Goal: Information Seeking & Learning: Learn about a topic

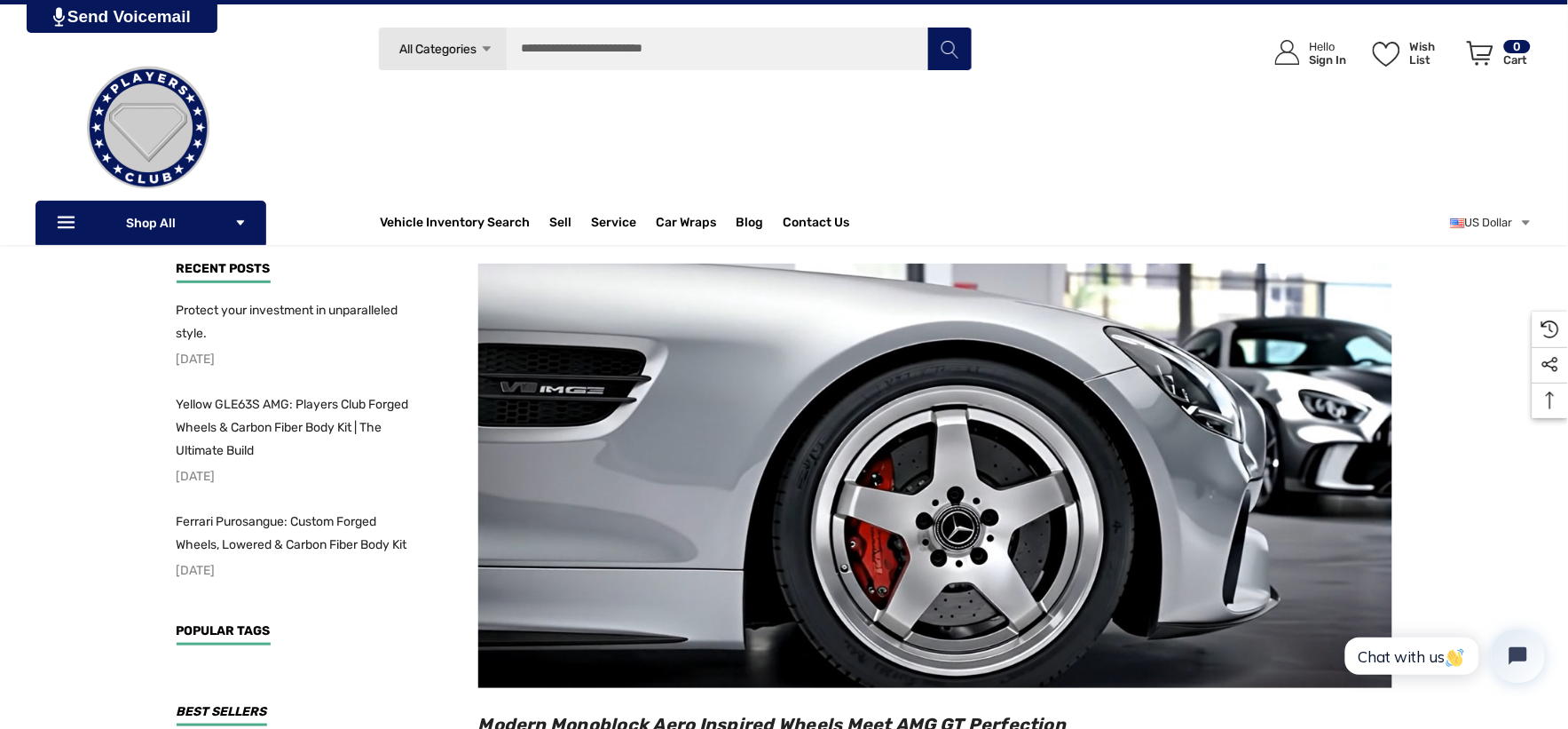
scroll to position [99, 0]
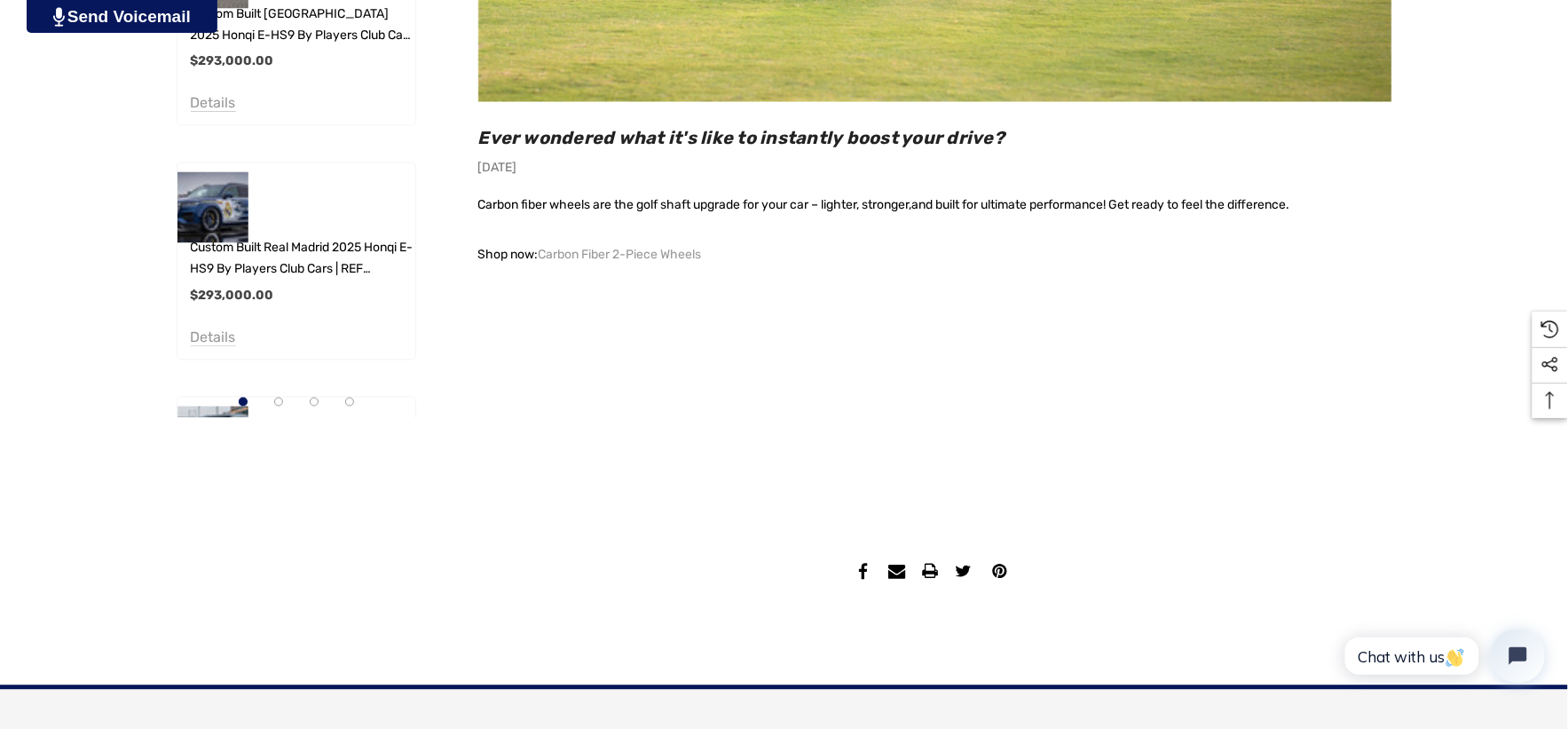
scroll to position [986, 0]
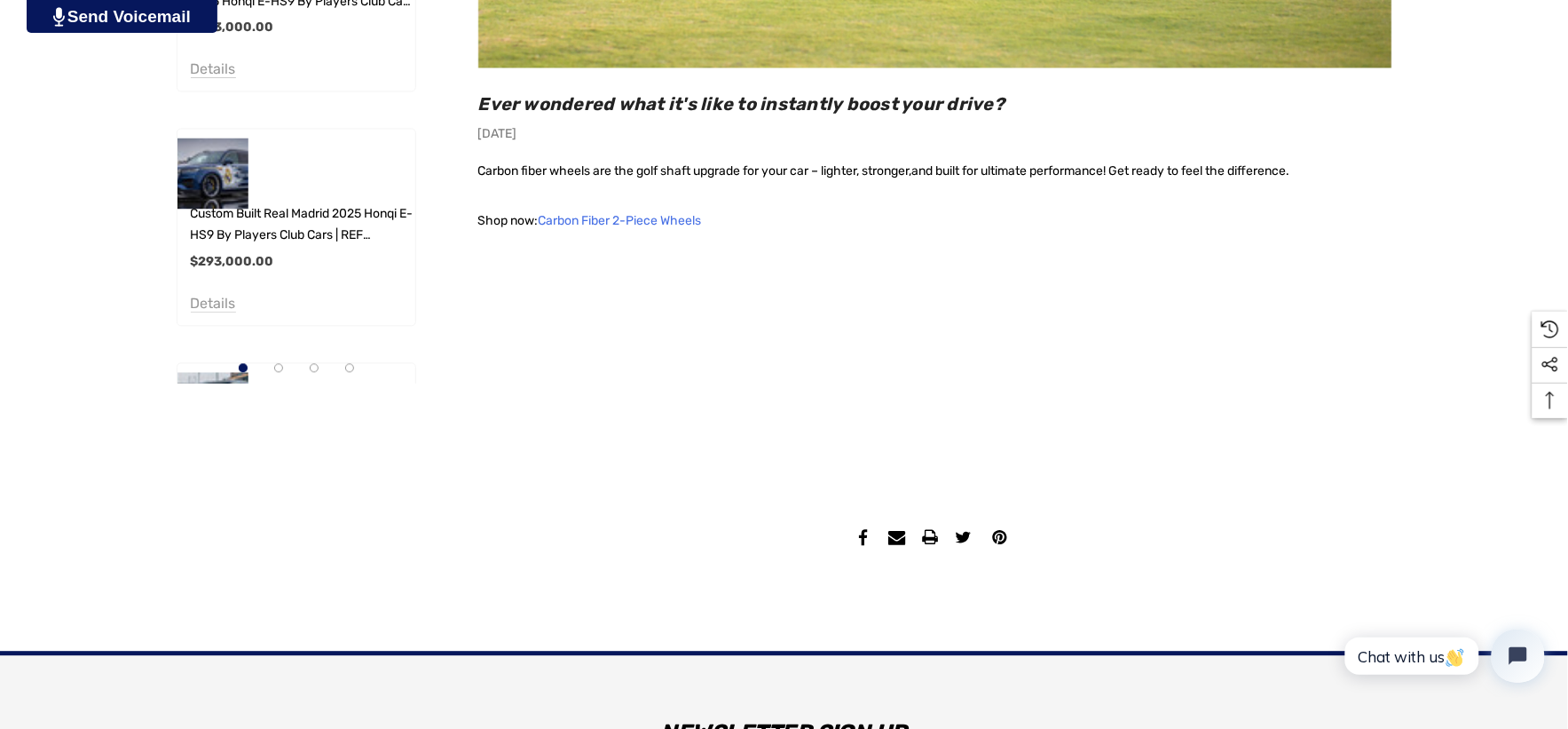
click at [694, 225] on link "Carbon Fiber 2-Piece Wheels" at bounding box center [620, 222] width 163 height 25
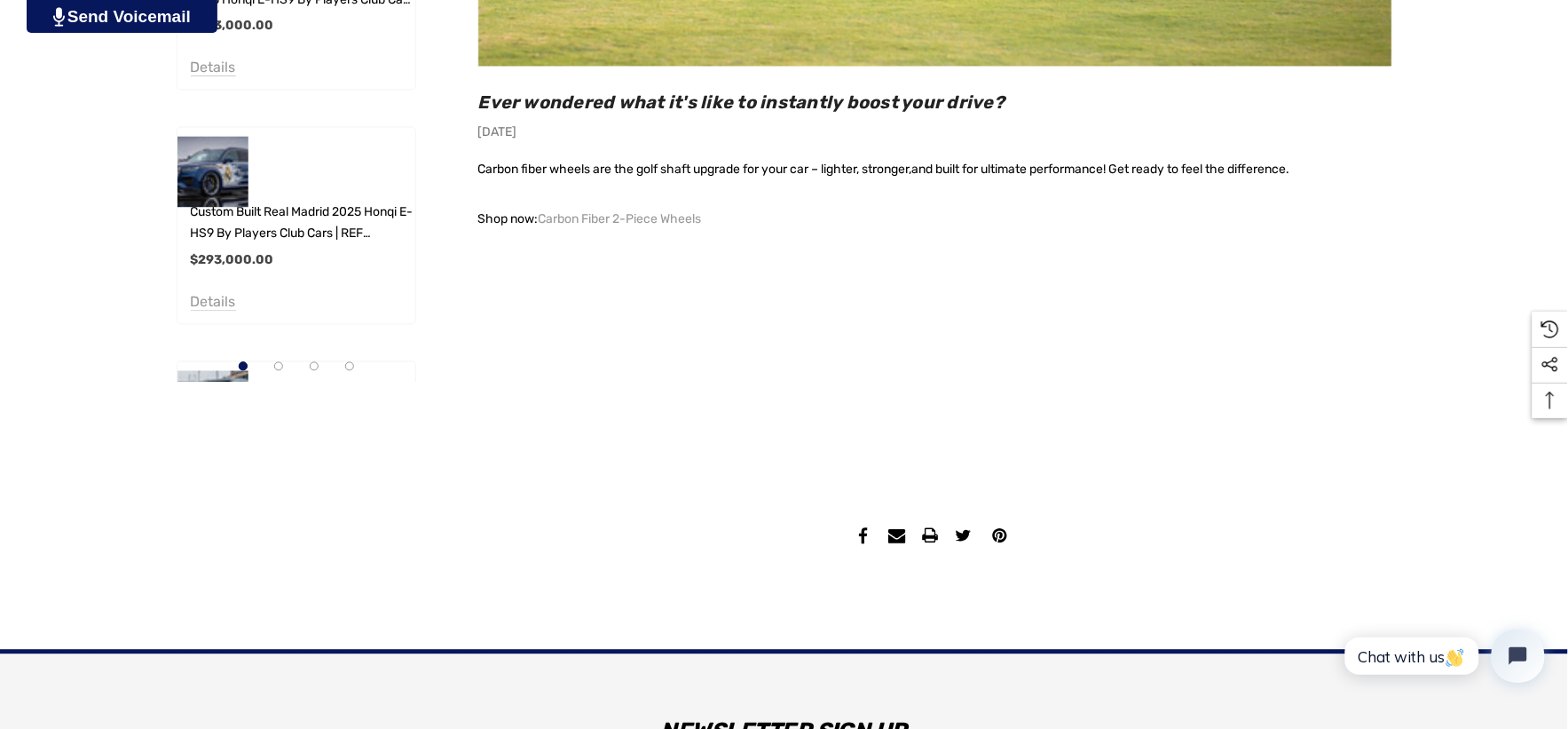
scroll to position [1183, 0]
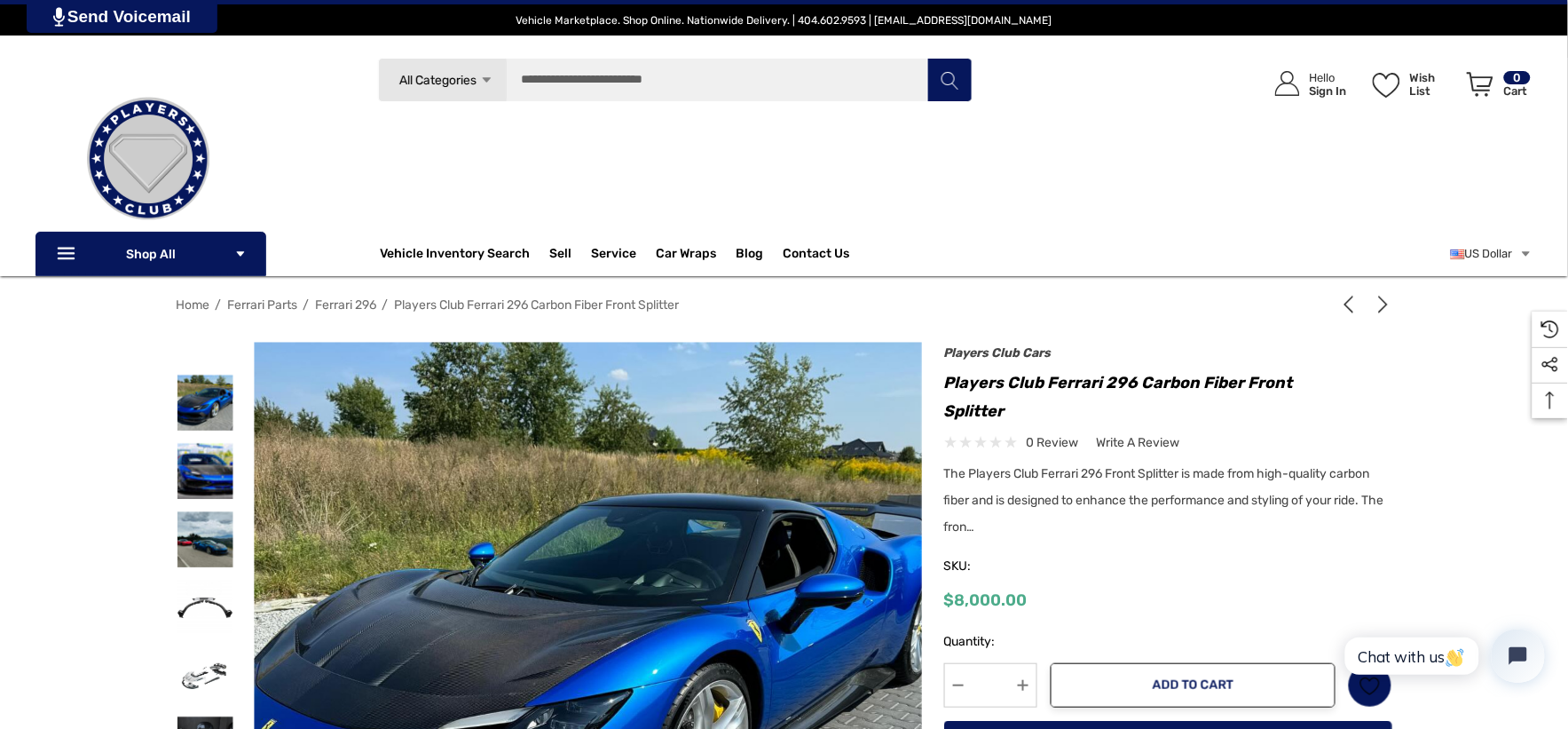
click at [351, 305] on span "Ferrari 296" at bounding box center [346, 304] width 61 height 15
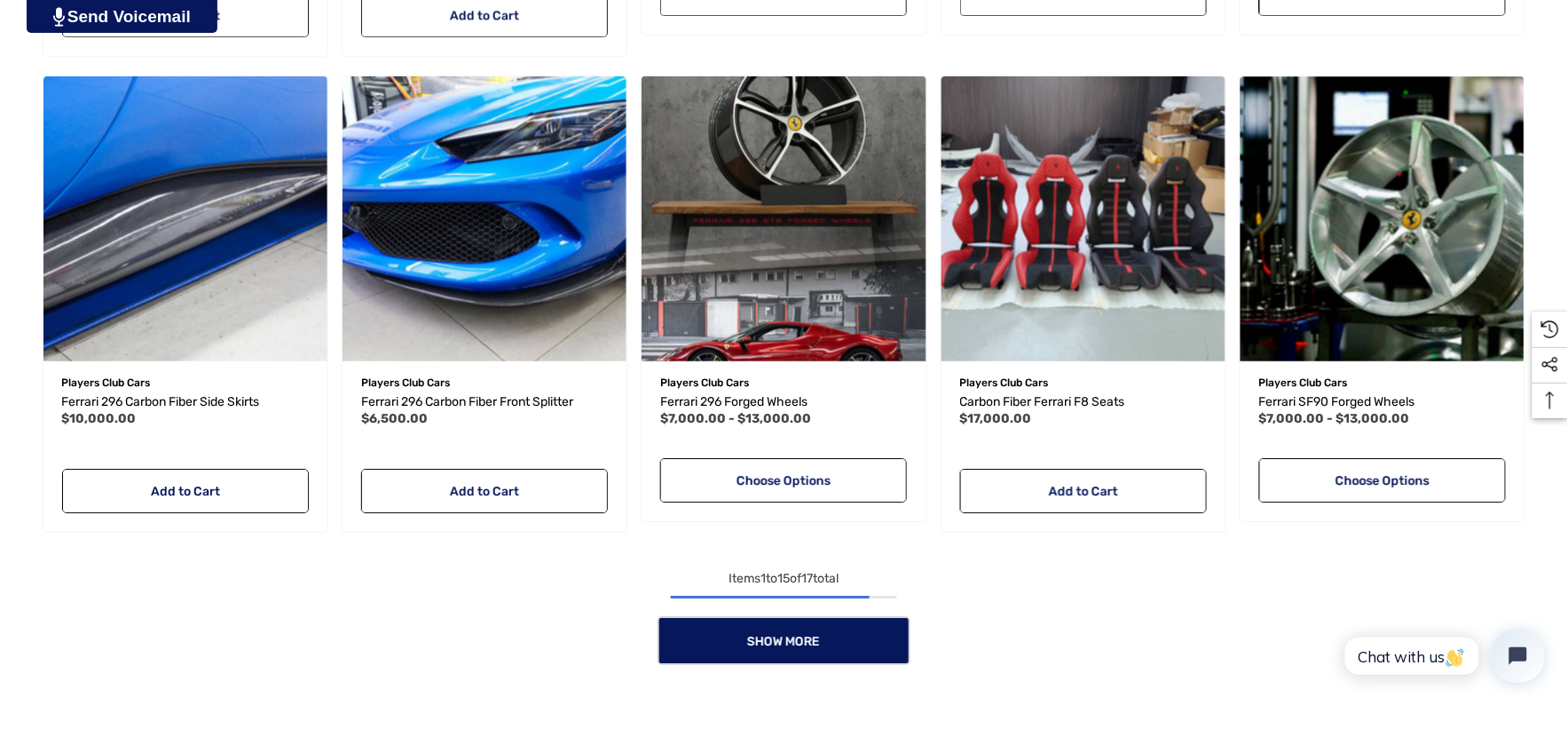
scroll to position [1676, 0]
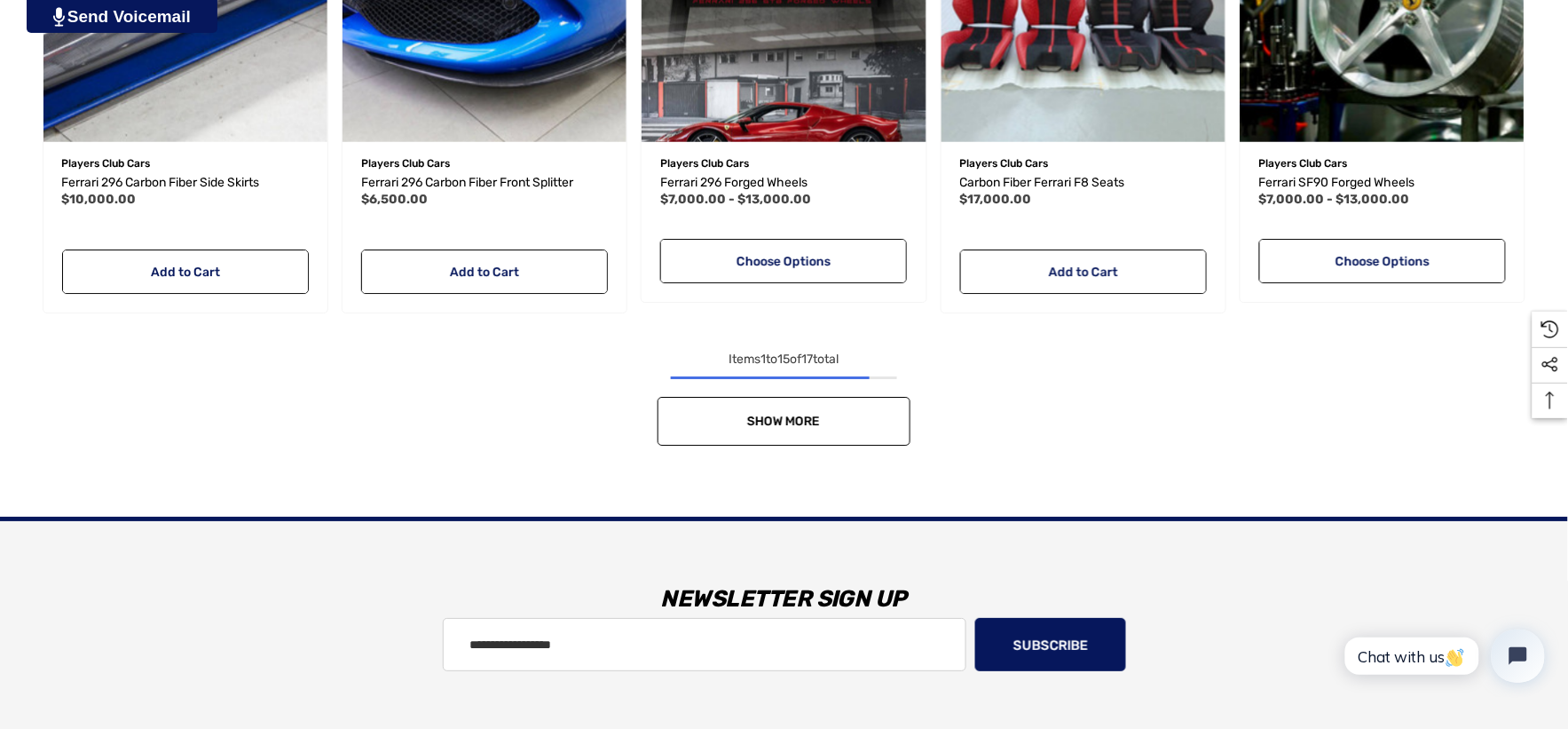
click at [709, 415] on link "Show More" at bounding box center [784, 421] width 253 height 48
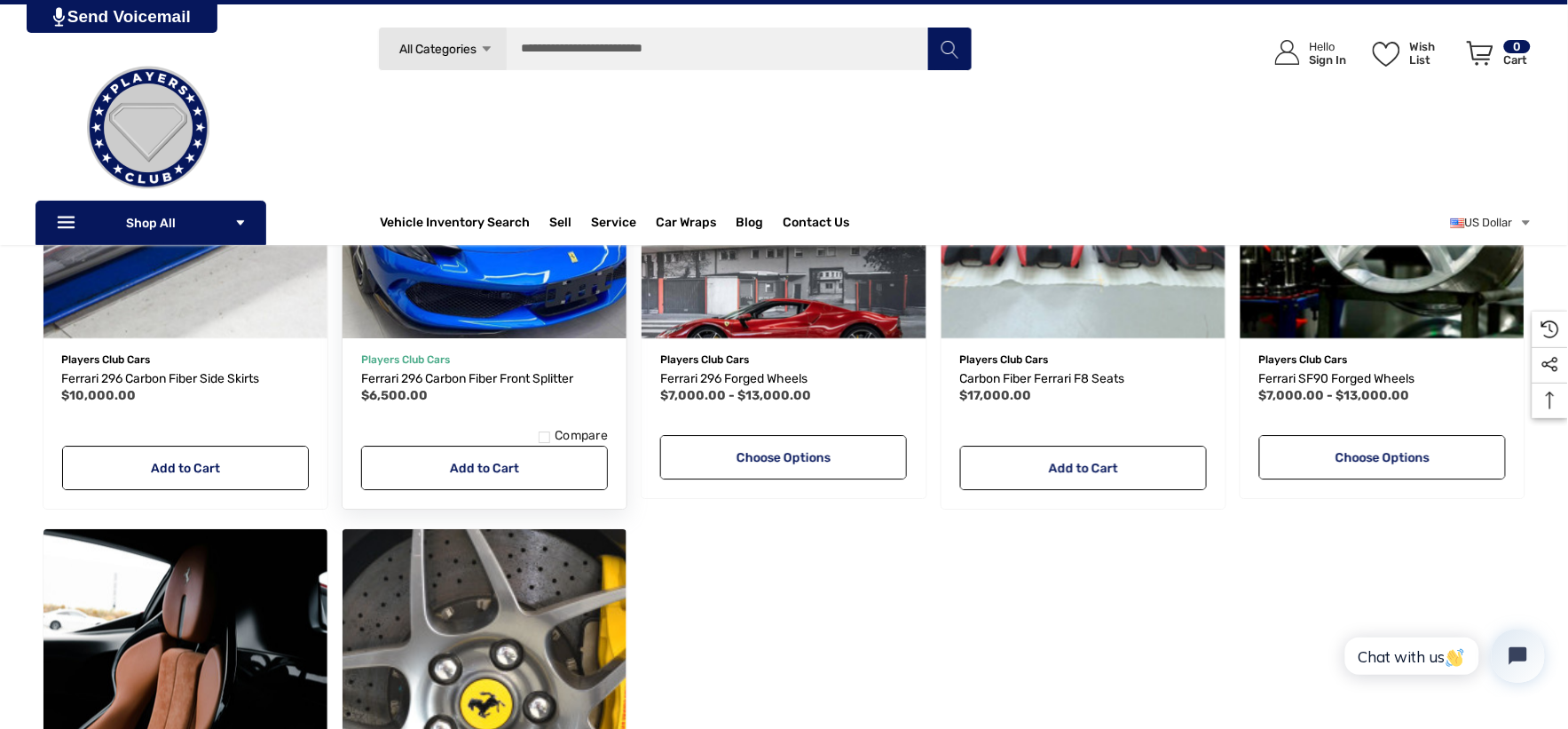
scroll to position [1380, 0]
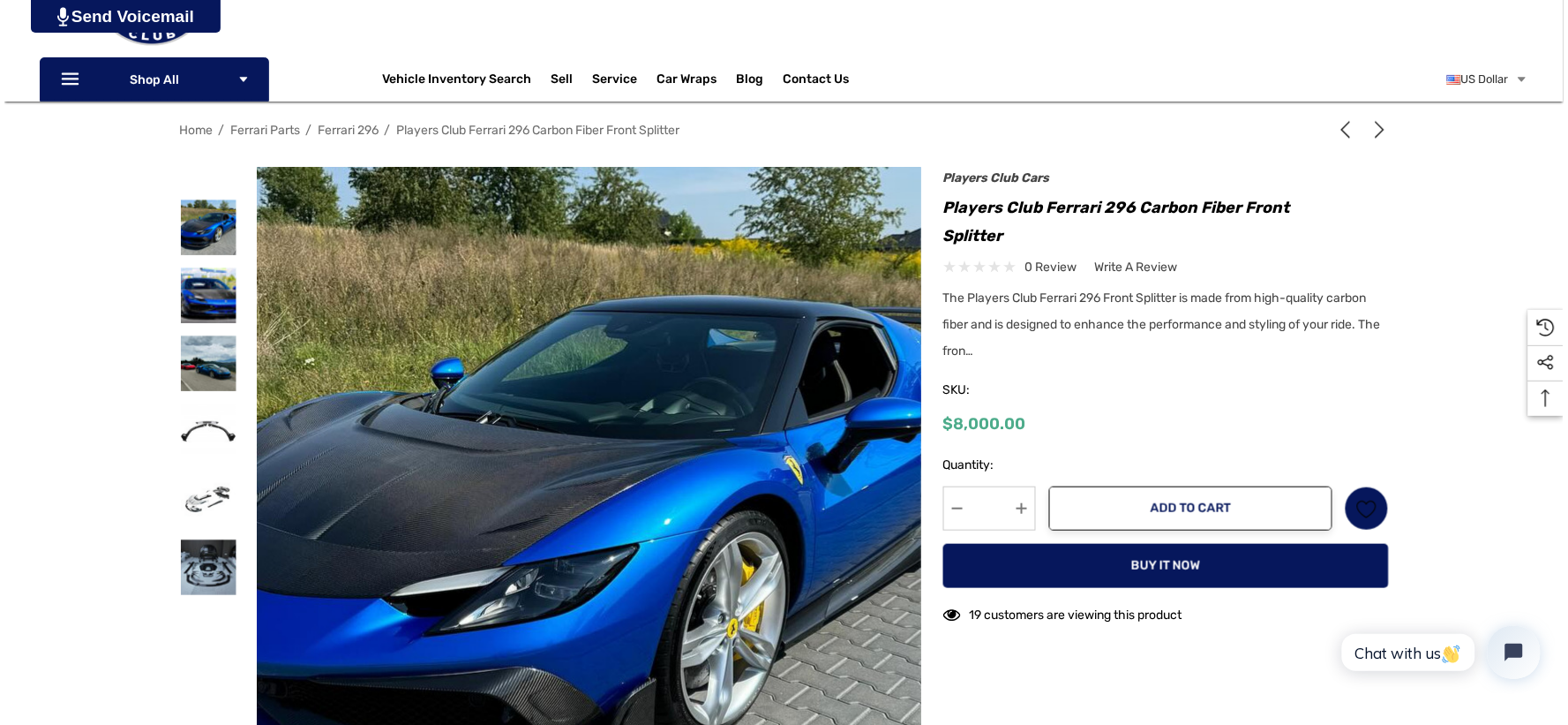
scroll to position [196, 0]
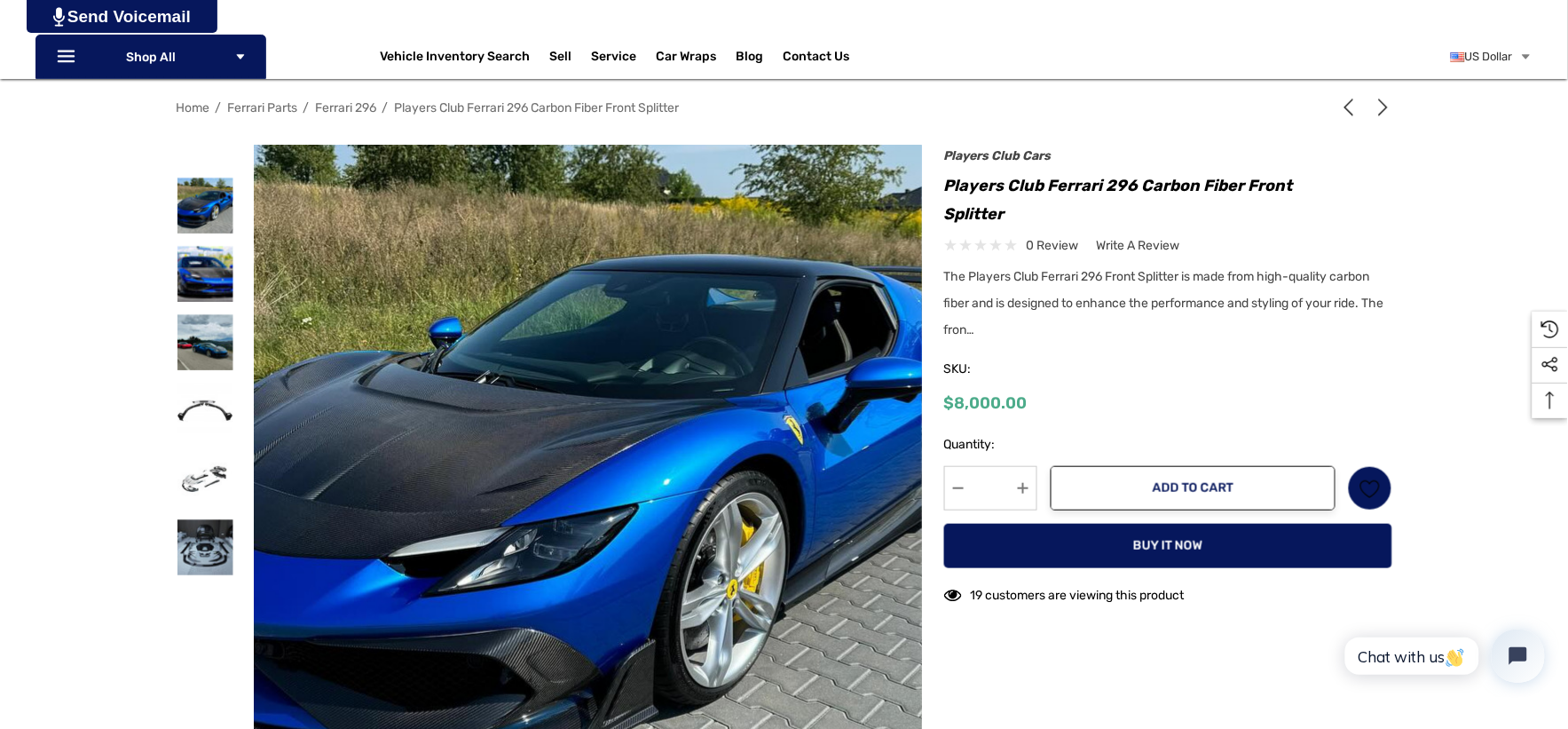
click at [598, 444] on img at bounding box center [581, 488] width 1136 height 852
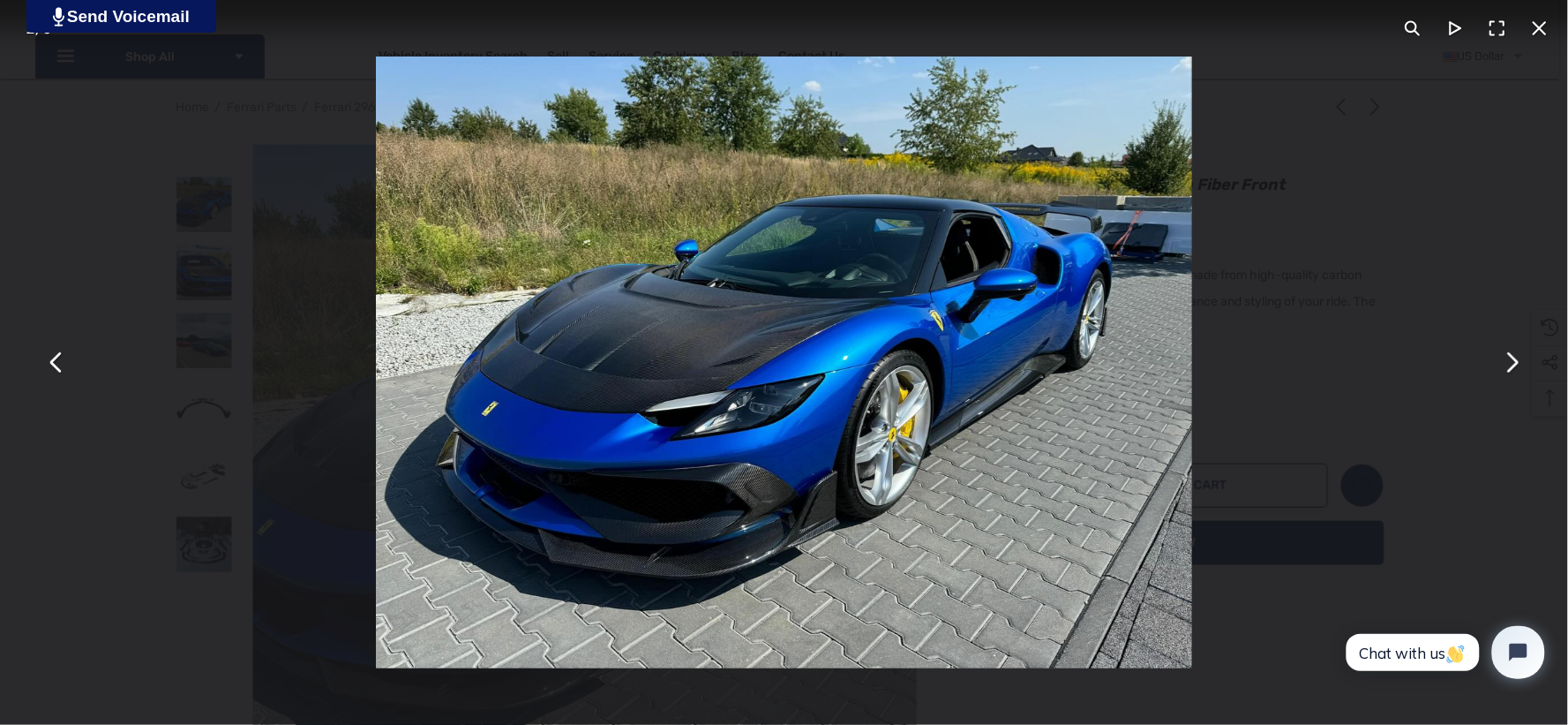
click at [768, 437] on img "You can close this modal content with the ESC key" at bounding box center [783, 362] width 815 height 612
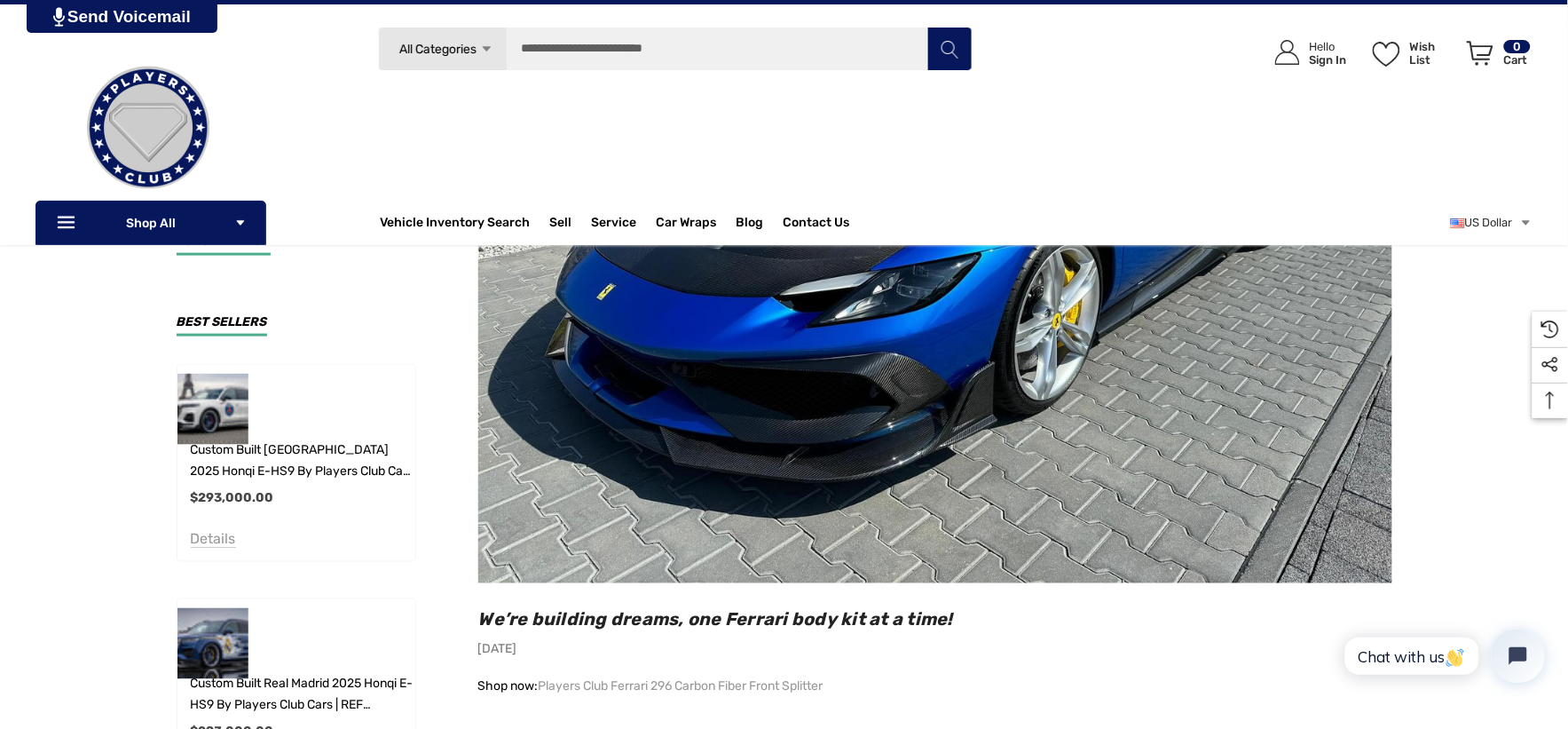
scroll to position [394, 0]
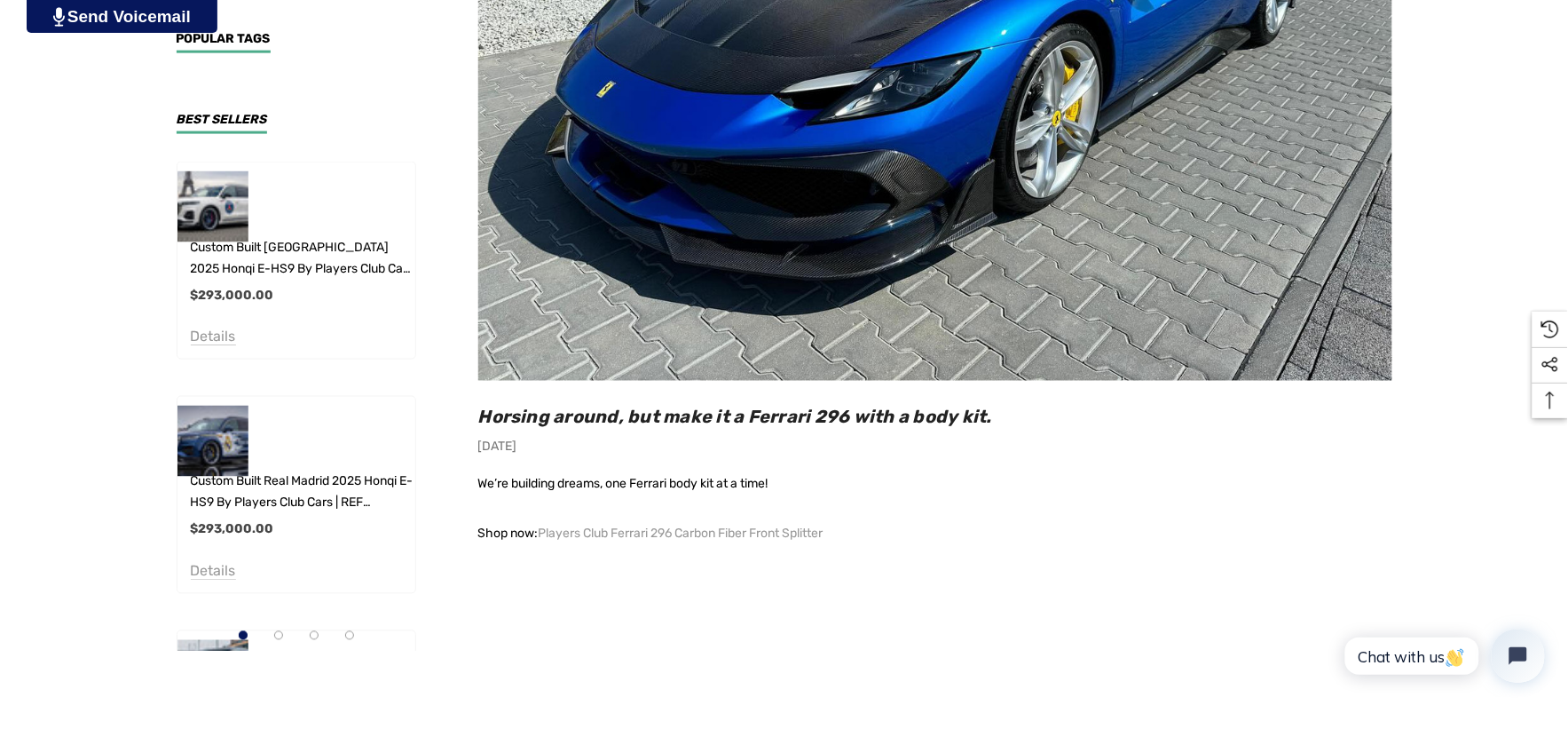
scroll to position [986, 0]
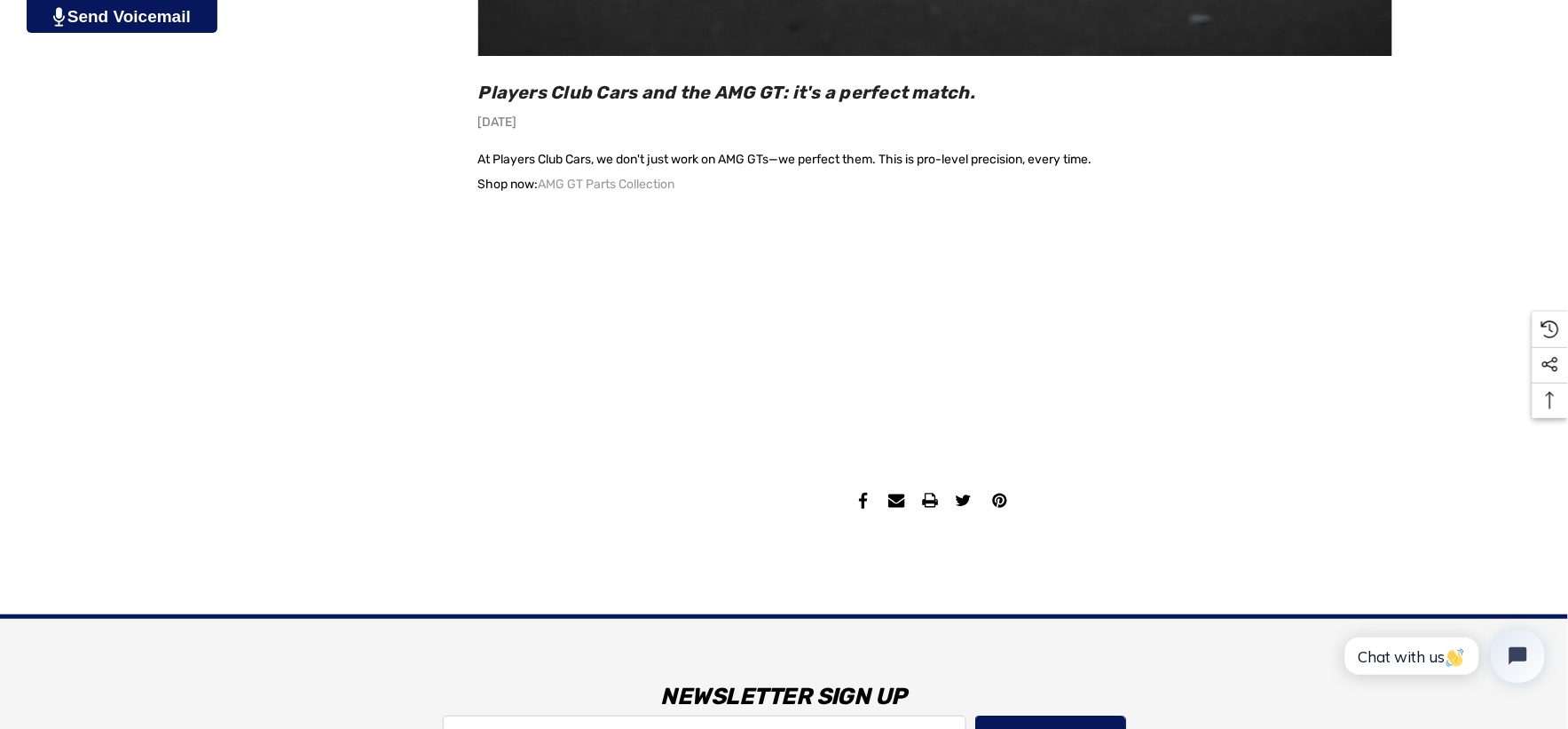
scroll to position [1972, 0]
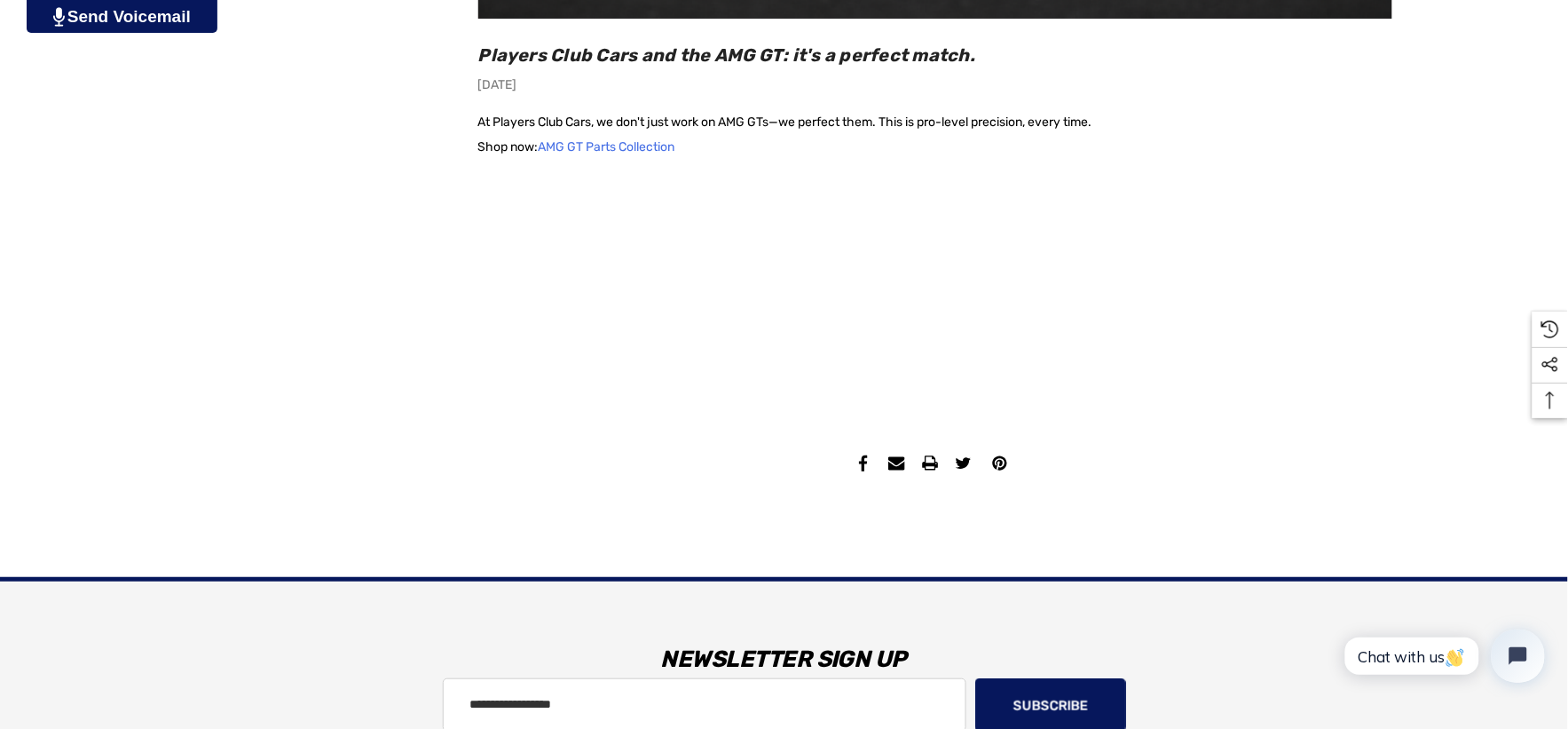
click at [619, 146] on link "AMG GT Parts Collection" at bounding box center [607, 147] width 137 height 25
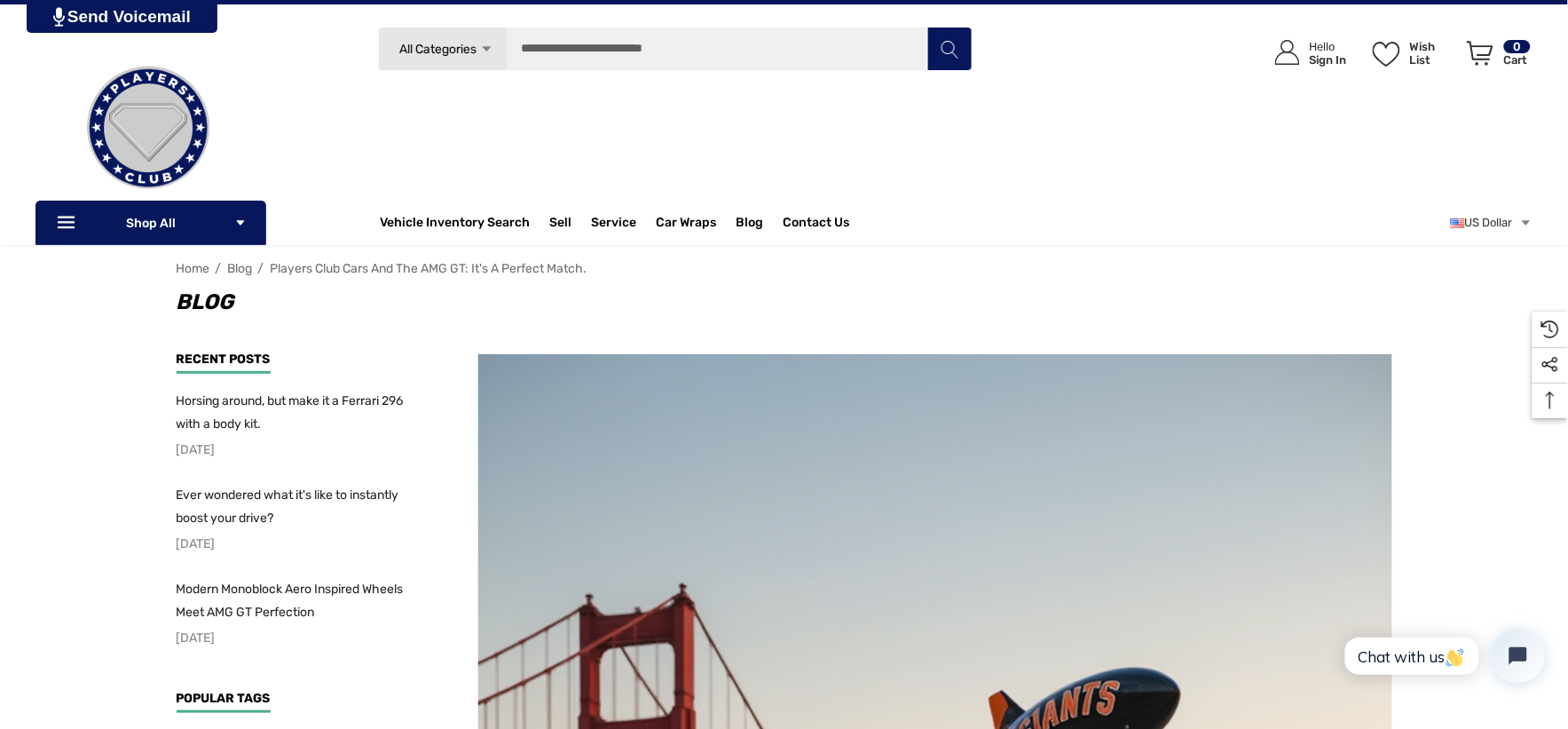
scroll to position [0, 0]
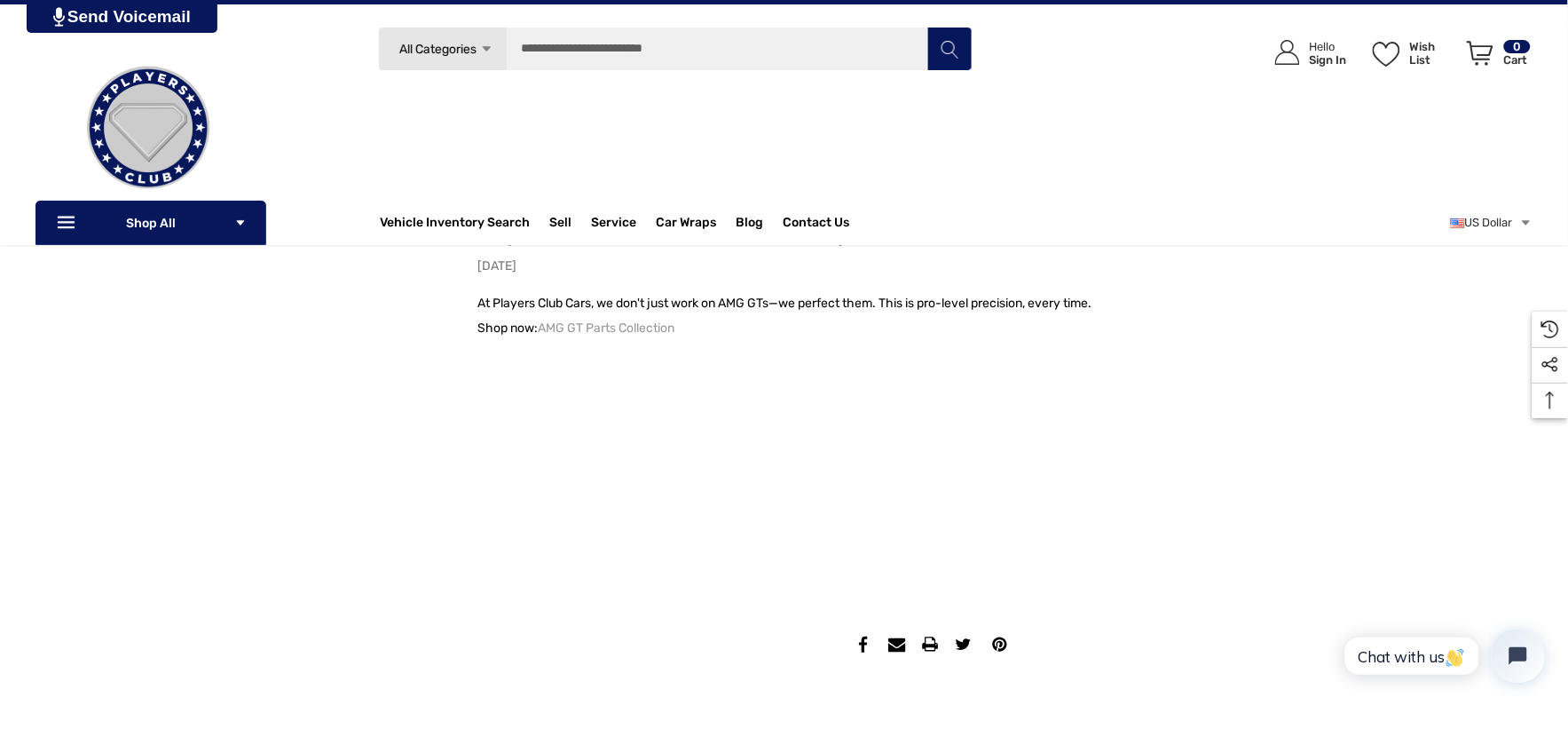
scroll to position [1676, 0]
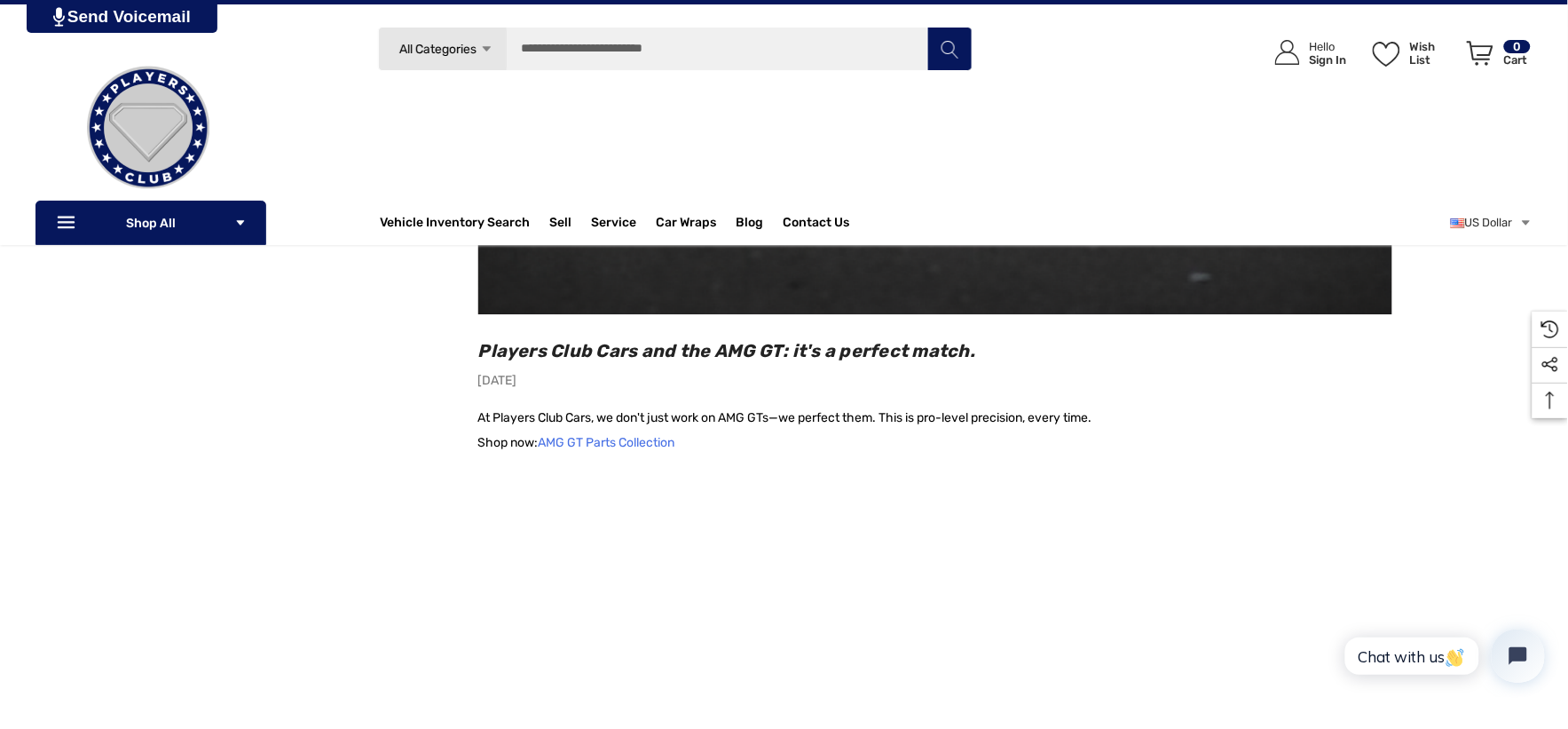
click at [630, 432] on link "AMG GT Parts Collection" at bounding box center [607, 442] width 137 height 25
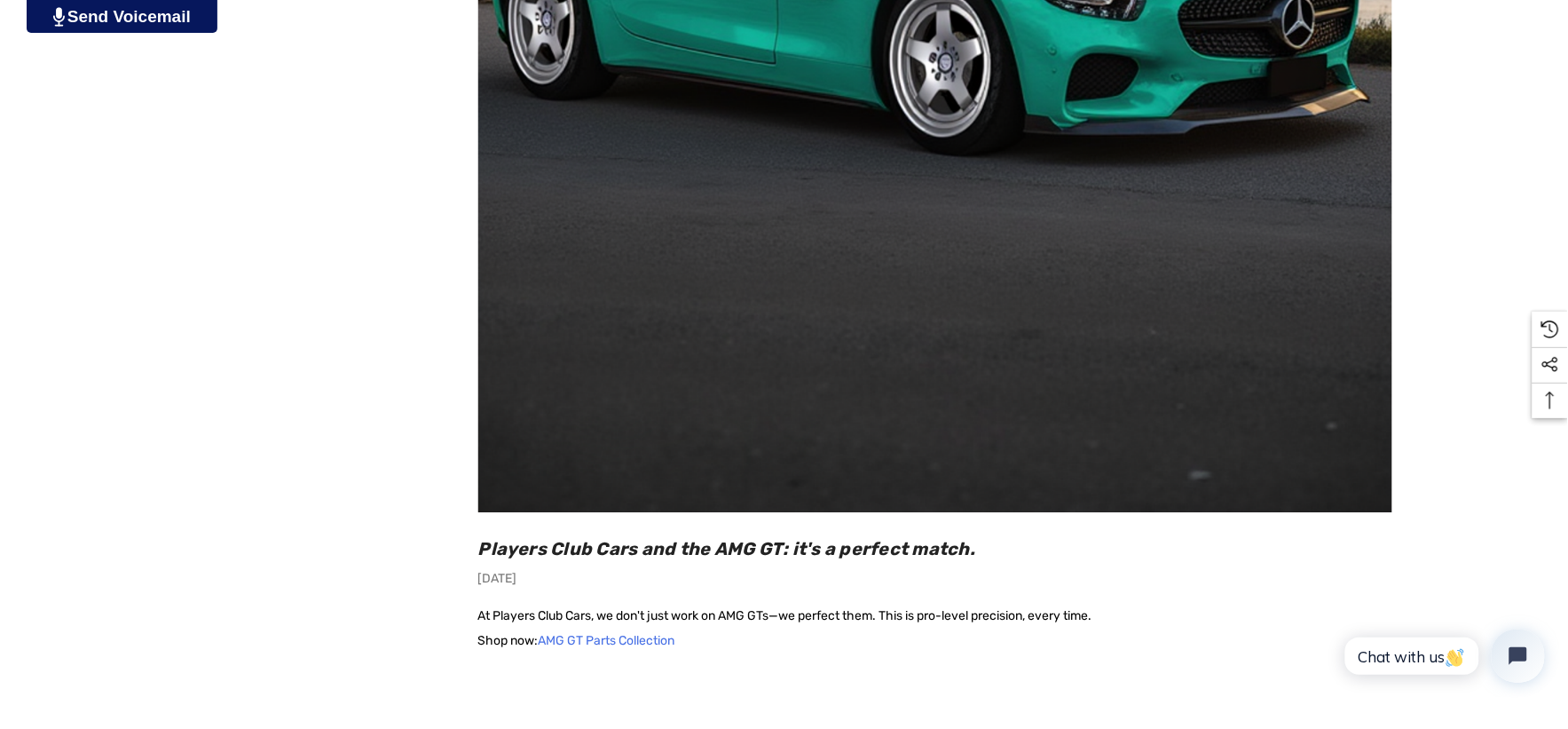
scroll to position [1577, 0]
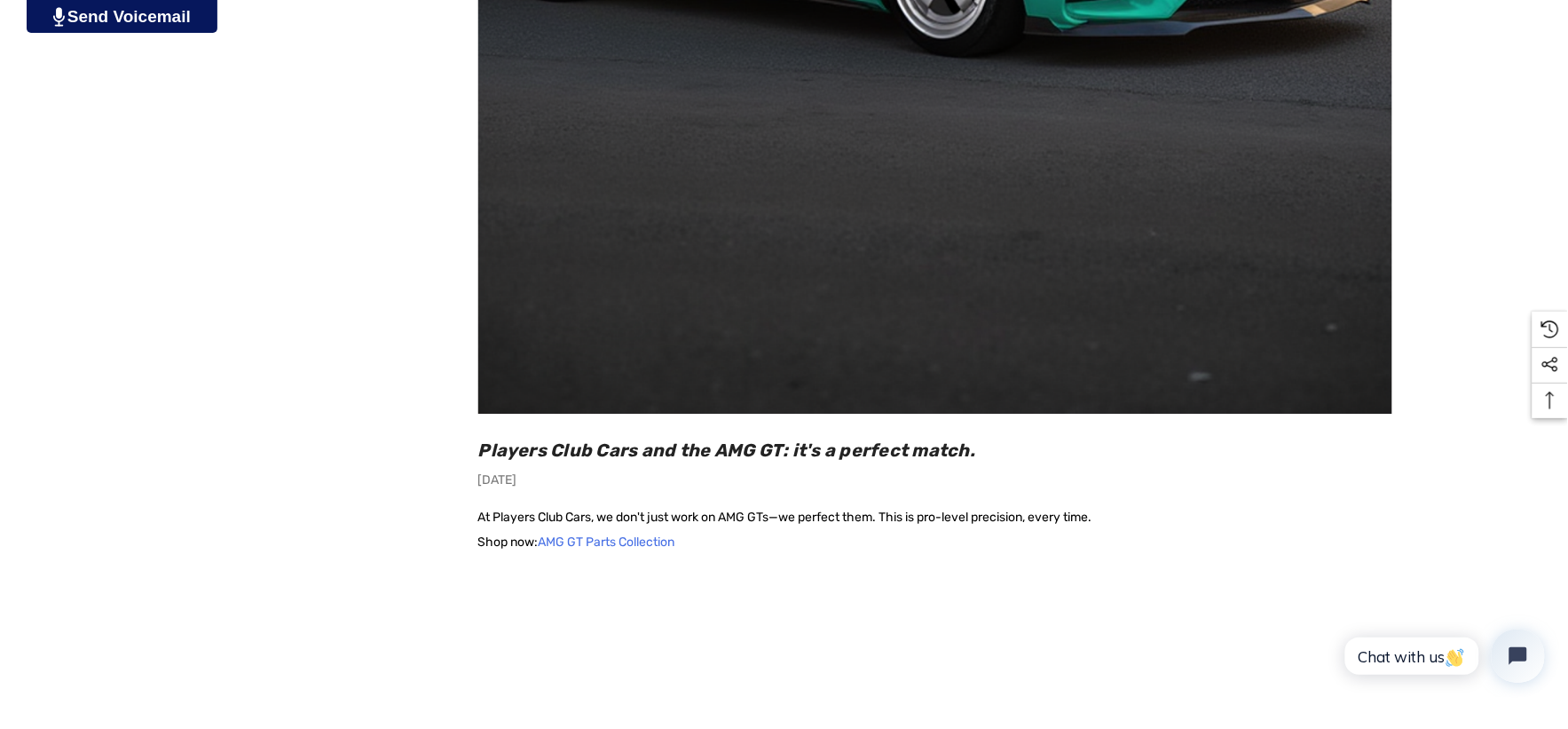
click at [662, 534] on link "AMG GT Parts Collection" at bounding box center [607, 542] width 137 height 25
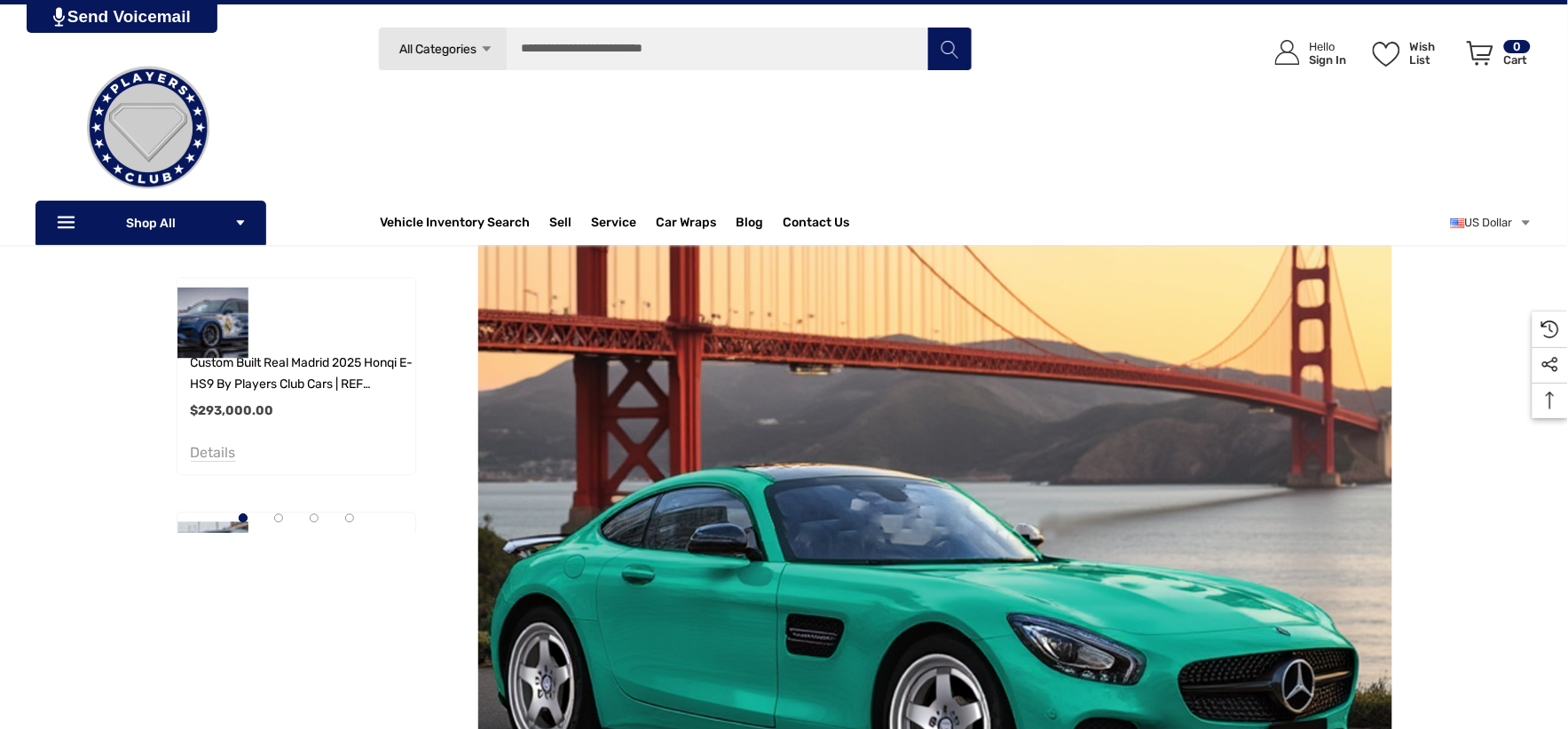
scroll to position [788, 0]
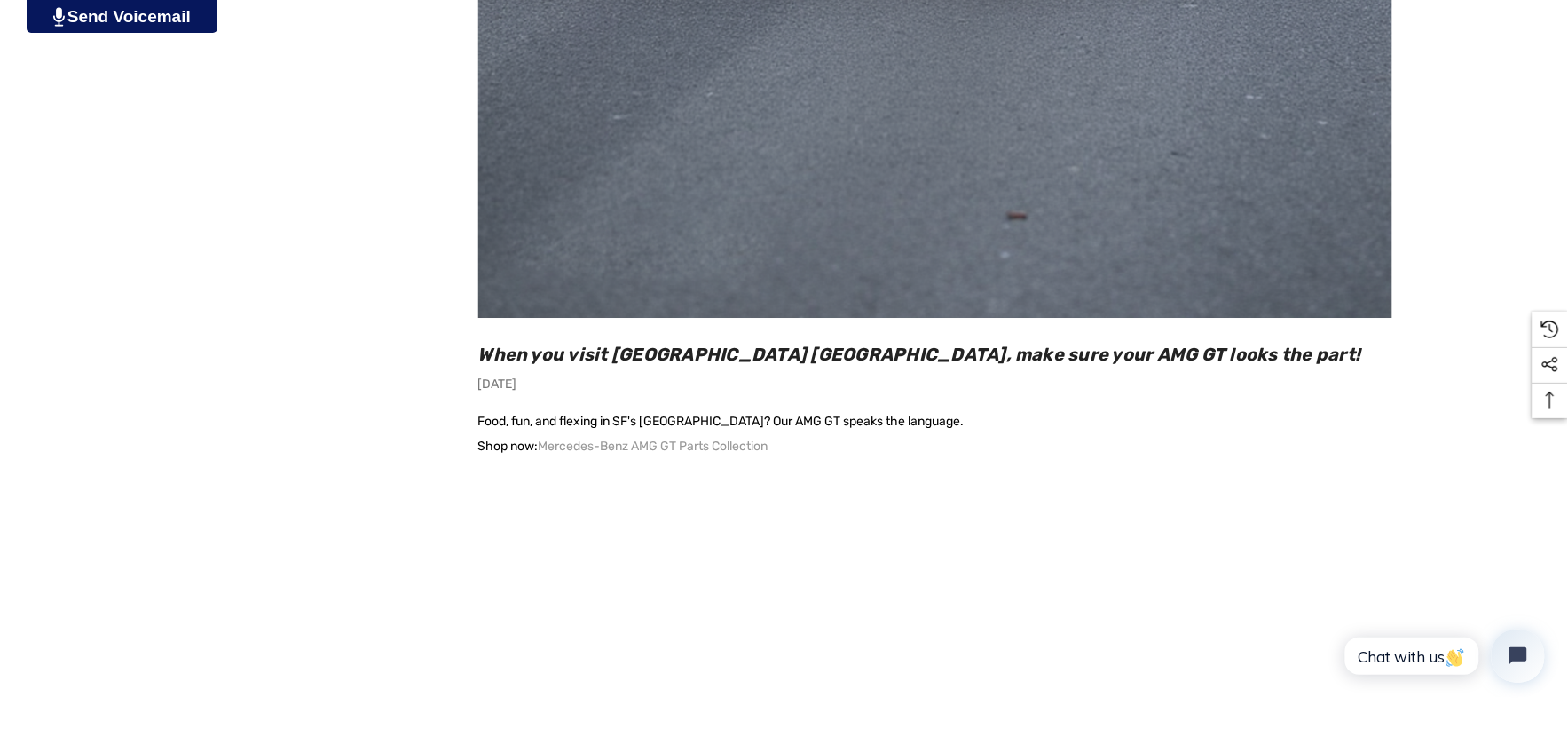
scroll to position [1972, 0]
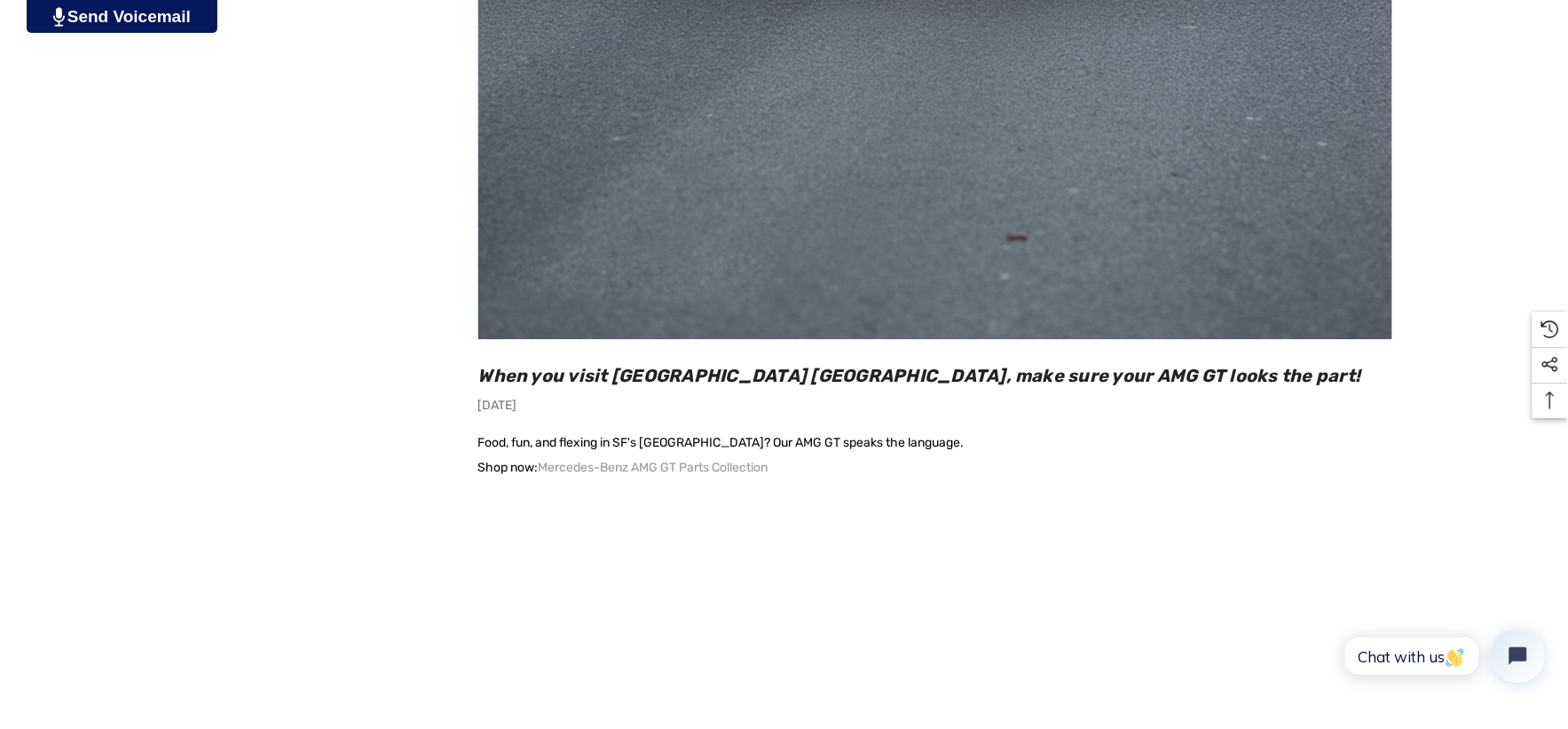
scroll to position [1676, 0]
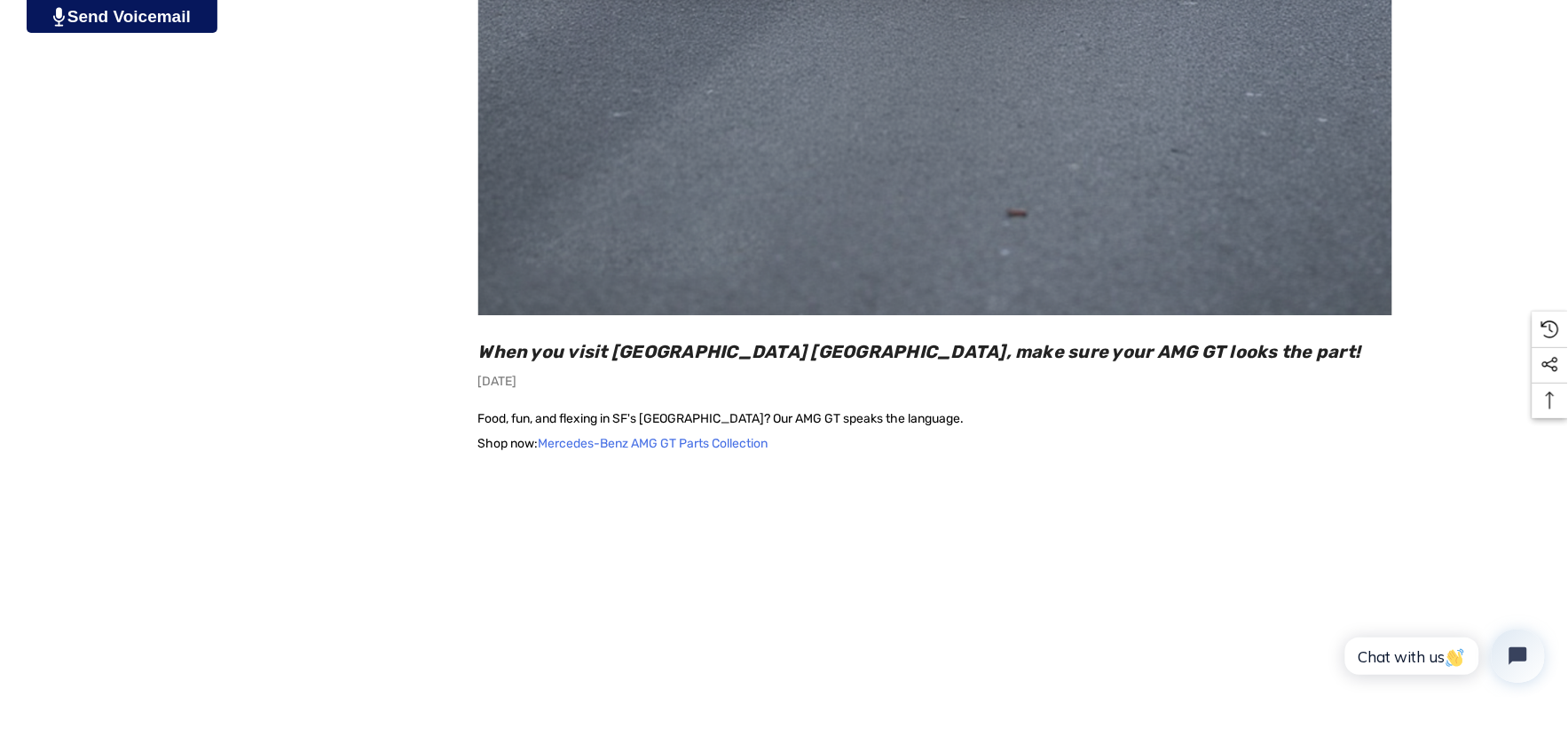
click at [675, 437] on link "Mercedes-Benz AMG GT Parts Collection" at bounding box center [654, 443] width 230 height 25
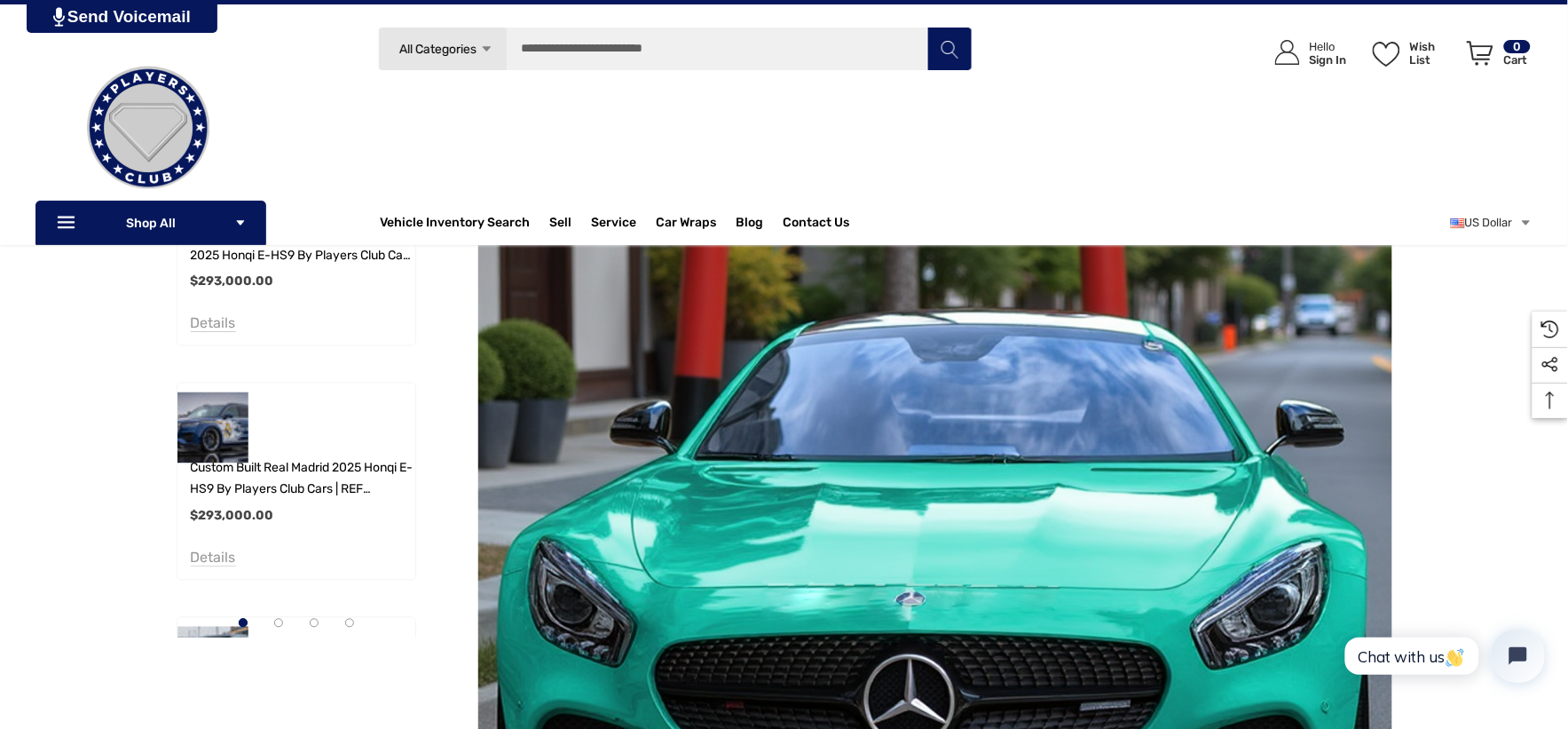
scroll to position [690, 0]
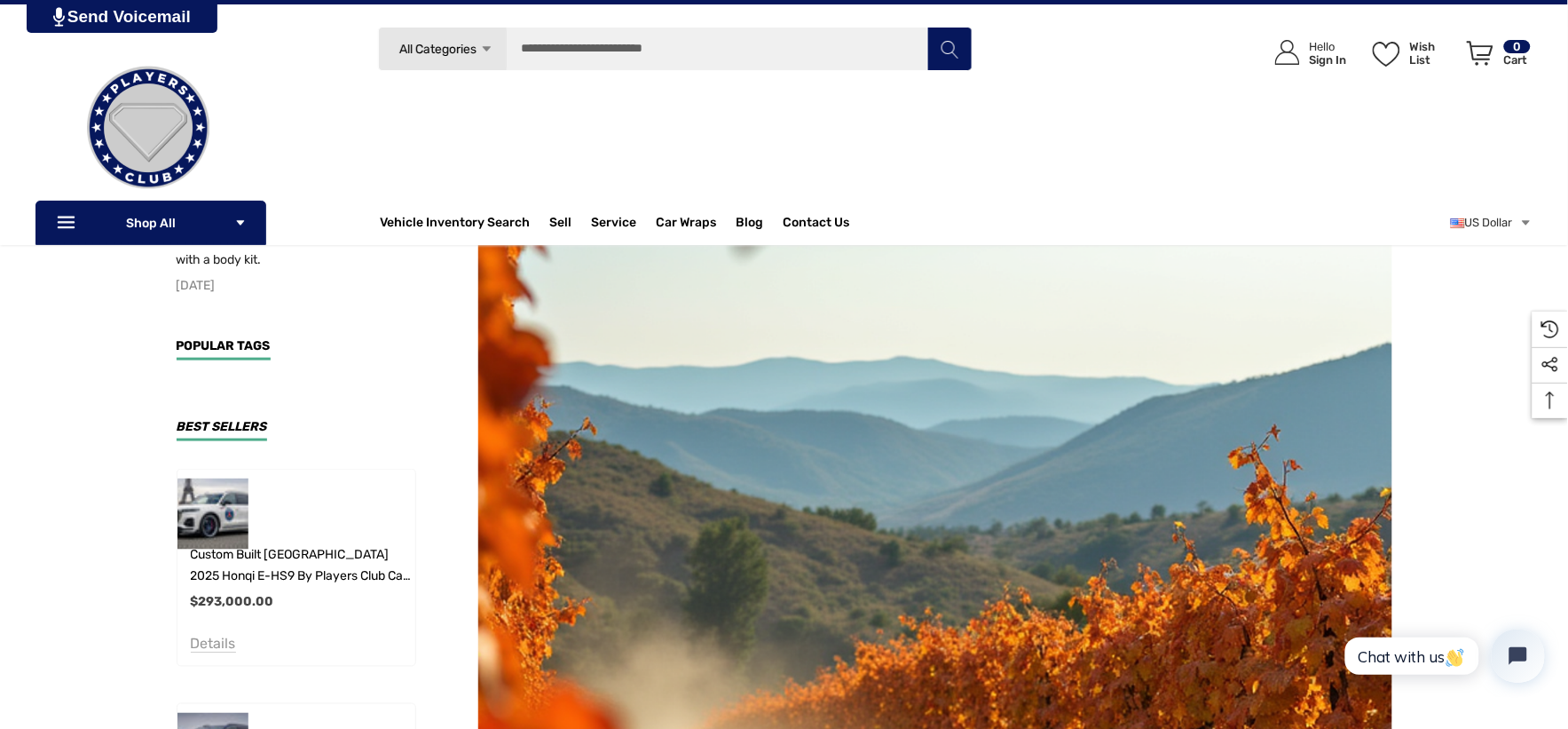
scroll to position [316, 0]
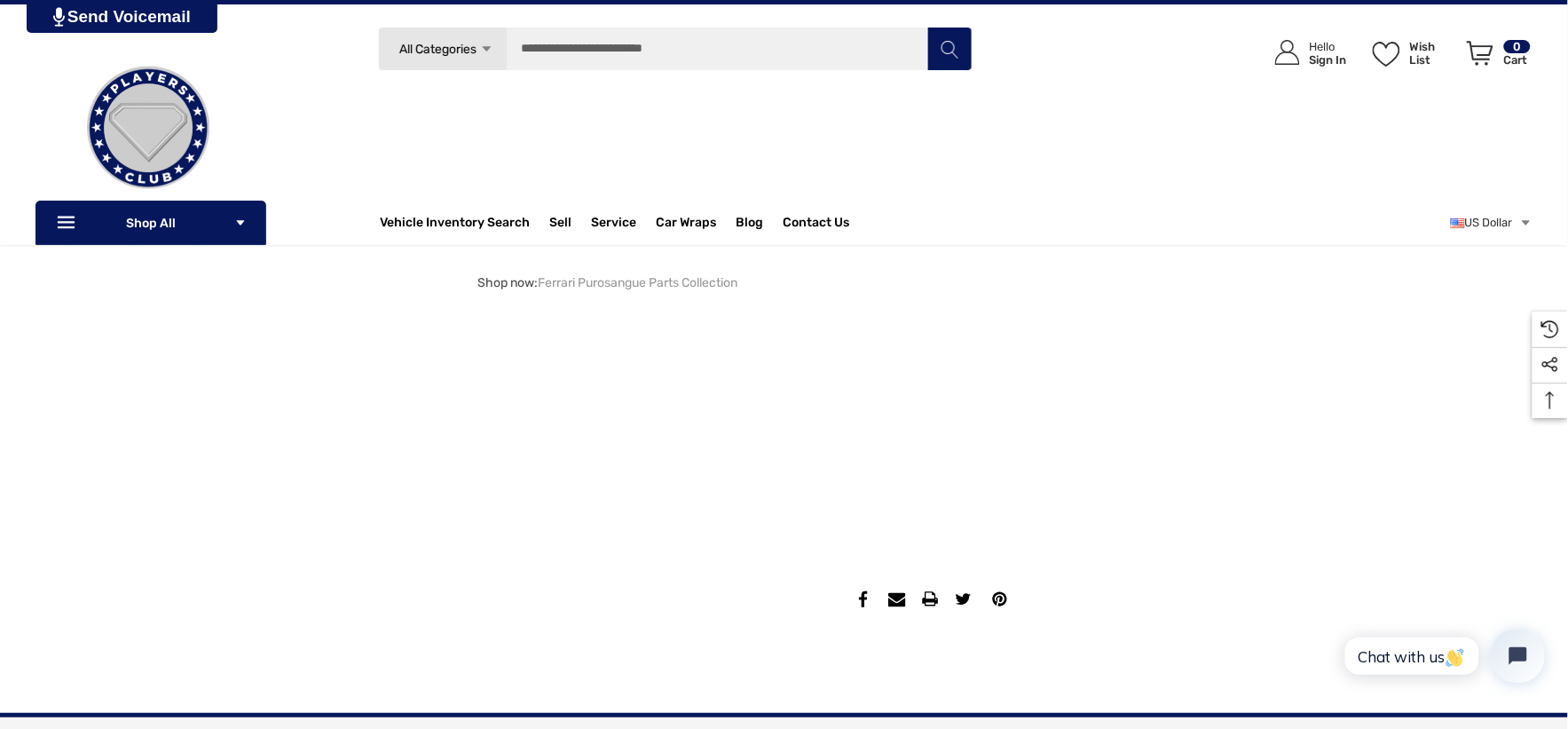
scroll to position [1775, 0]
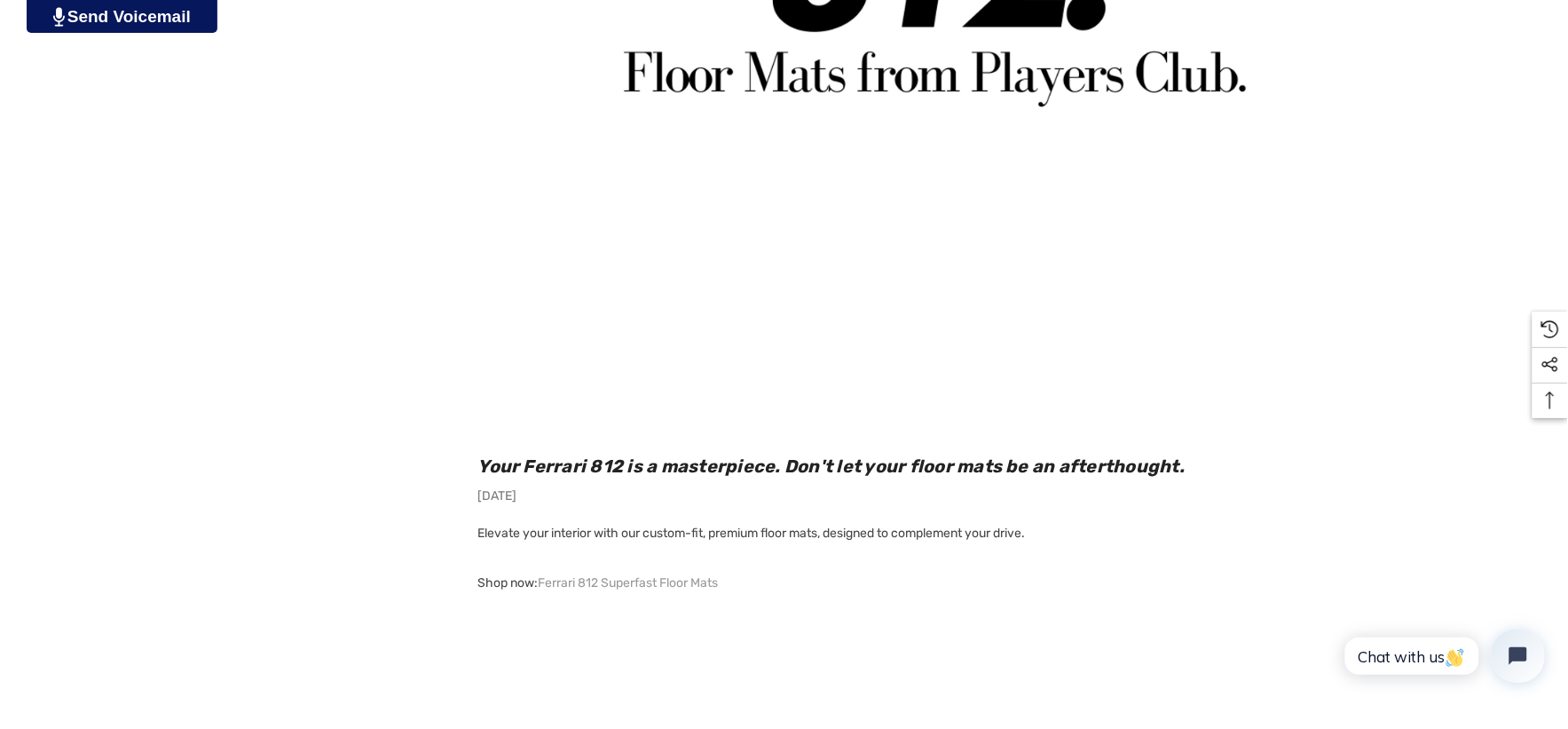
scroll to position [1873, 0]
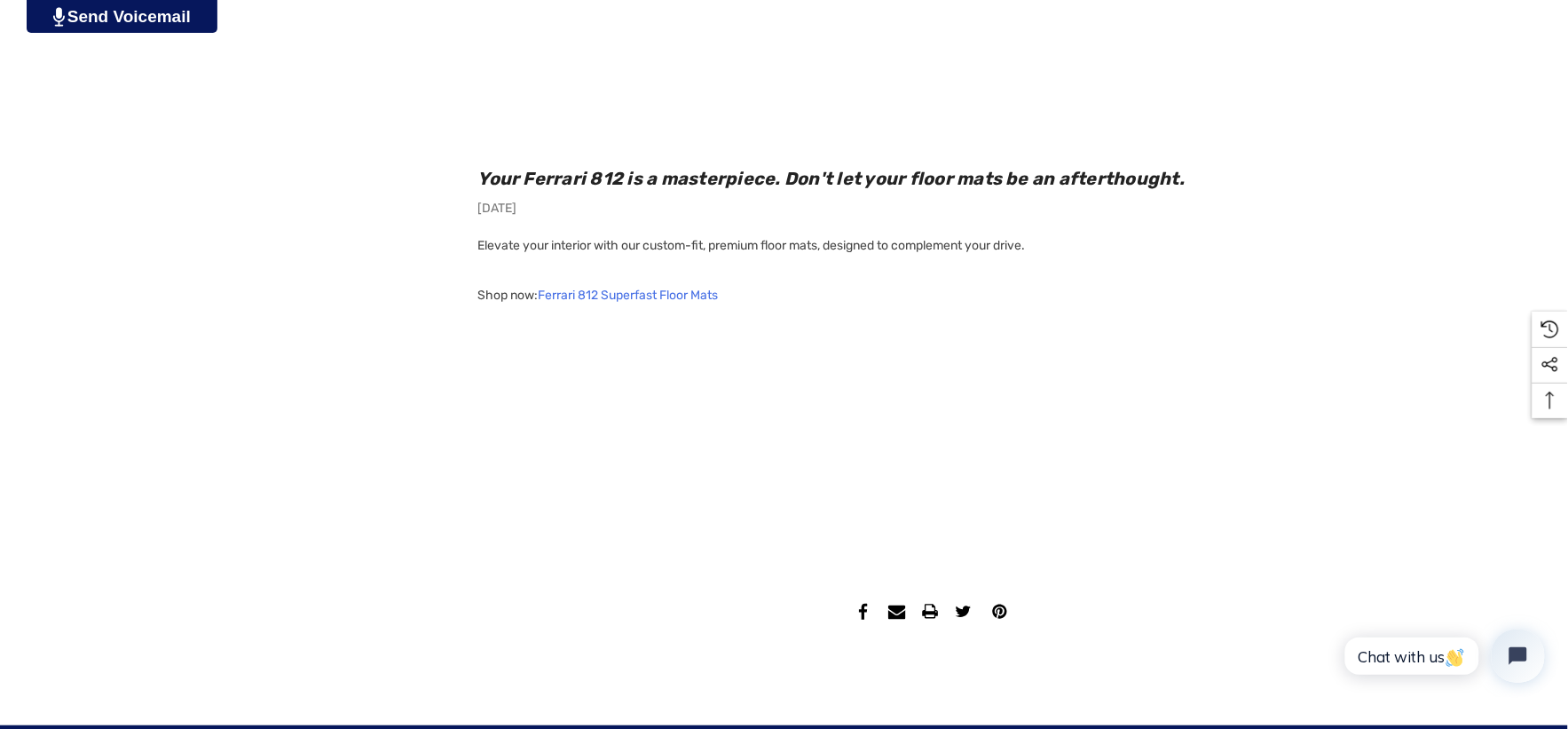
click at [710, 295] on link "Ferrari 812 Superfast Floor Mats" at bounding box center [629, 295] width 181 height 25
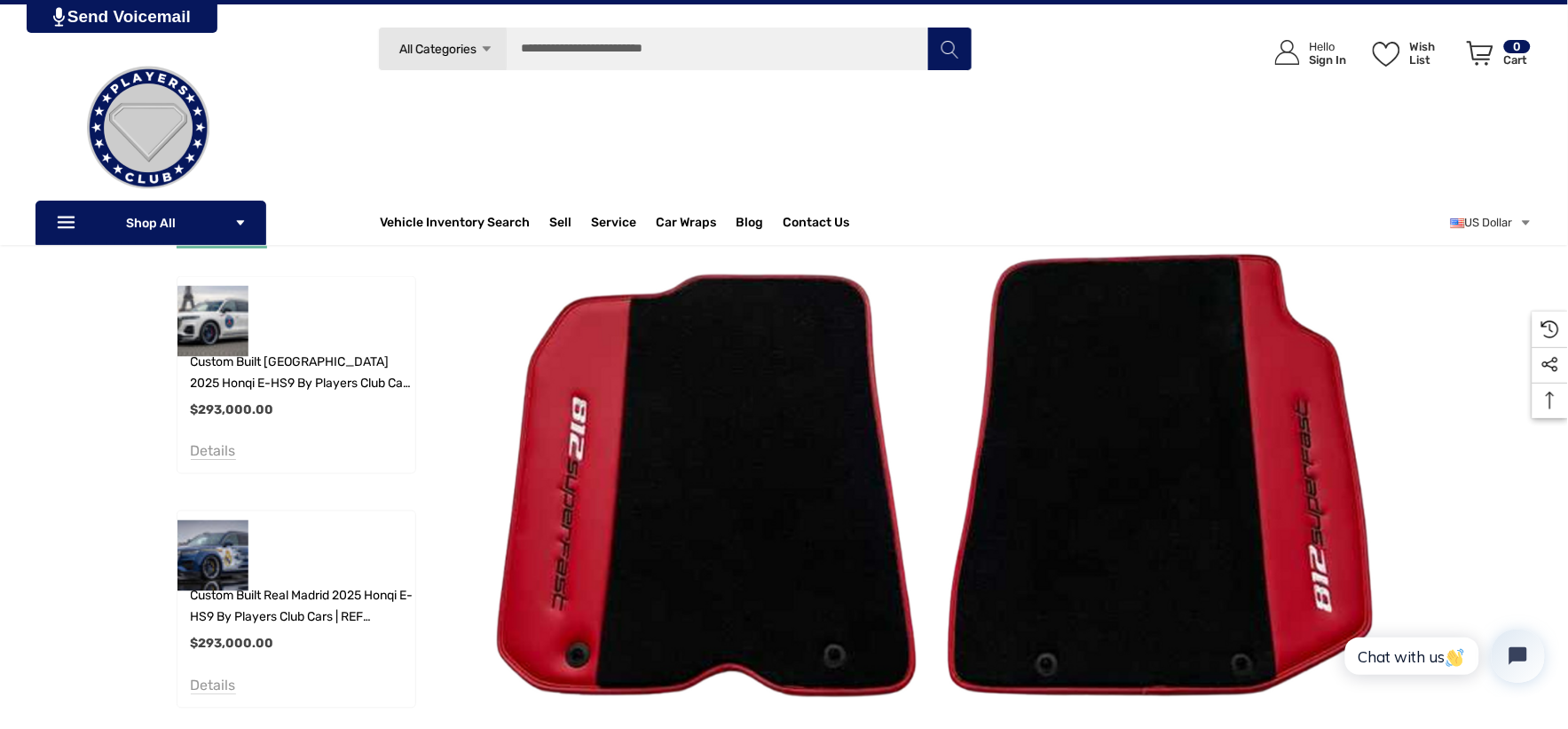
scroll to position [493, 0]
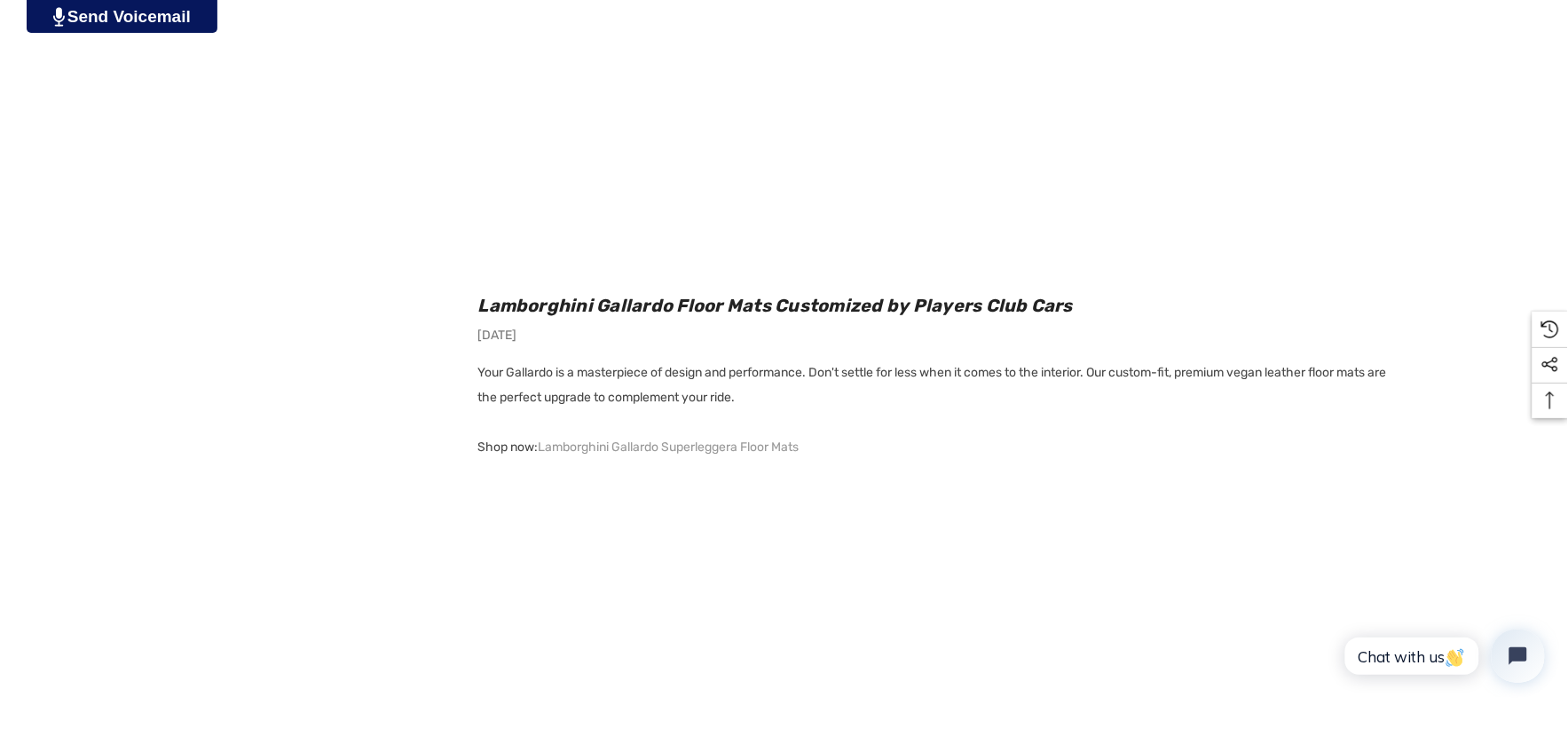
scroll to position [1846, 0]
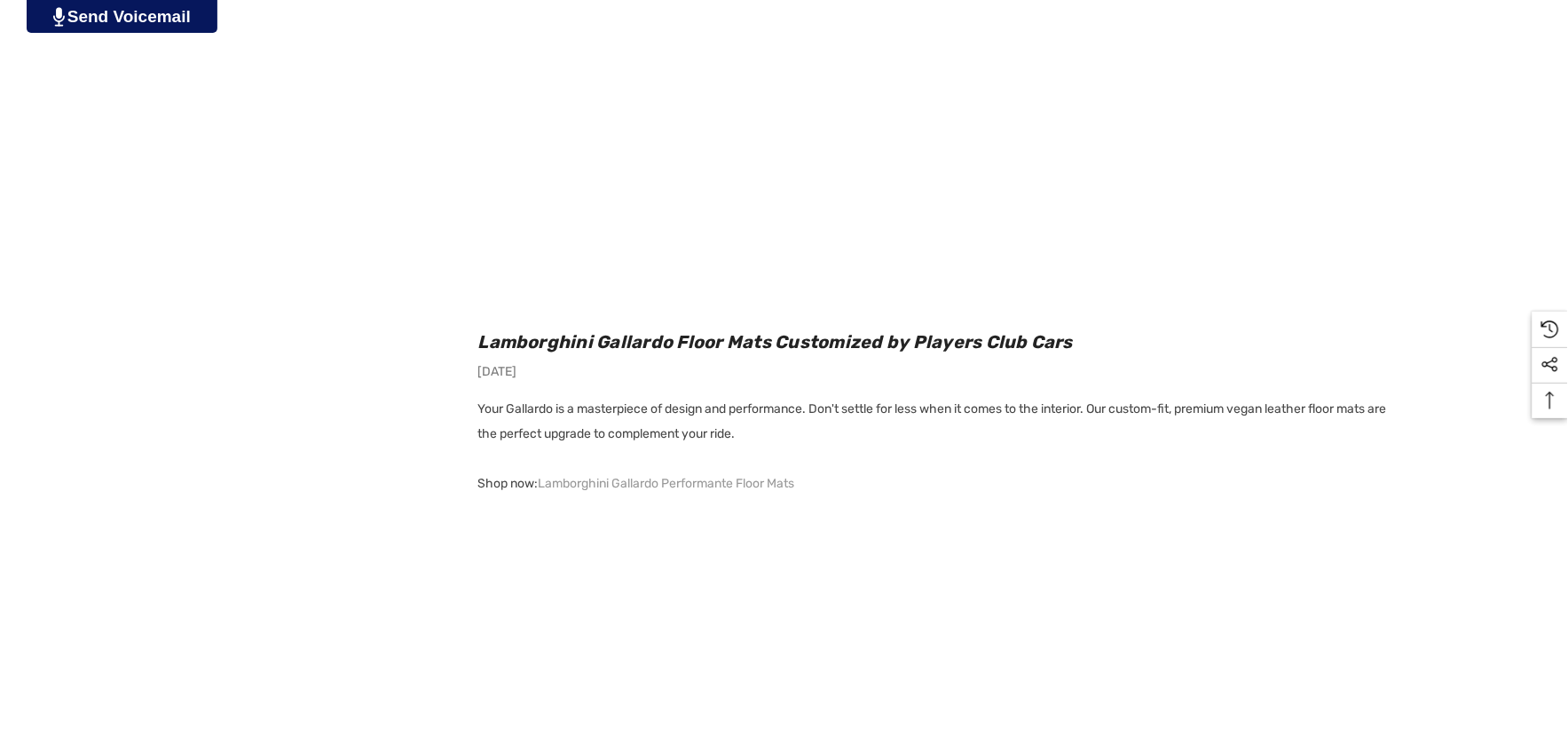
scroll to position [1775, 0]
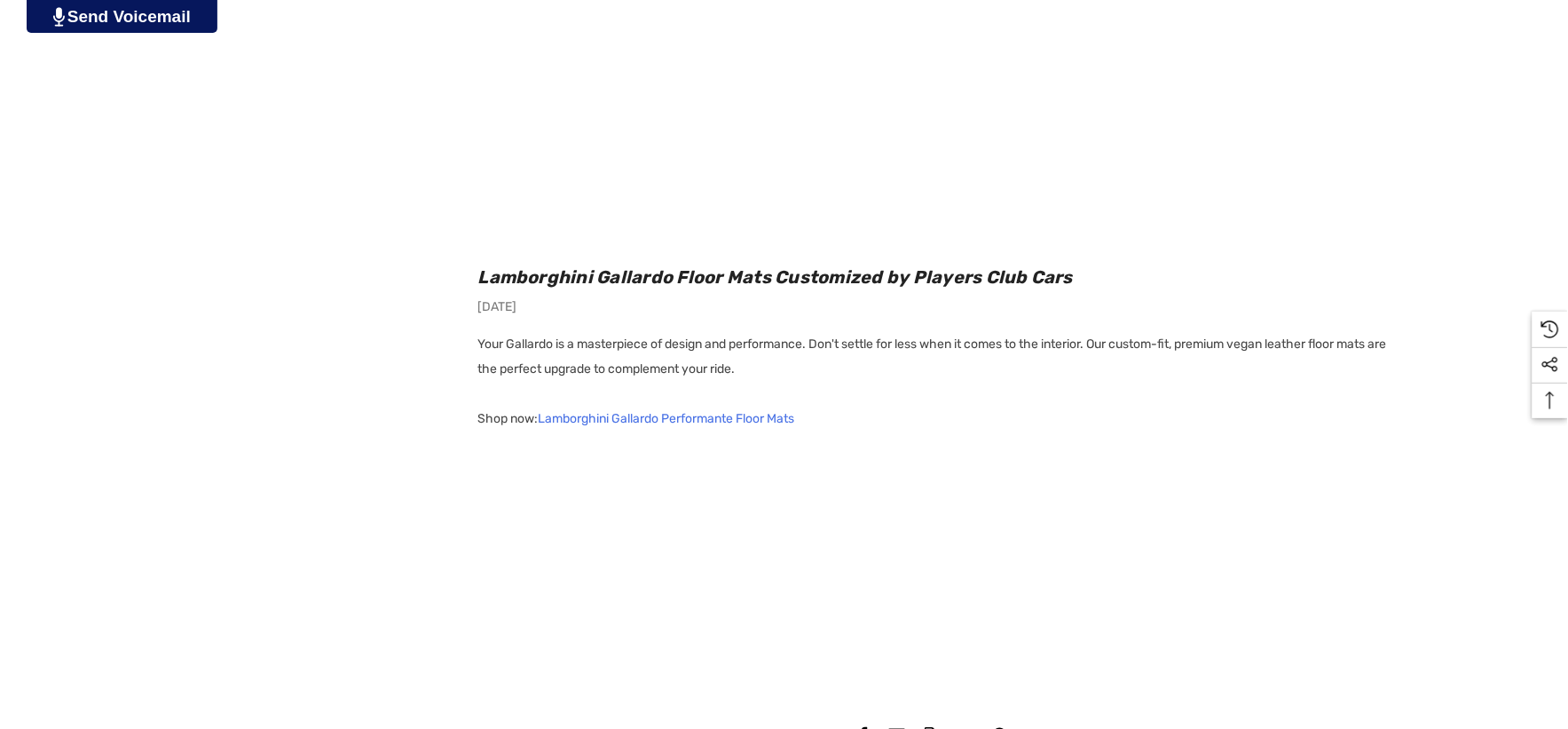
click at [744, 413] on link "Lamborghini Gallardo Performante Floor Mats" at bounding box center [667, 419] width 256 height 25
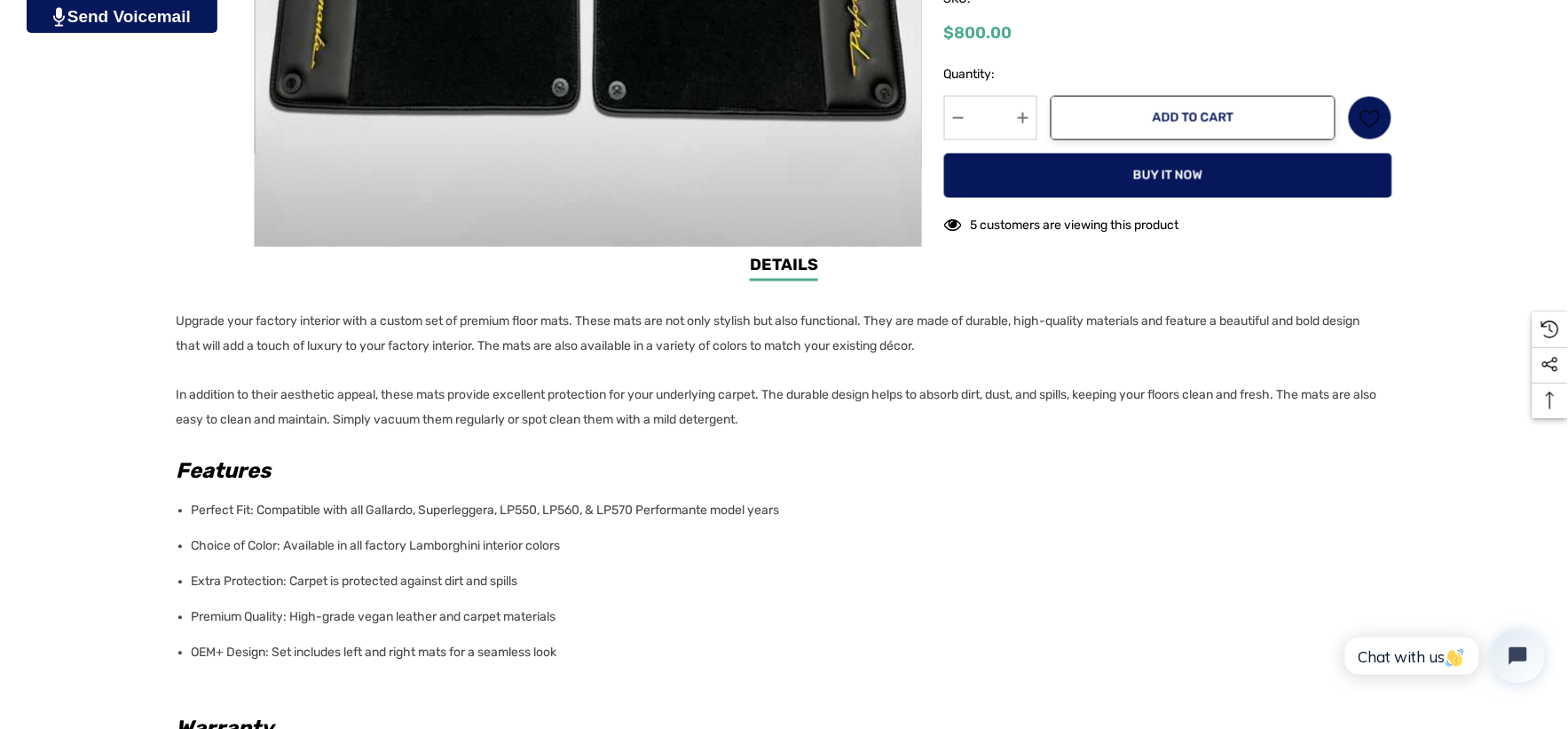
scroll to position [788, 0]
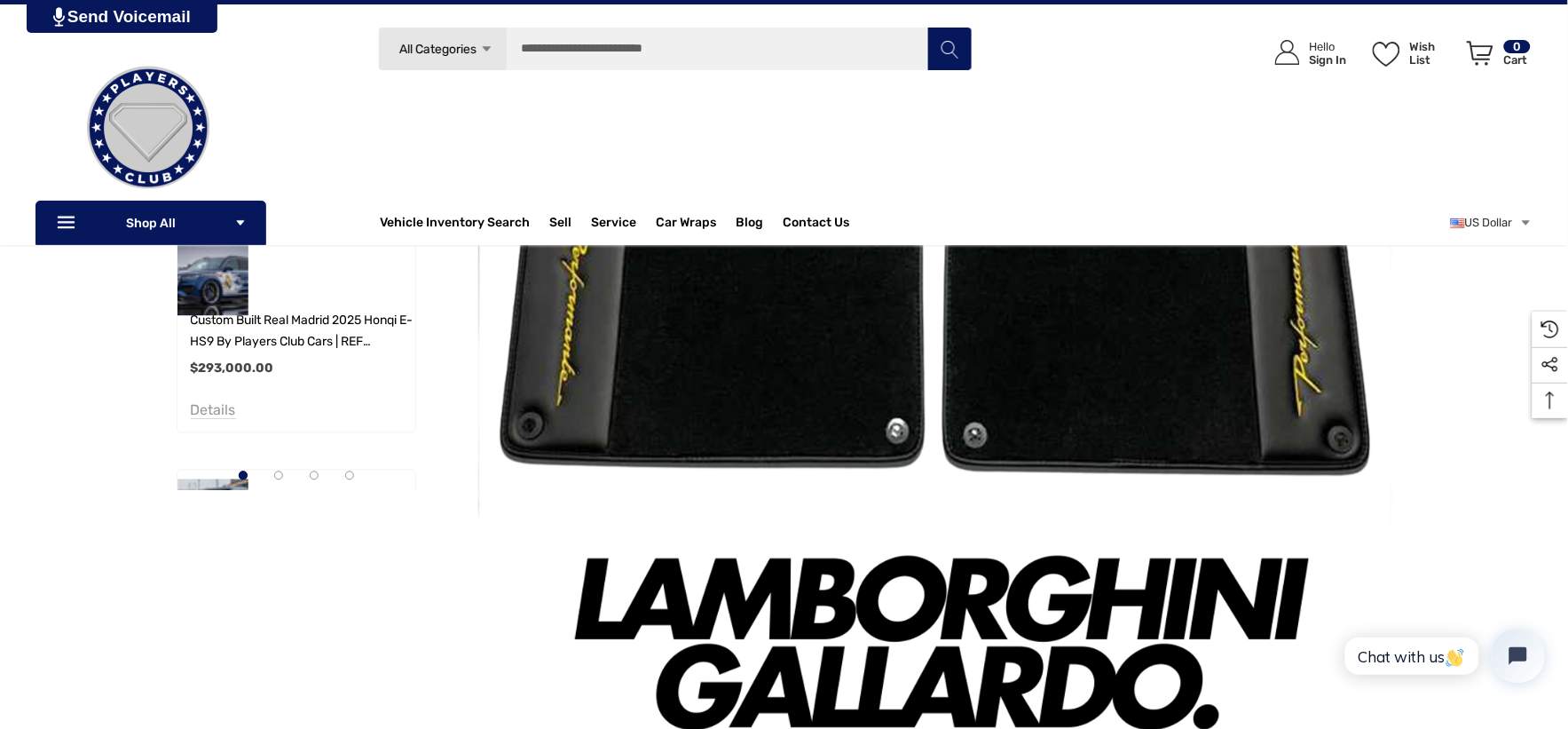
scroll to position [690, 0]
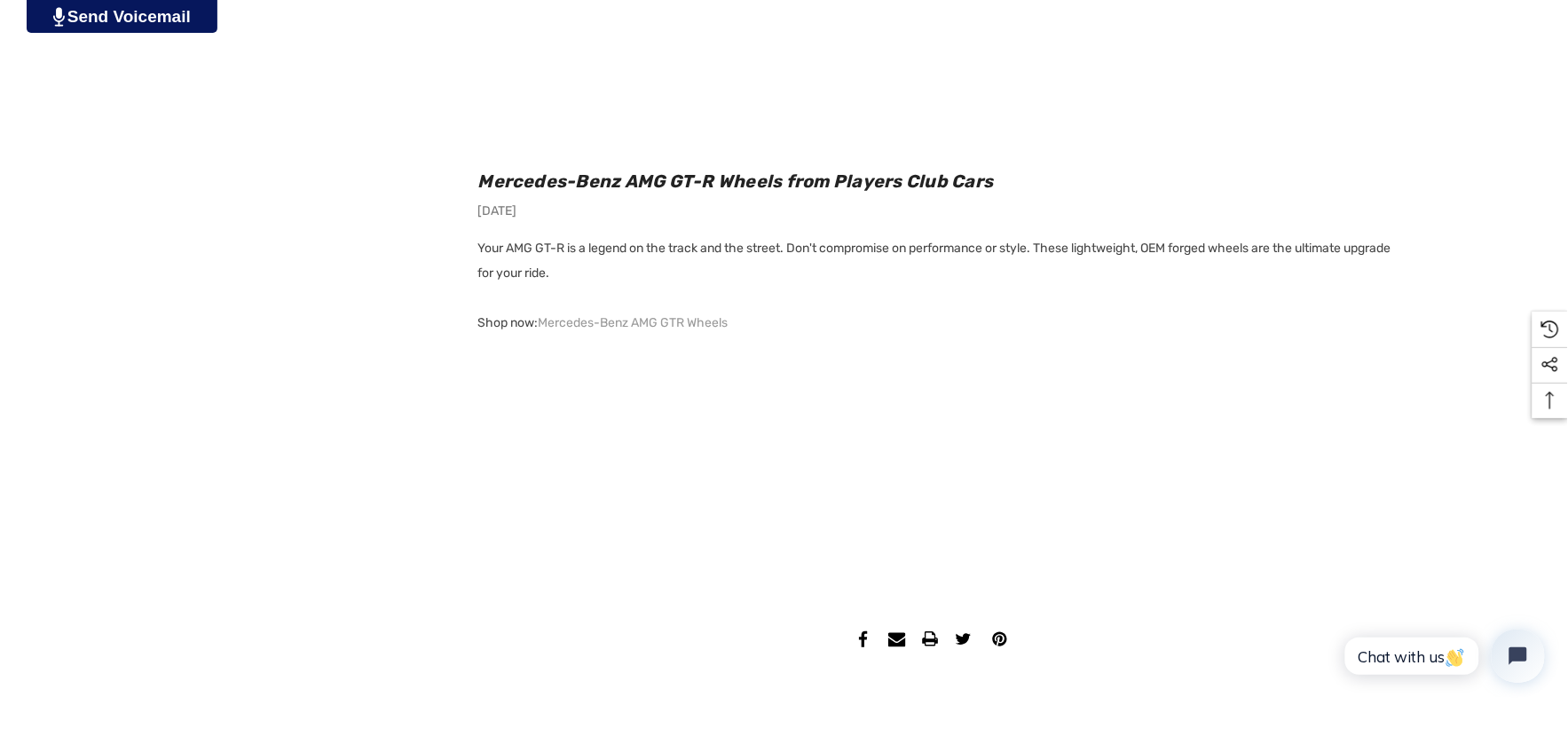
scroll to position [1873, 0]
click at [641, 317] on link "Mercedes-Benz AMG GTR Wheels" at bounding box center [634, 320] width 190 height 25
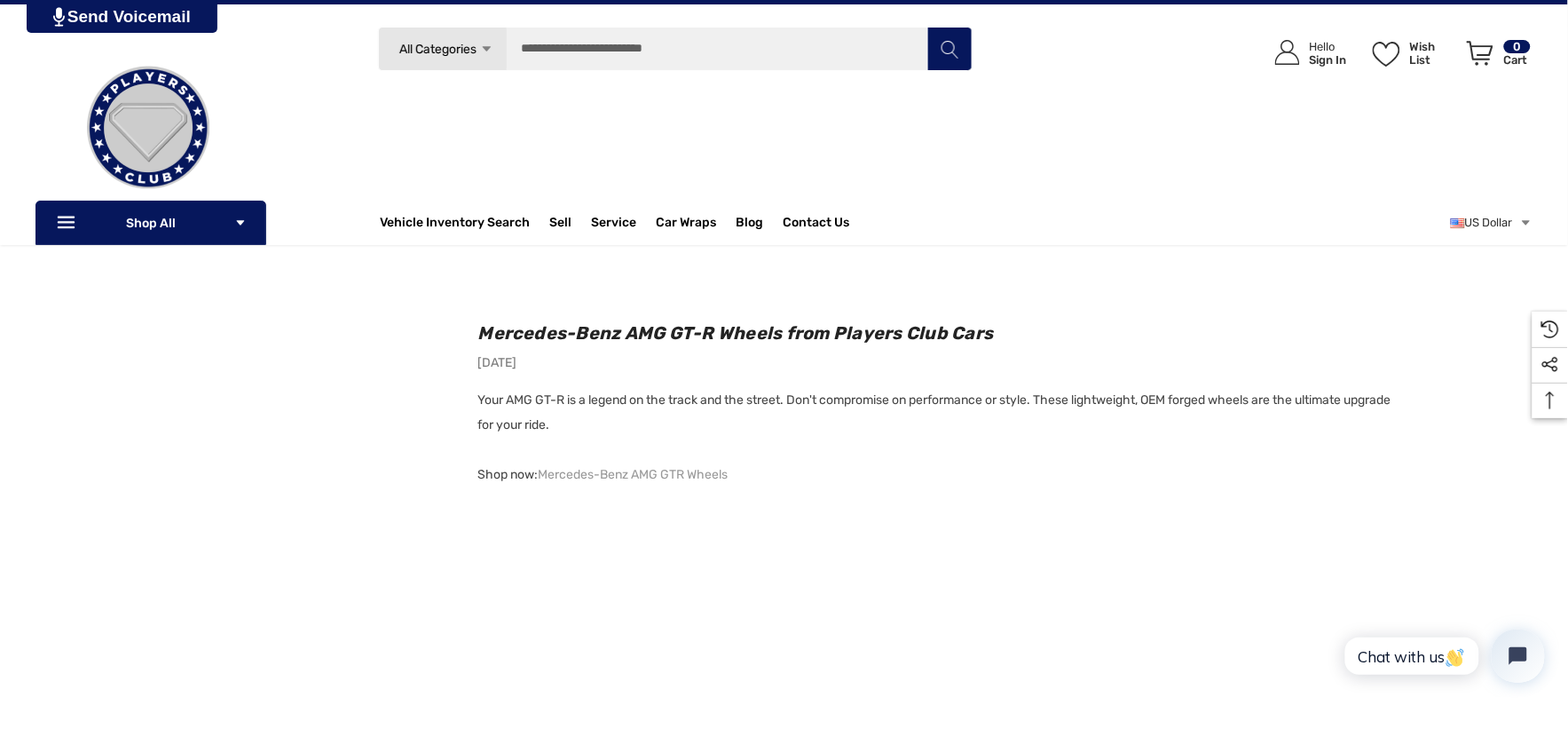
scroll to position [1688, 0]
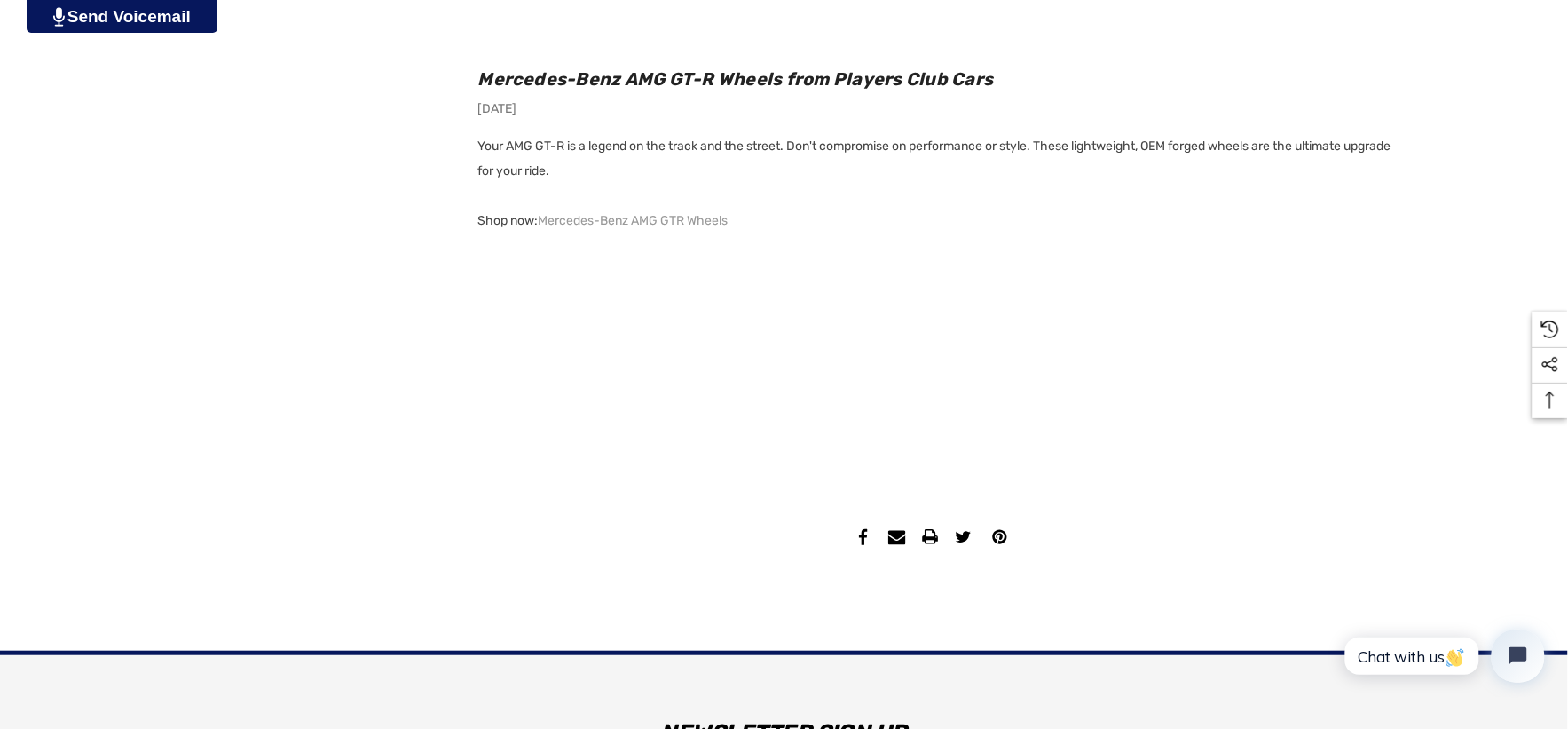
scroll to position [2071, 0]
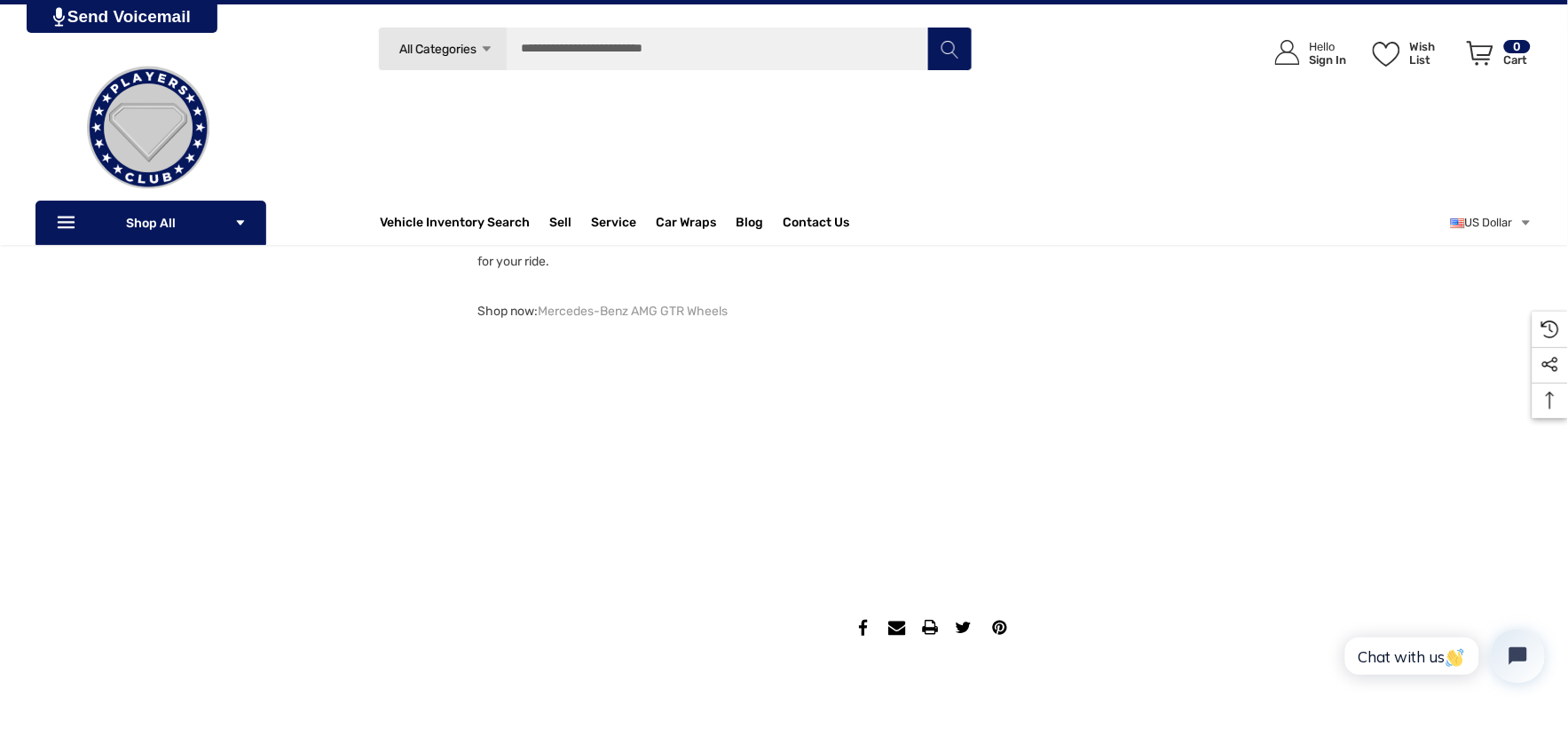
scroll to position [1775, 0]
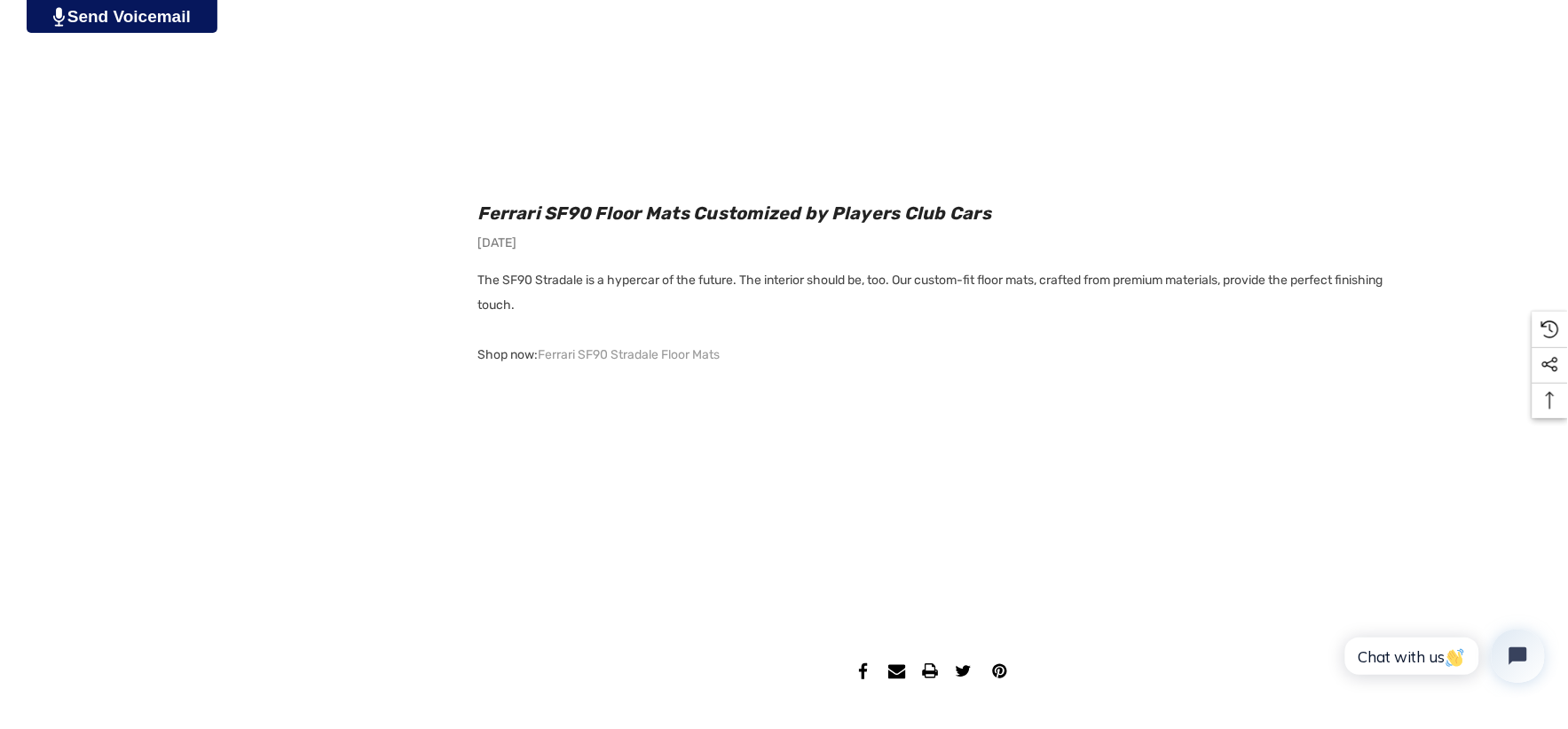
scroll to position [1873, 0]
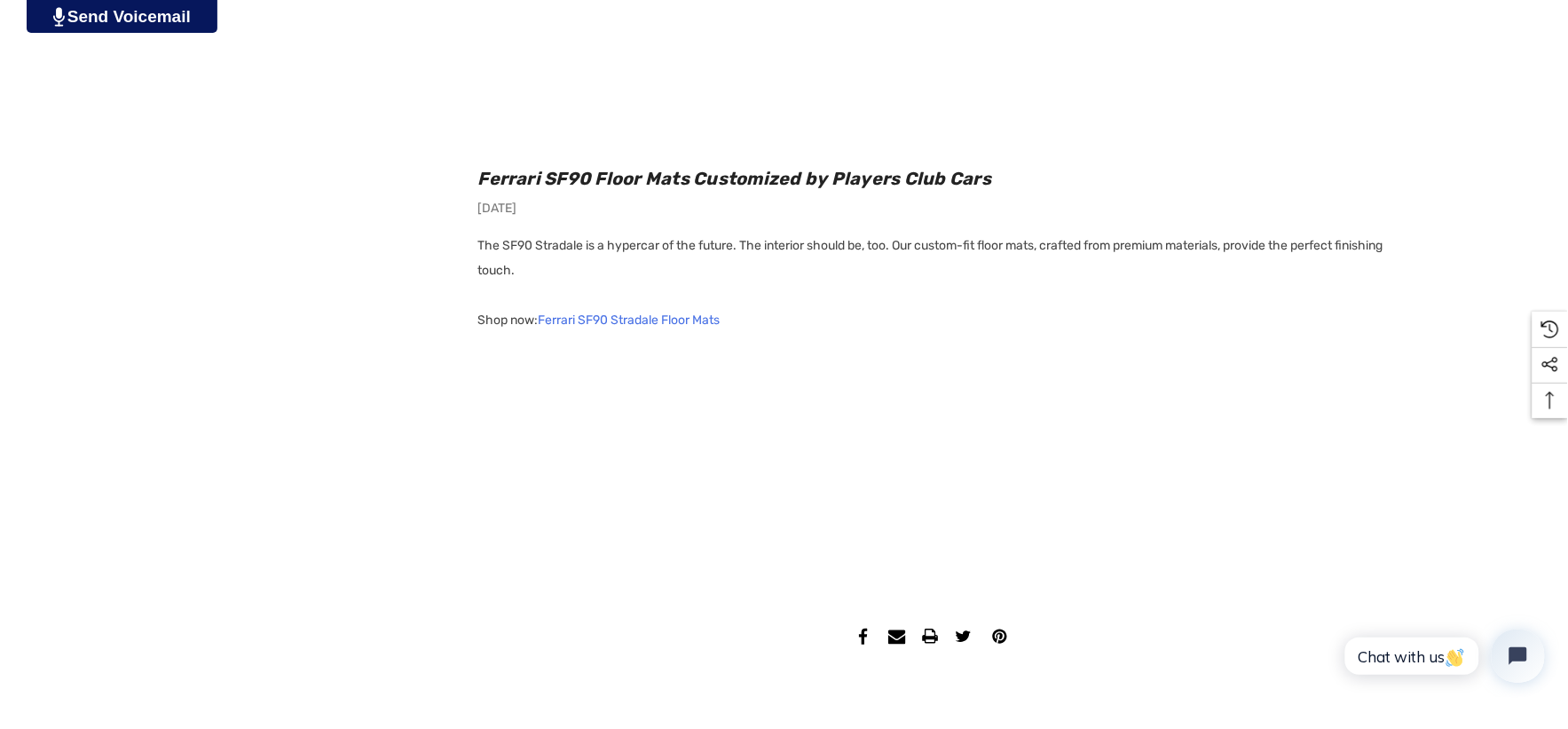
click at [683, 317] on link "Ferrari SF90 Stradale Floor Mats" at bounding box center [629, 320] width 182 height 25
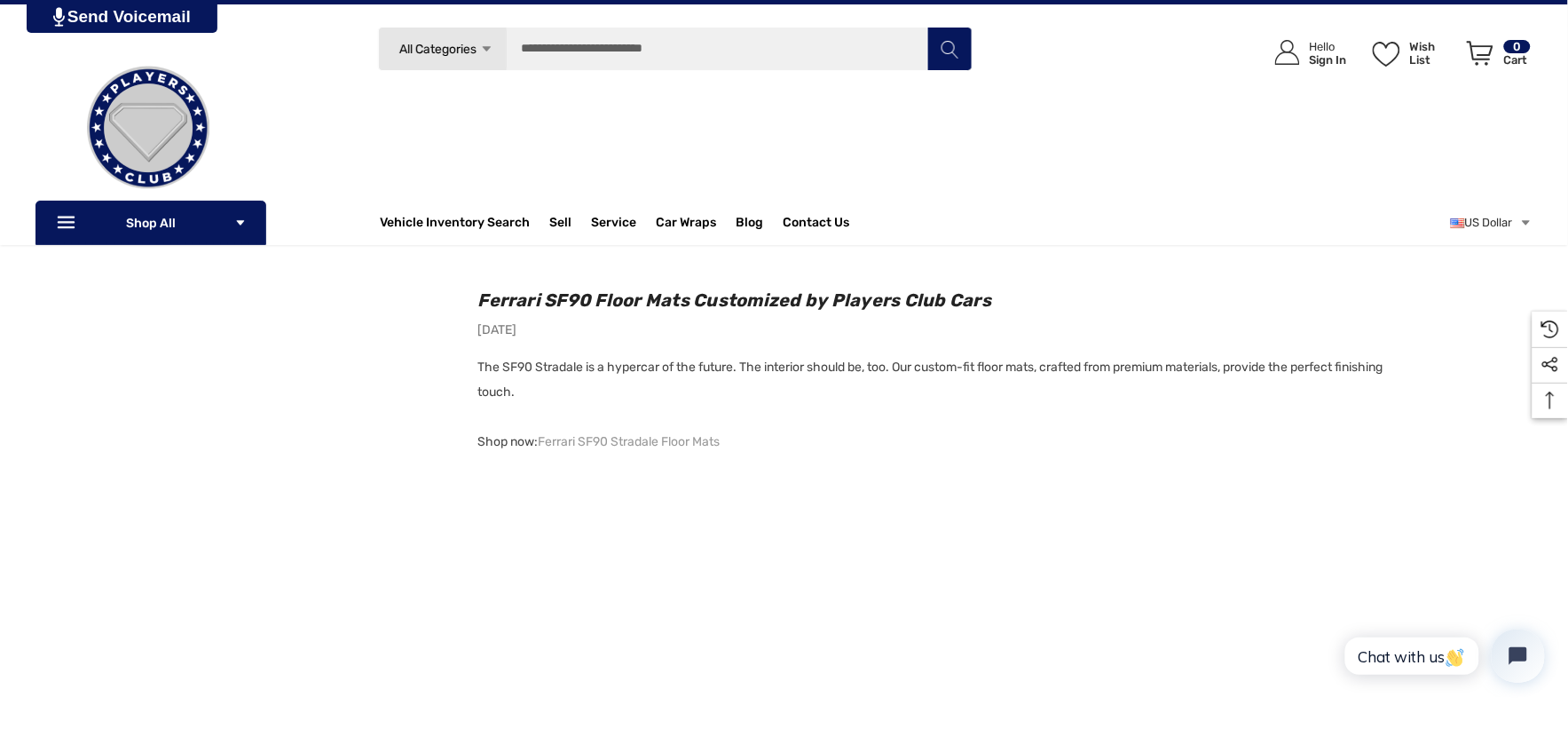
scroll to position [1577, 0]
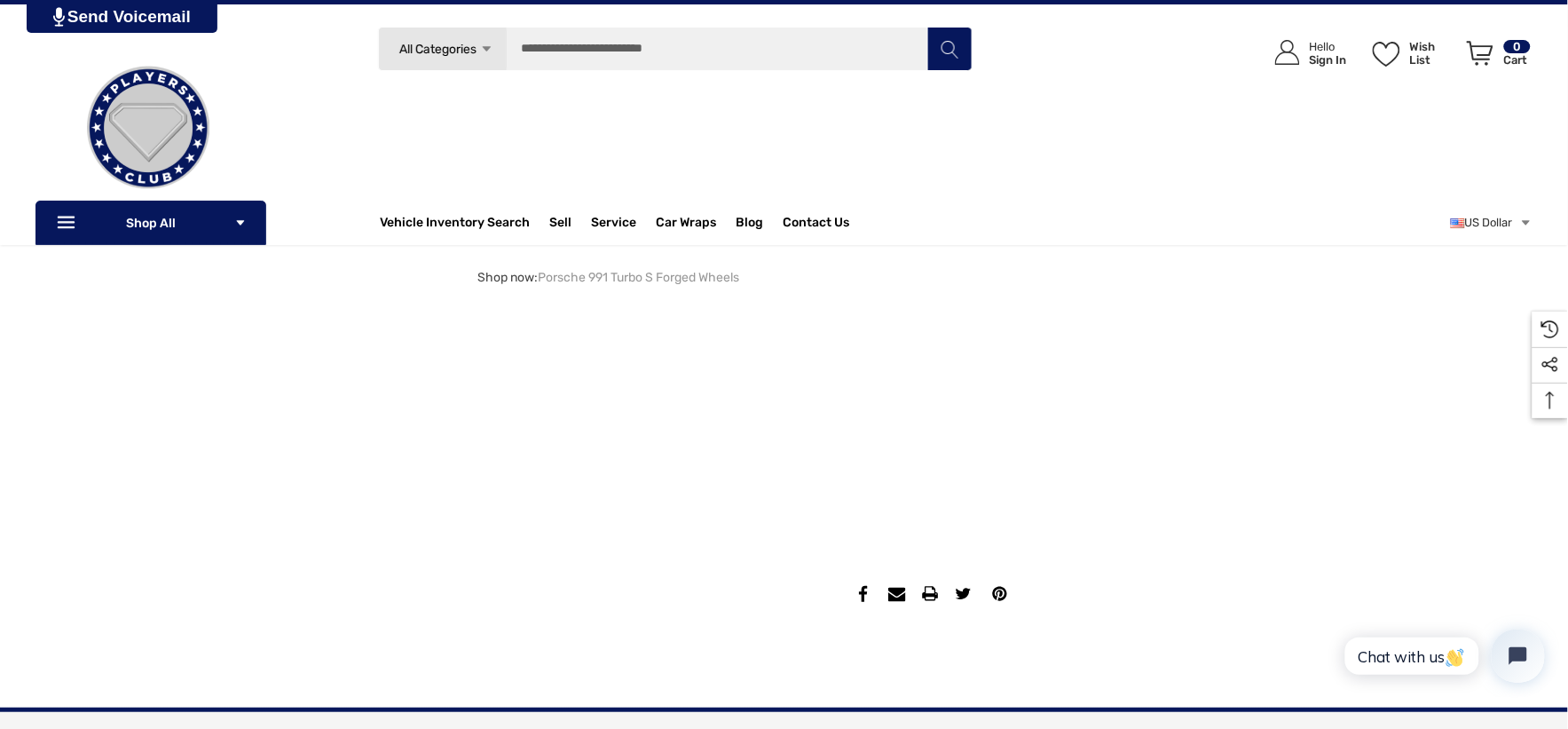
scroll to position [1873, 0]
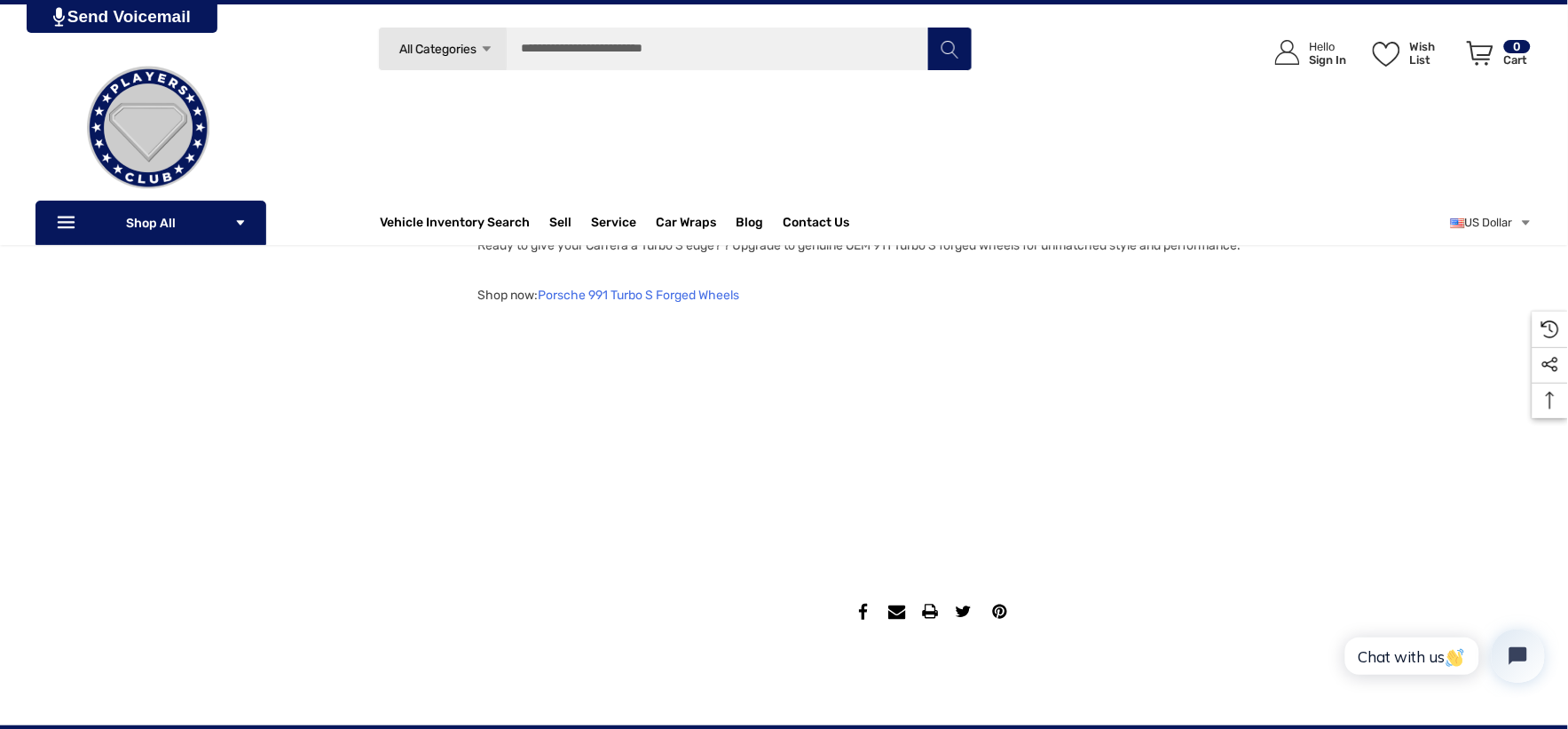
click at [644, 299] on link "Porsche 991 Turbo S Forged Wheels" at bounding box center [640, 295] width 201 height 25
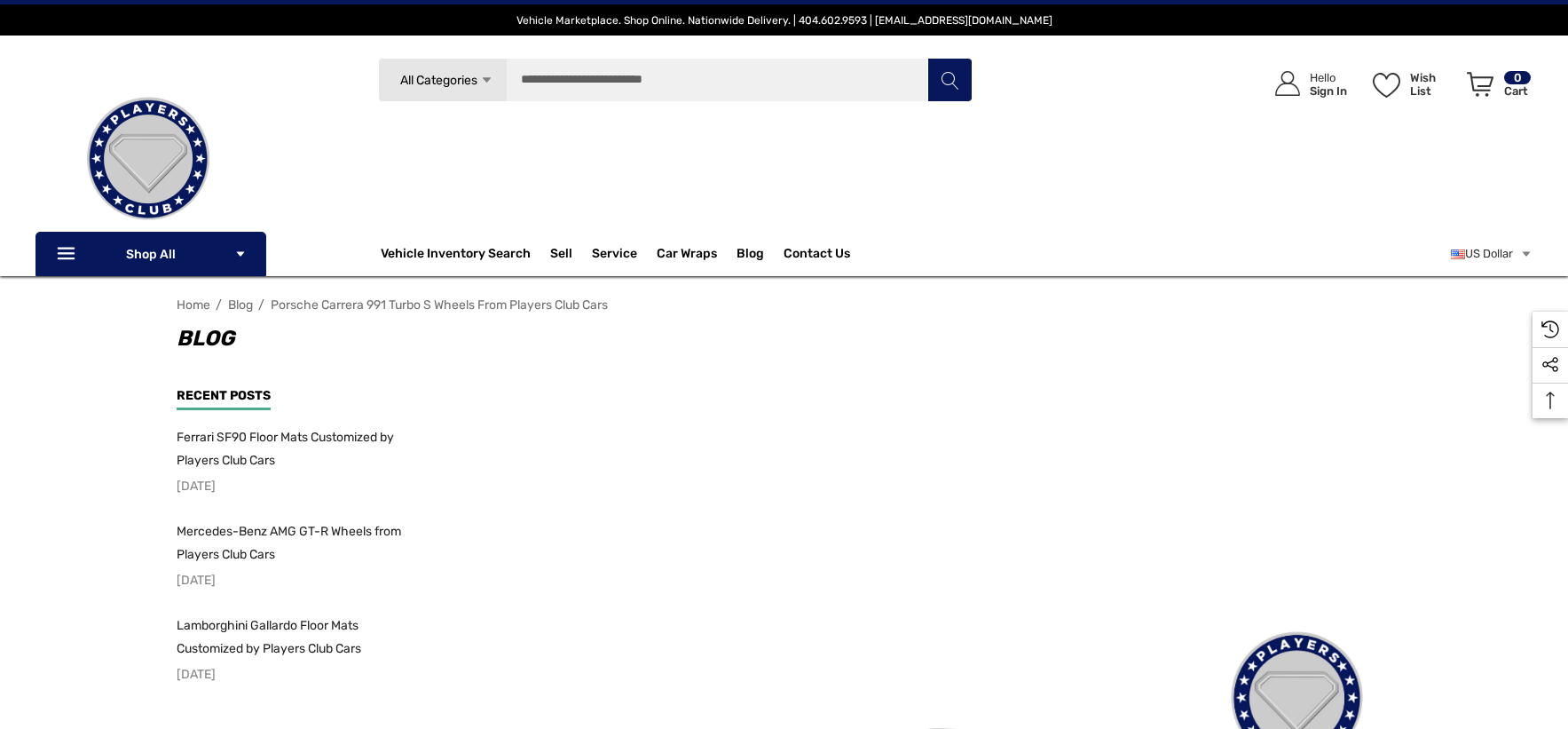
scroll to position [1874, 0]
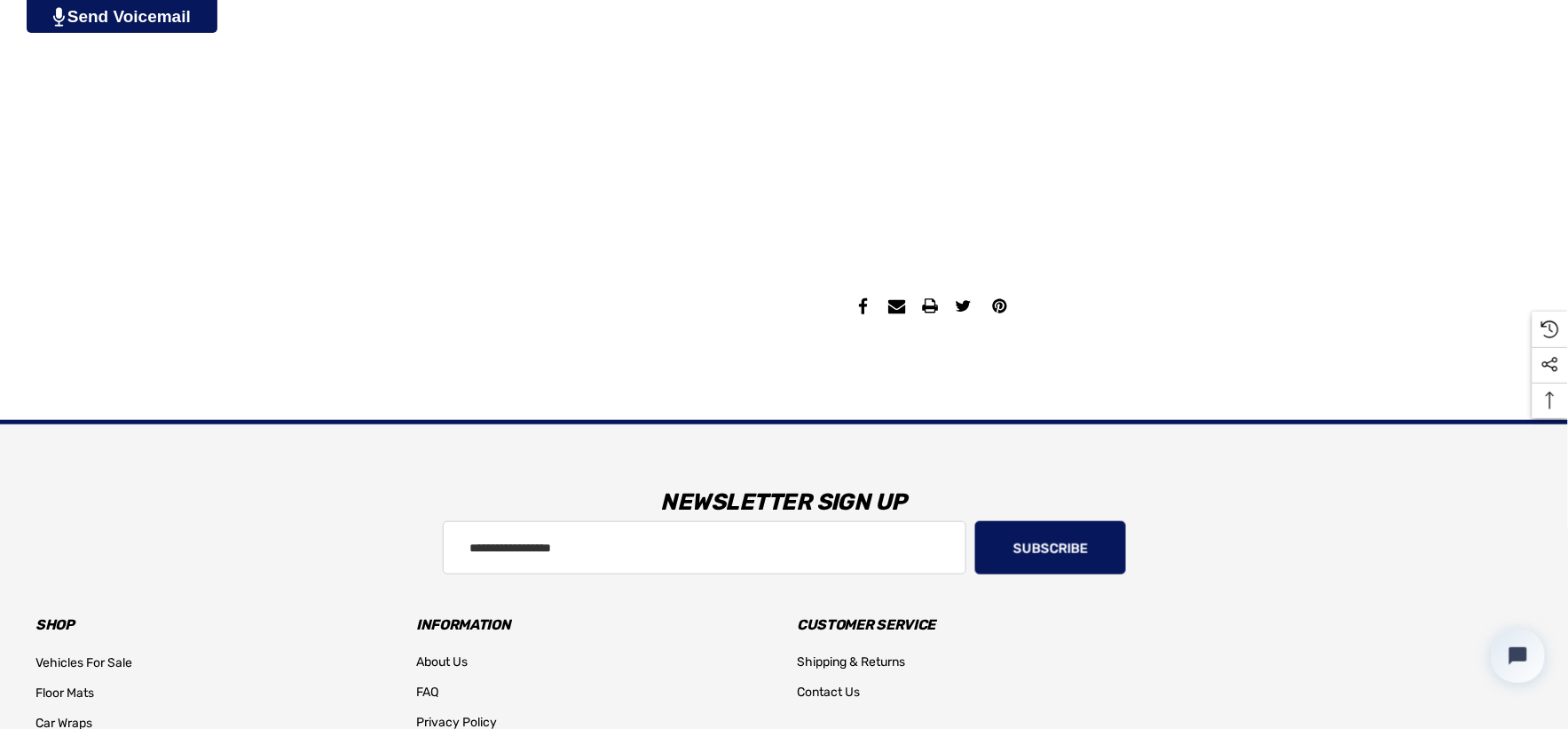
scroll to position [2268, 0]
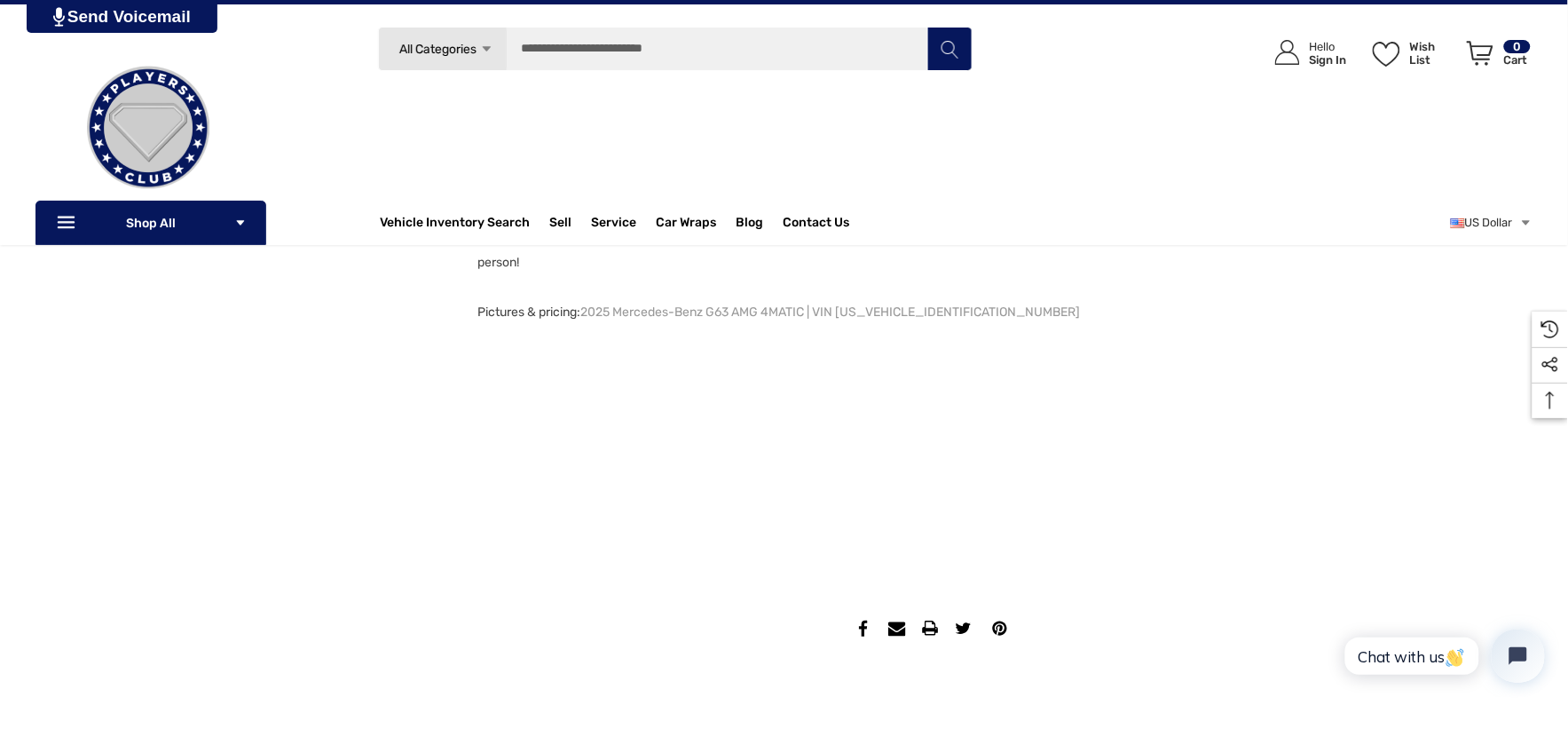
scroll to position [1873, 0]
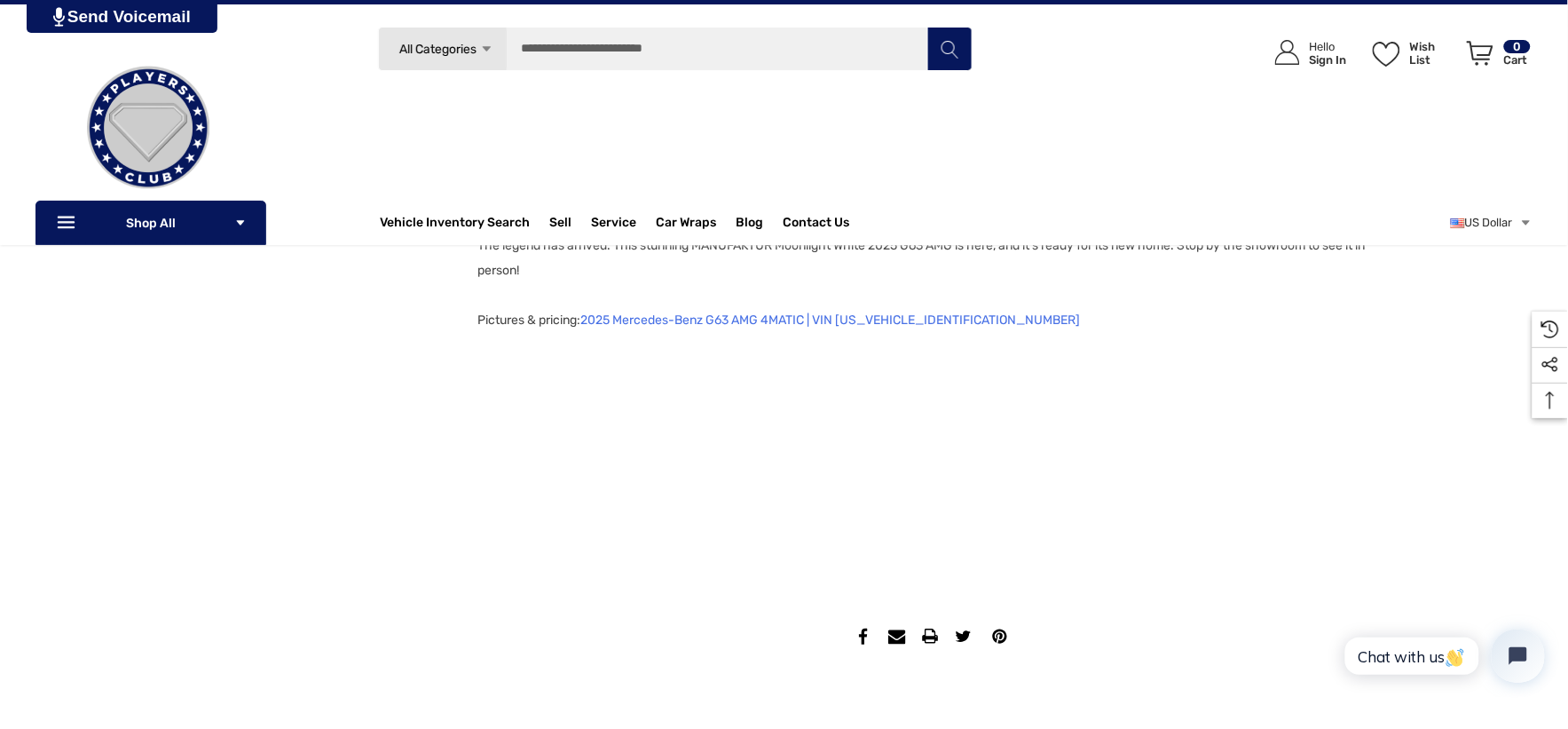
click at [933, 311] on link "2025 Mercedes-Benz G63 AMG 4MATIC | VIN W1NWH5AB7SX041079" at bounding box center [831, 320] width 500 height 25
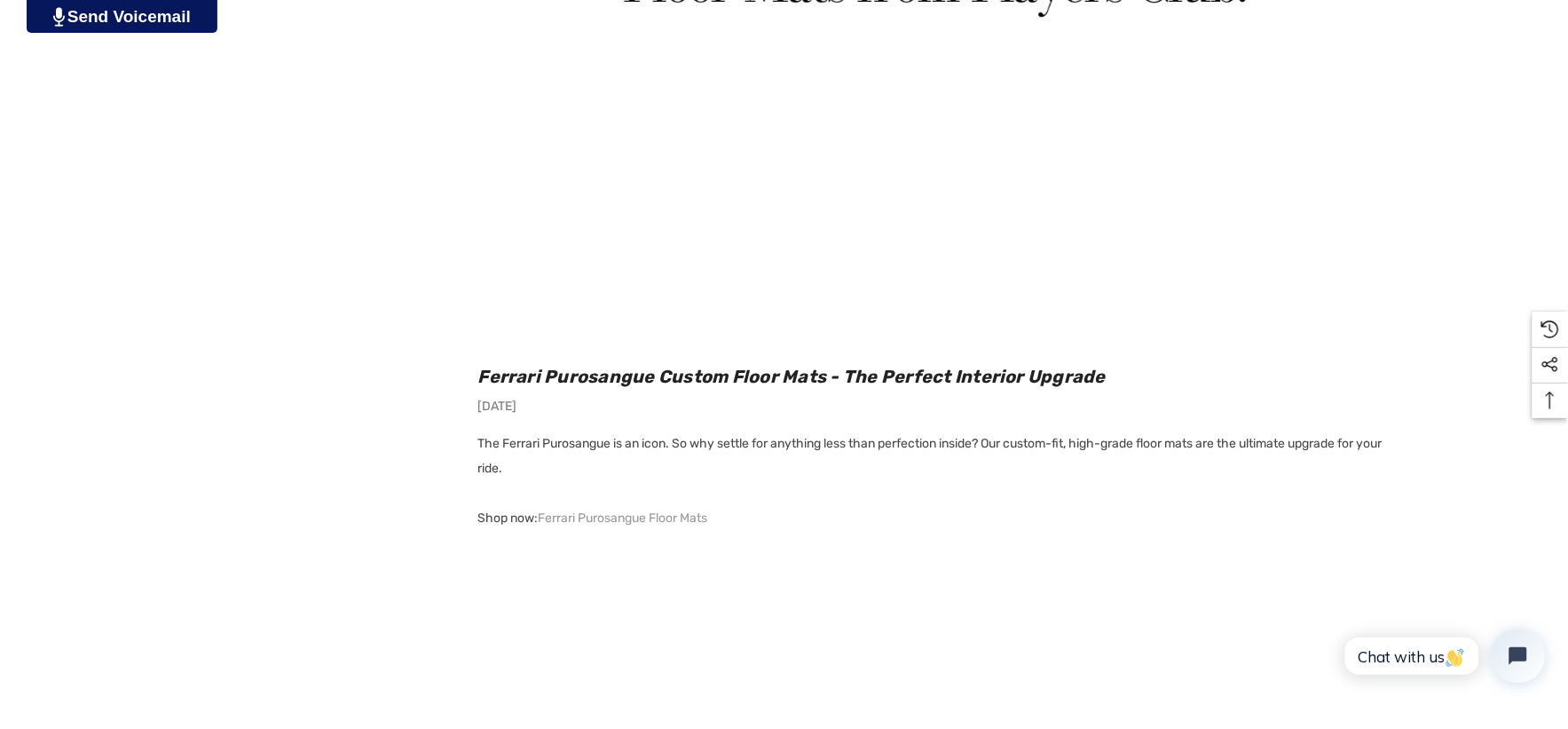
scroll to position [1775, 0]
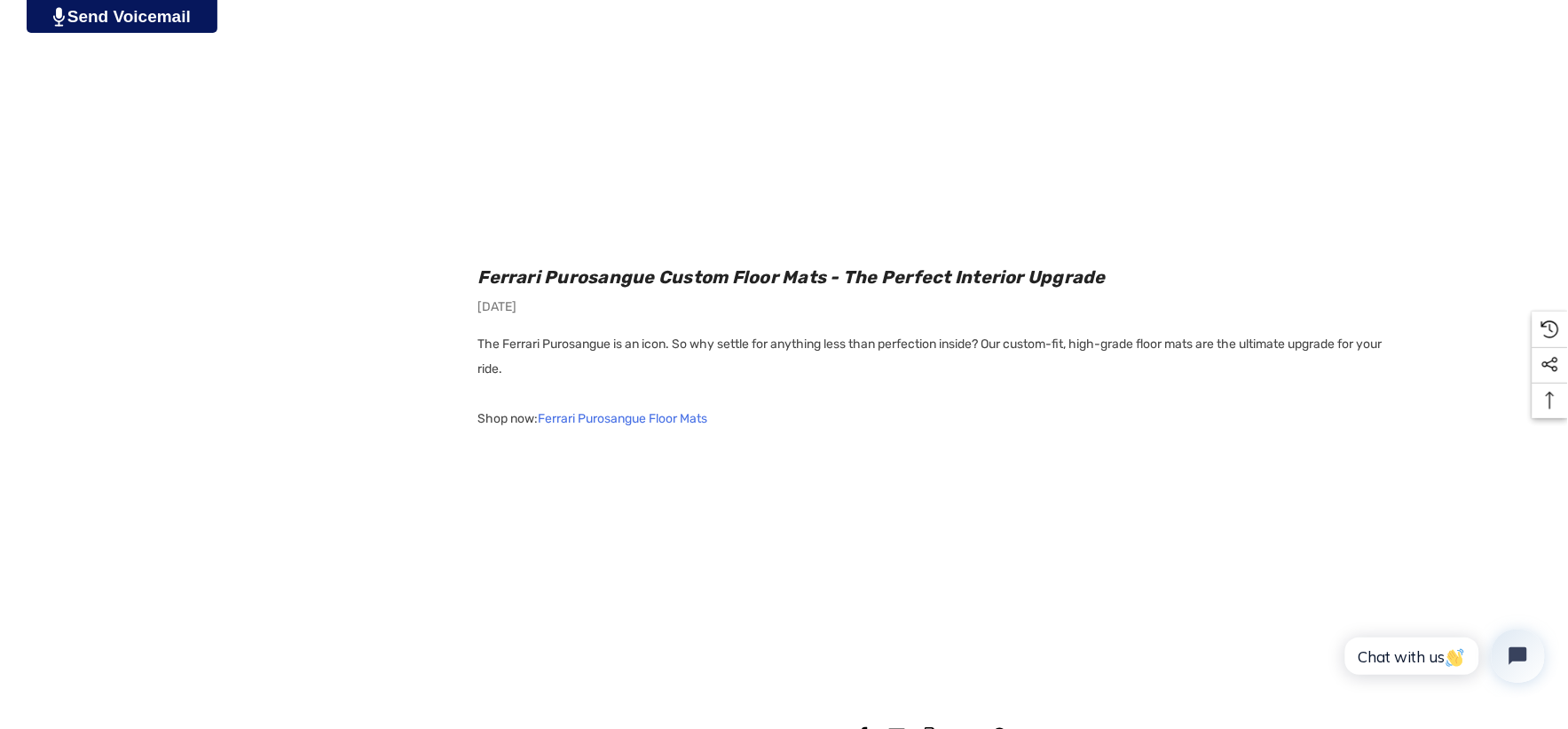
click at [693, 420] on link "Ferrari Purosangue Floor Mats" at bounding box center [624, 419] width 169 height 25
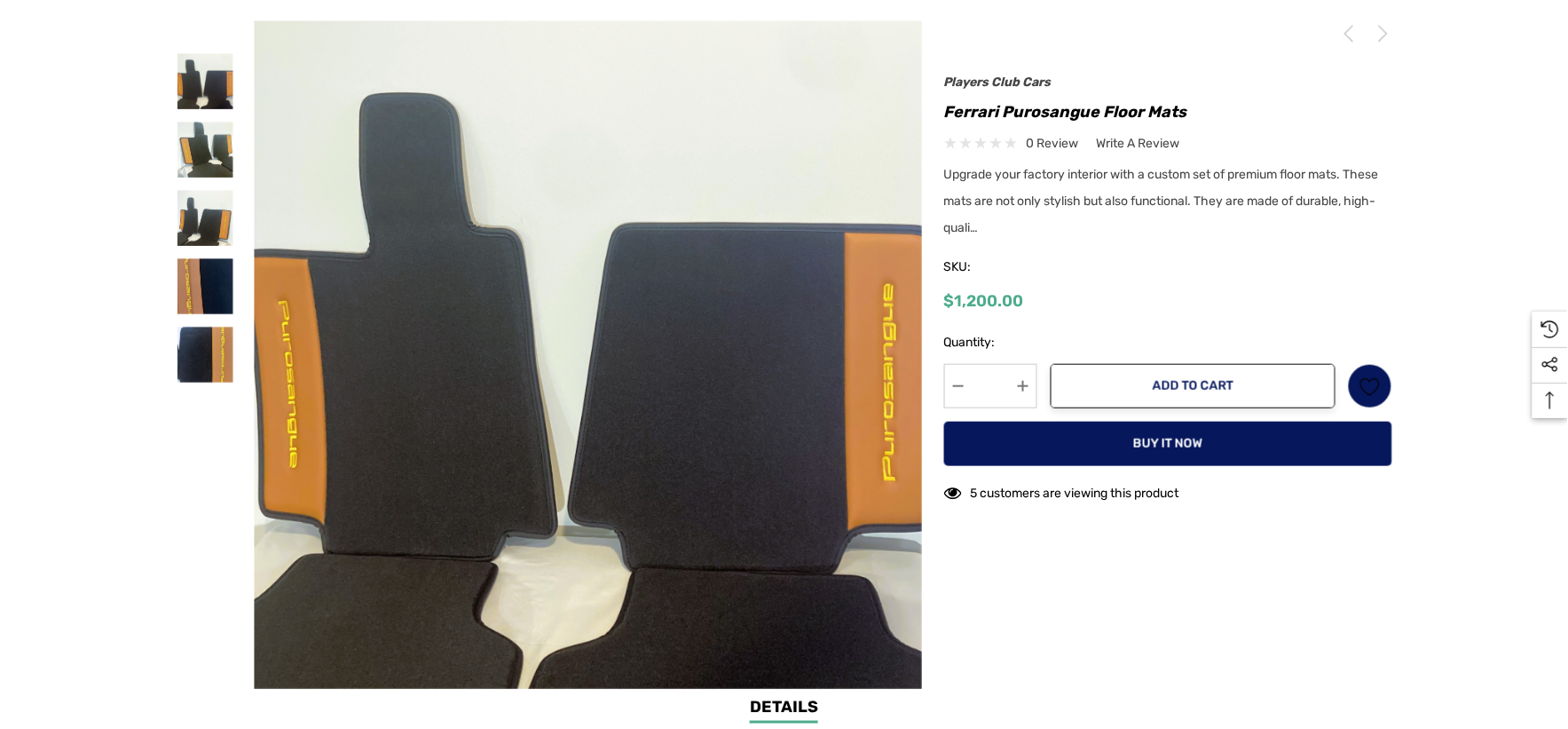
scroll to position [493, 0]
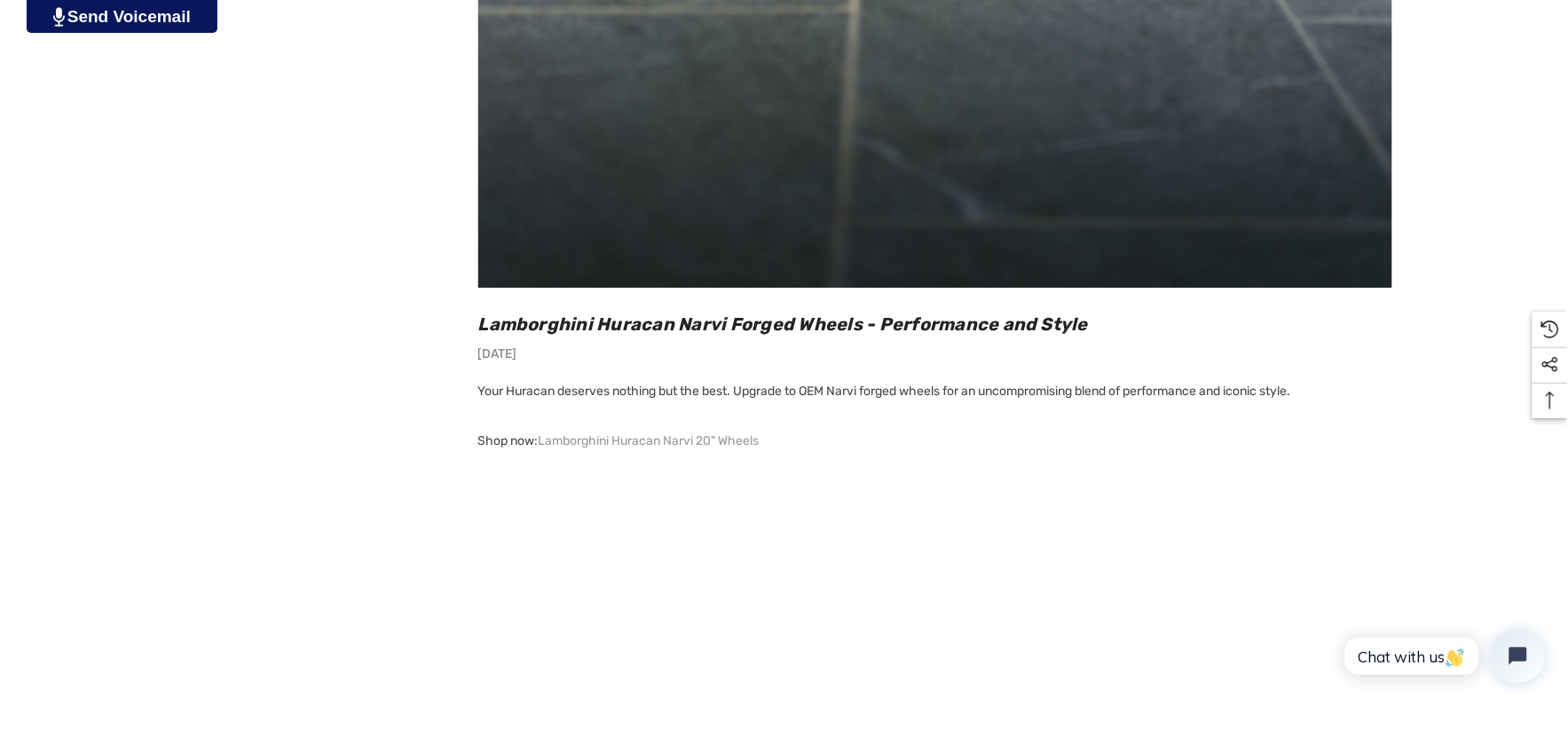
scroll to position [1972, 0]
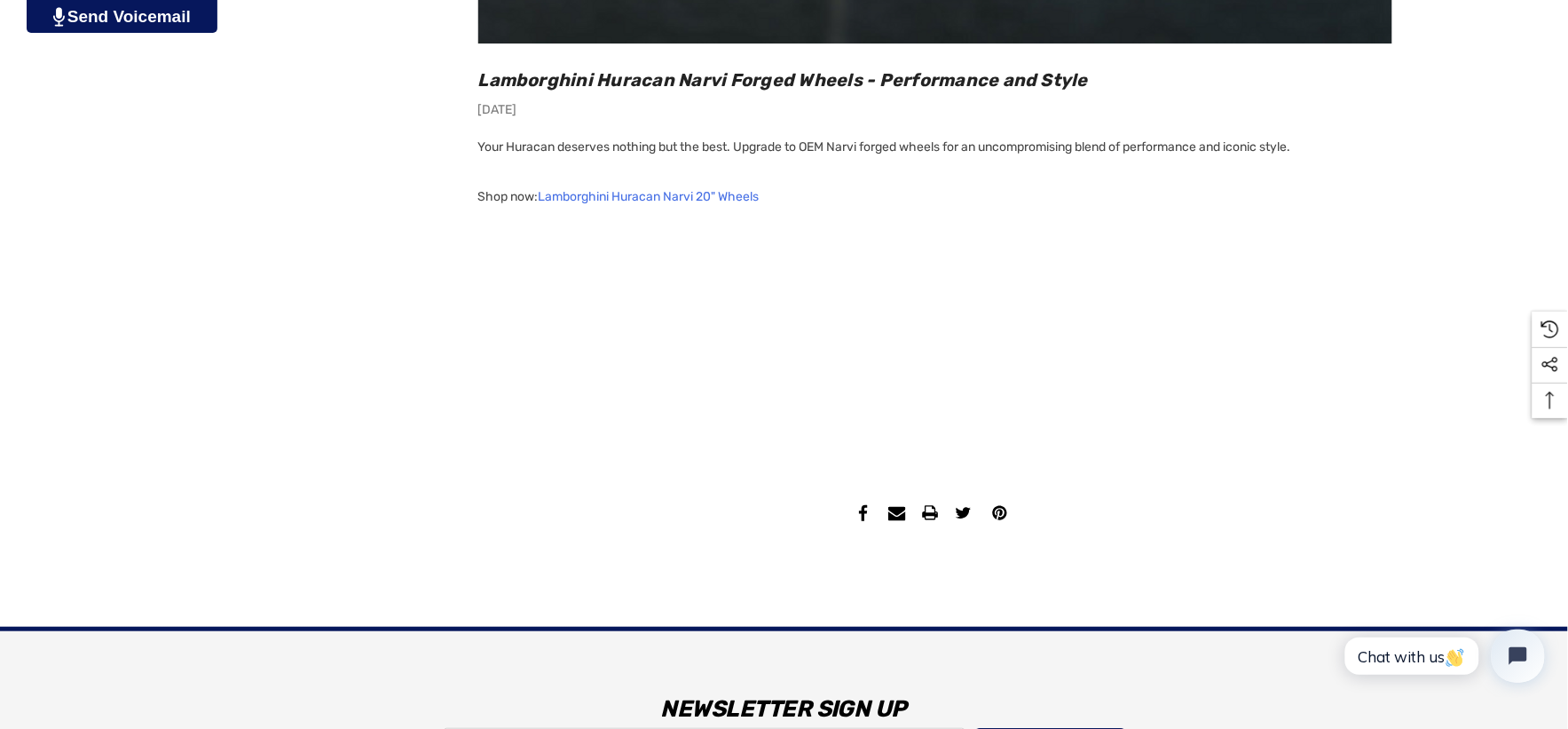
click at [735, 196] on link "Lamborghini Huracan Narvi 20" Wheels" at bounding box center [649, 196] width 221 height 25
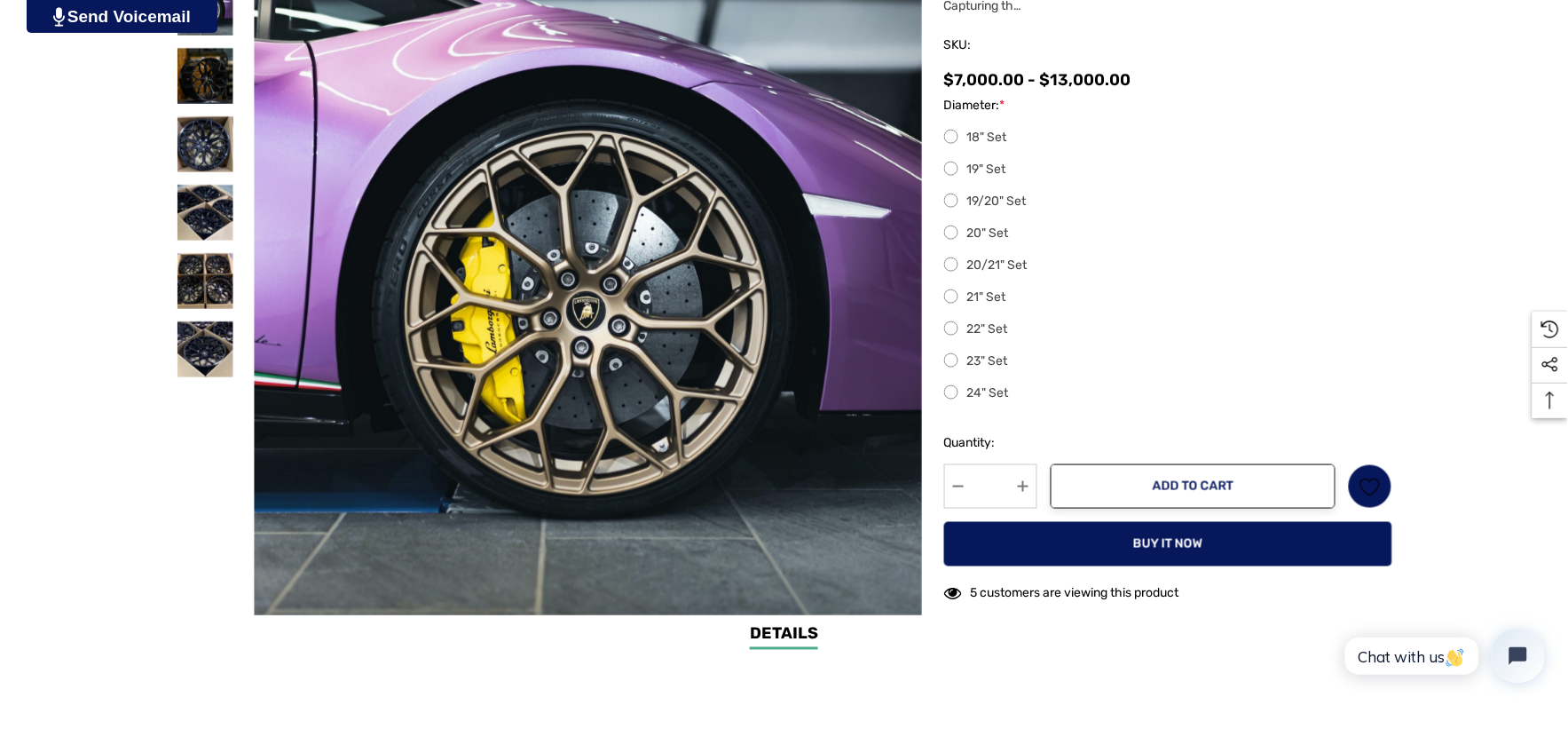
click at [952, 236] on label "20" Set" at bounding box center [1168, 233] width 448 height 21
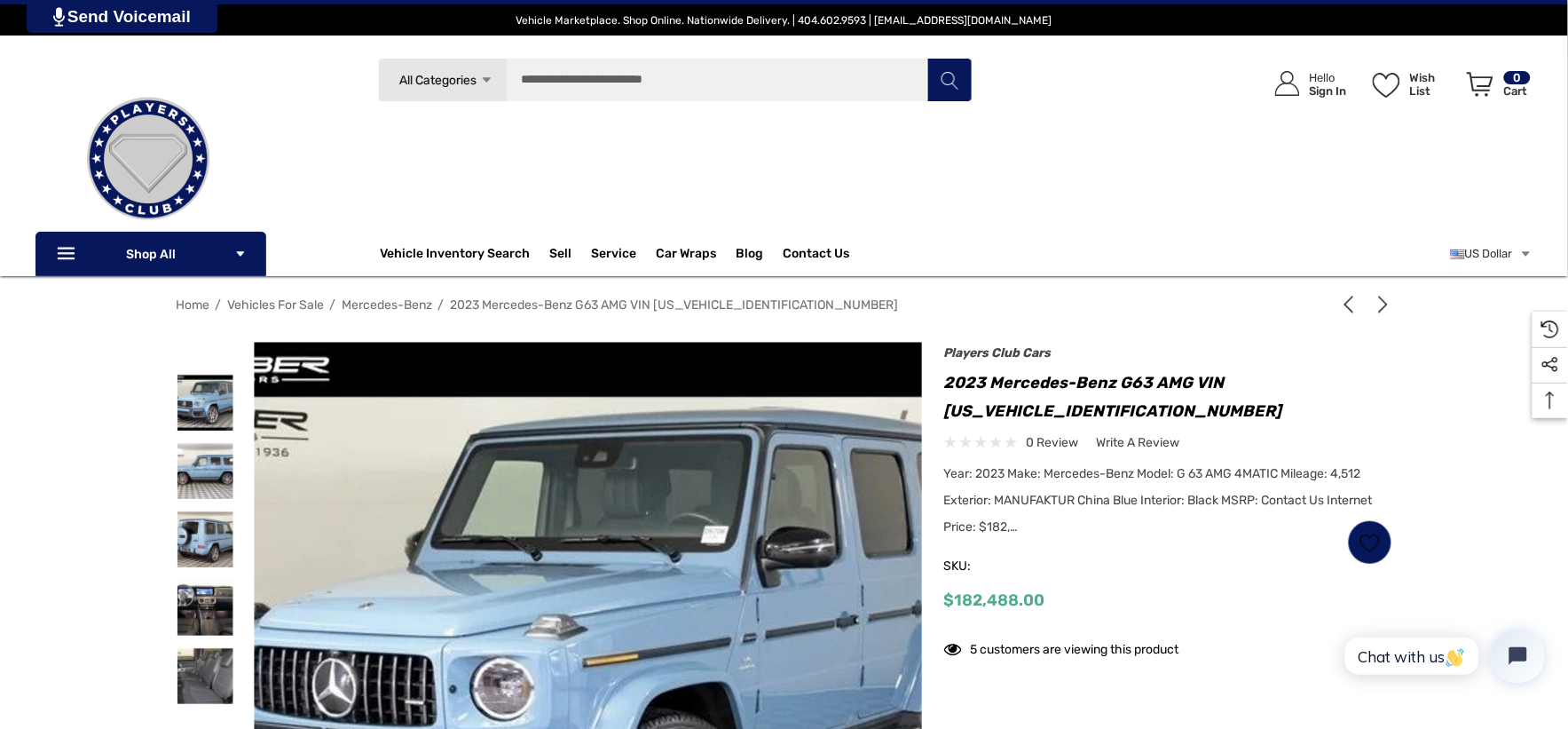
click at [950, 382] on h1 "2023 Mercedes-Benz G63 AMG VIN [US_VEHICLE_IDENTIFICATION_NUMBER]" at bounding box center [1168, 397] width 448 height 57
click at [991, 396] on h1 "2023 Mercedes-Benz G63 AMG VIN [US_VEHICLE_IDENTIFICATION_NUMBER]" at bounding box center [1168, 397] width 448 height 57
click at [946, 383] on h1 "2023 Mercedes-Benz G63 AMG VIN [US_VEHICLE_IDENTIFICATION_NUMBER]" at bounding box center [1168, 397] width 448 height 57
click at [947, 383] on h1 "2023 Mercedes-Benz G63 AMG VIN [US_VEHICLE_IDENTIFICATION_NUMBER]" at bounding box center [1168, 397] width 448 height 57
click at [1061, 420] on h1 "2023 Mercedes-Benz G63 AMG VIN [US_VEHICLE_IDENTIFICATION_NUMBER]" at bounding box center [1168, 397] width 448 height 57
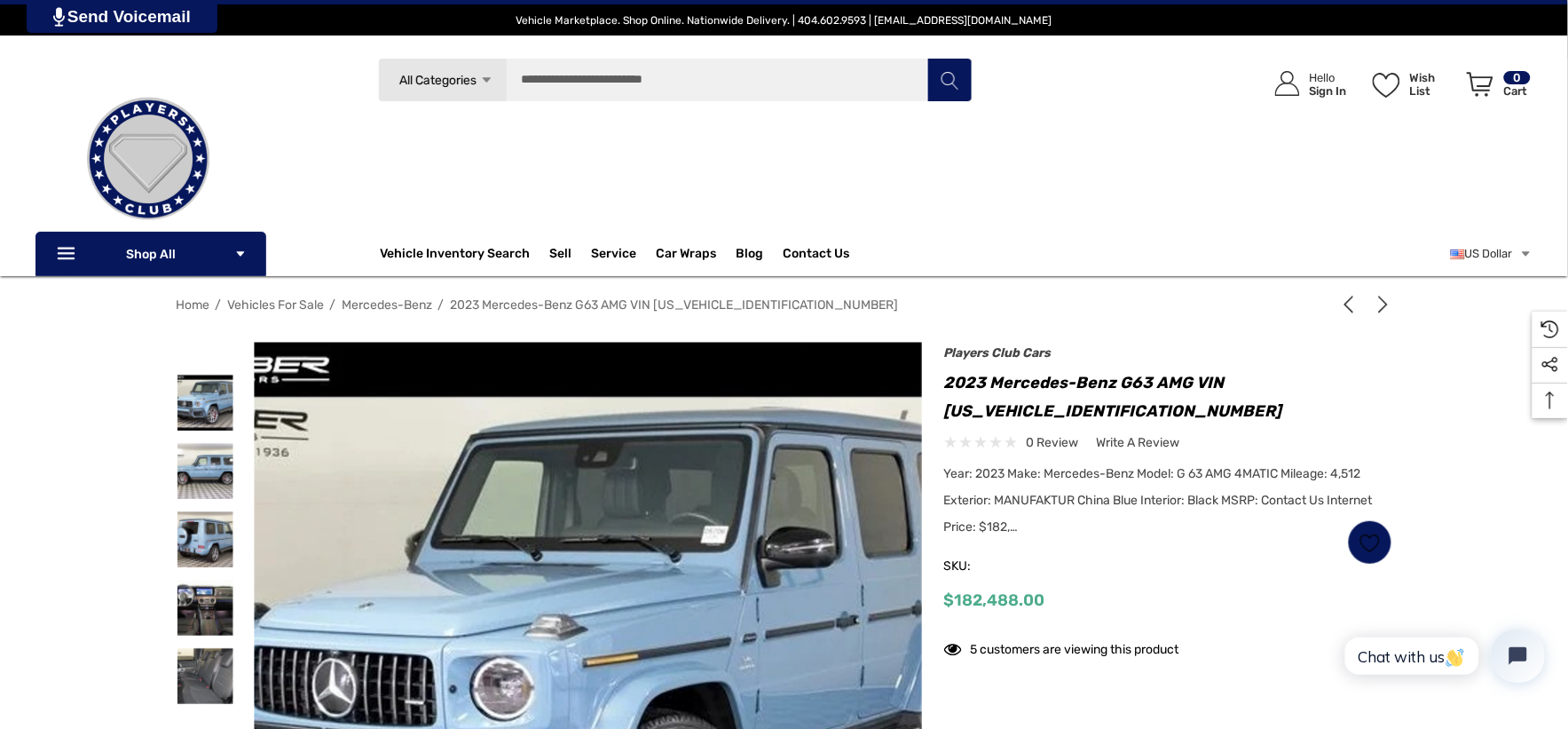
click at [945, 380] on h1 "2023 Mercedes-Benz G63 AMG VIN [US_VEHICLE_IDENTIFICATION_NUMBER]" at bounding box center [1168, 397] width 448 height 57
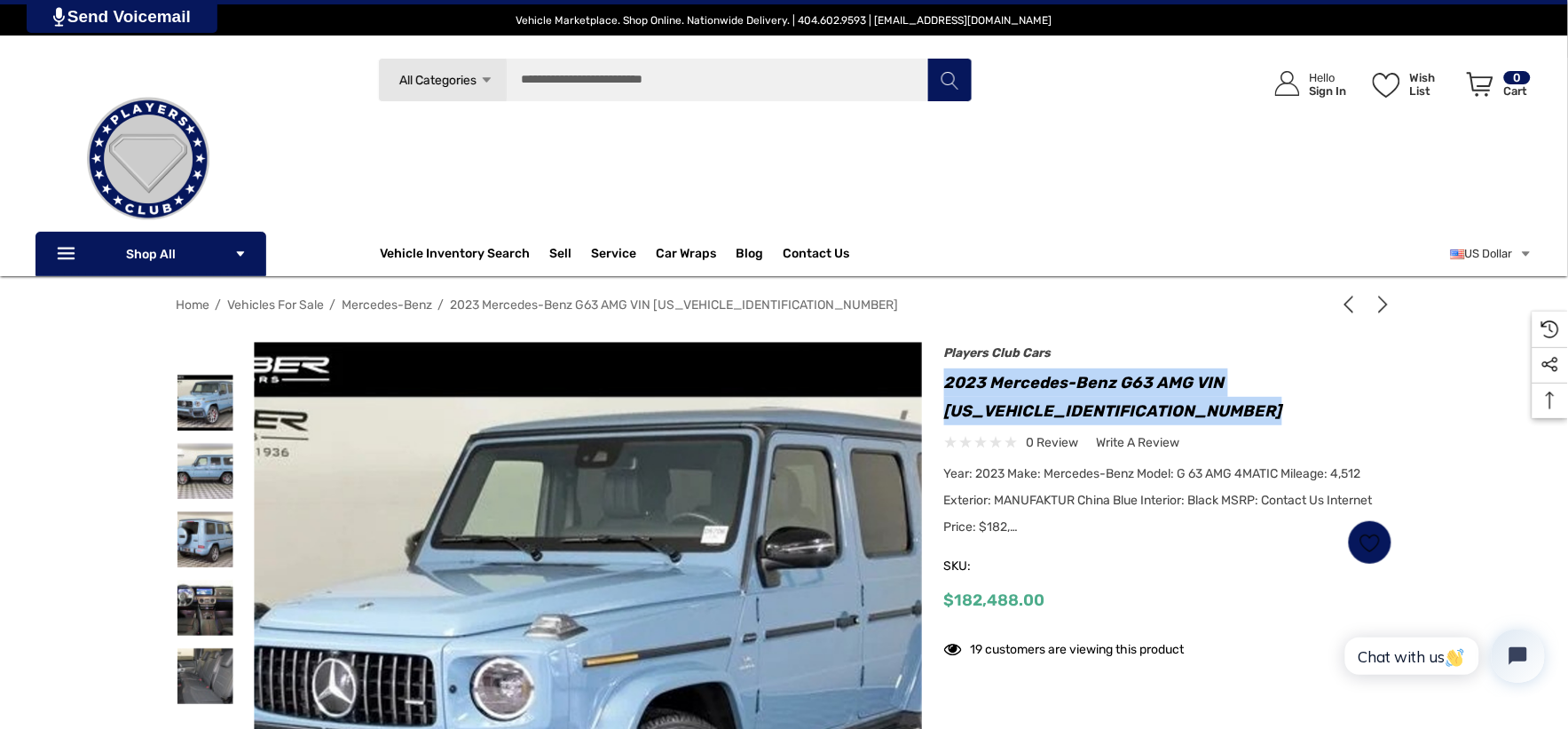
click at [1129, 409] on h1 "2023 Mercedes-Benz G63 AMG VIN [US_VEHICLE_IDENTIFICATION_NUMBER]" at bounding box center [1168, 397] width 448 height 57
copy div "2023 Mercedes-Benz G63 AMG VIN [US_VEHICLE_IDENTIFICATION_NUMBER]"
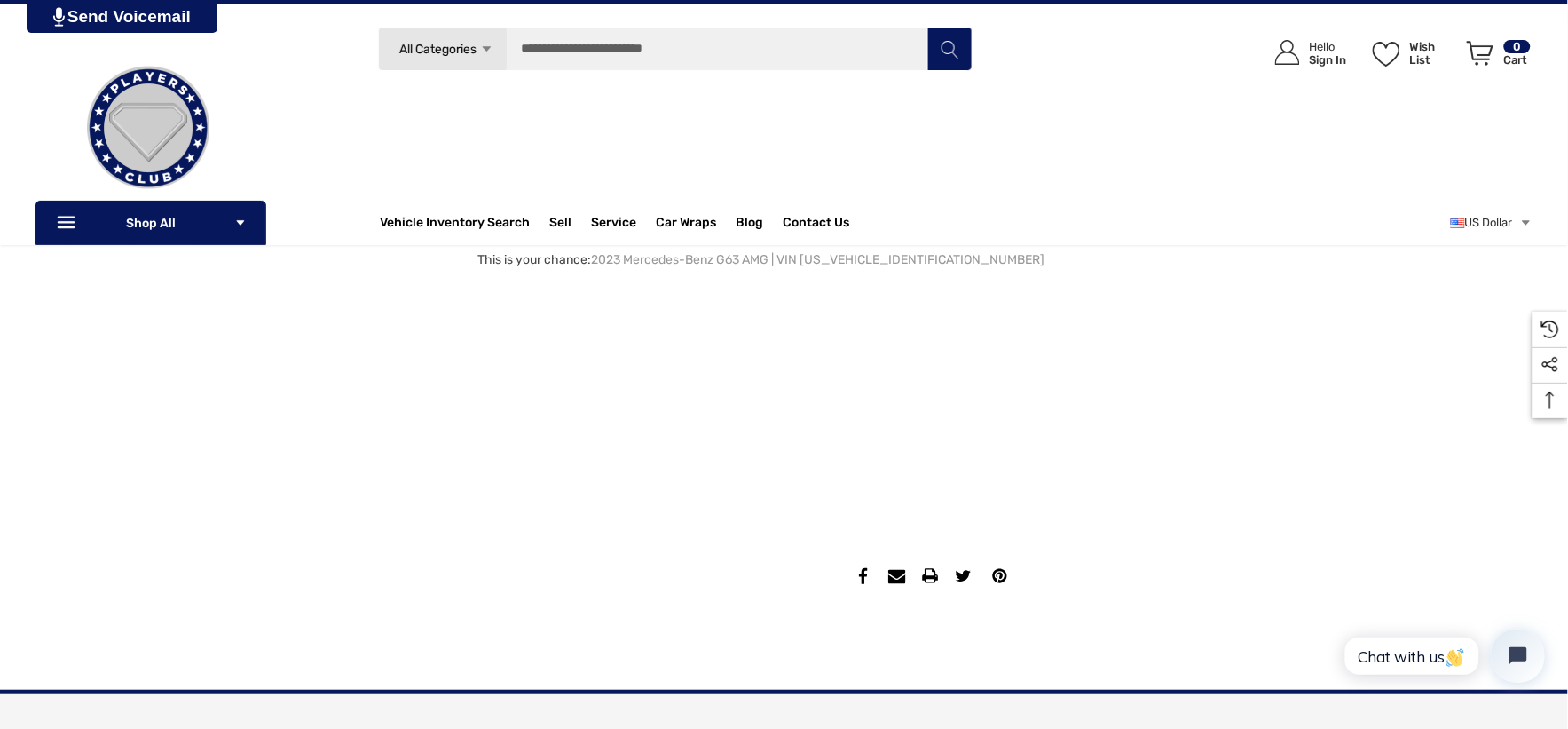
scroll to position [1873, 0]
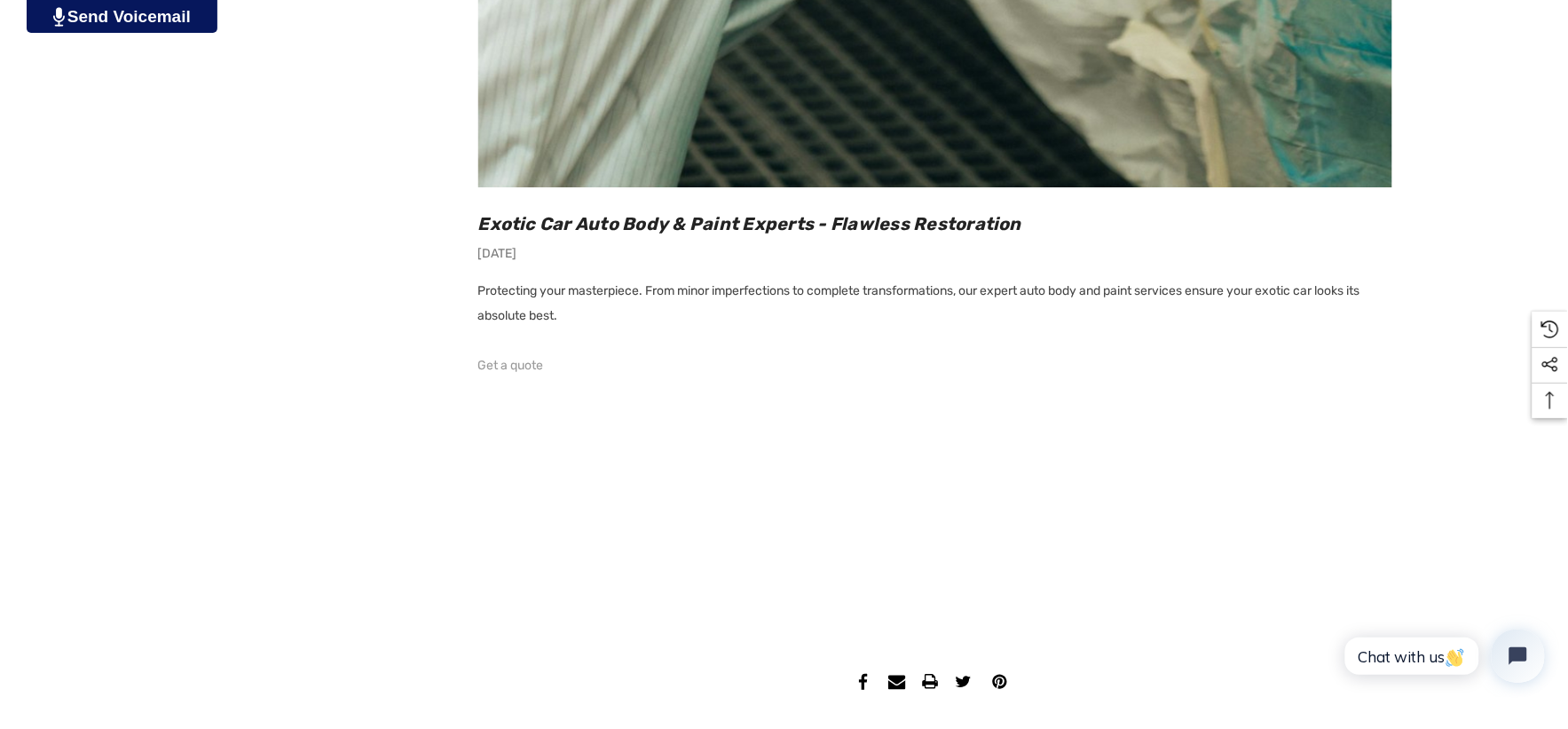
scroll to position [1873, 0]
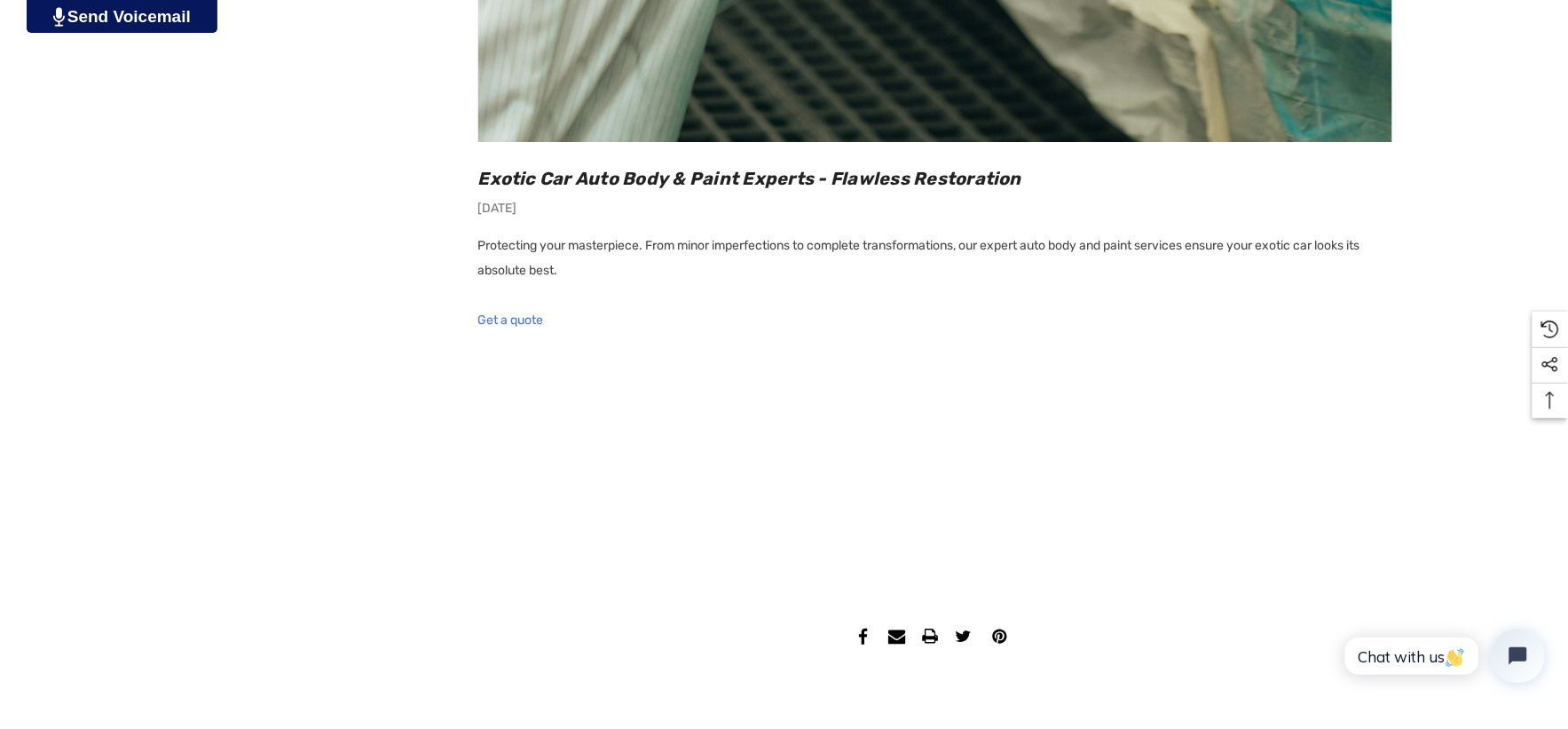
click at [540, 320] on link "Get a quote" at bounding box center [511, 320] width 66 height 25
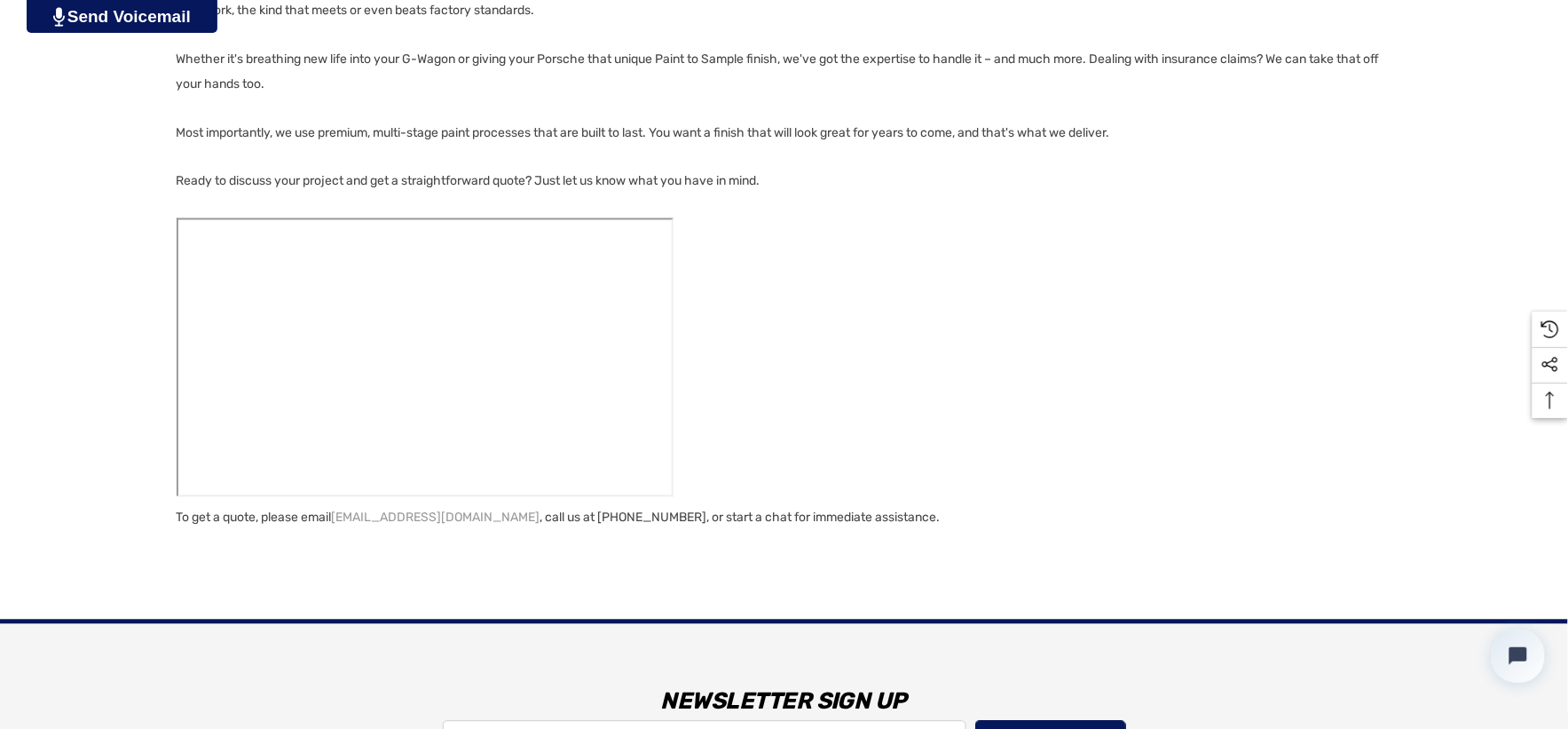
scroll to position [1085, 0]
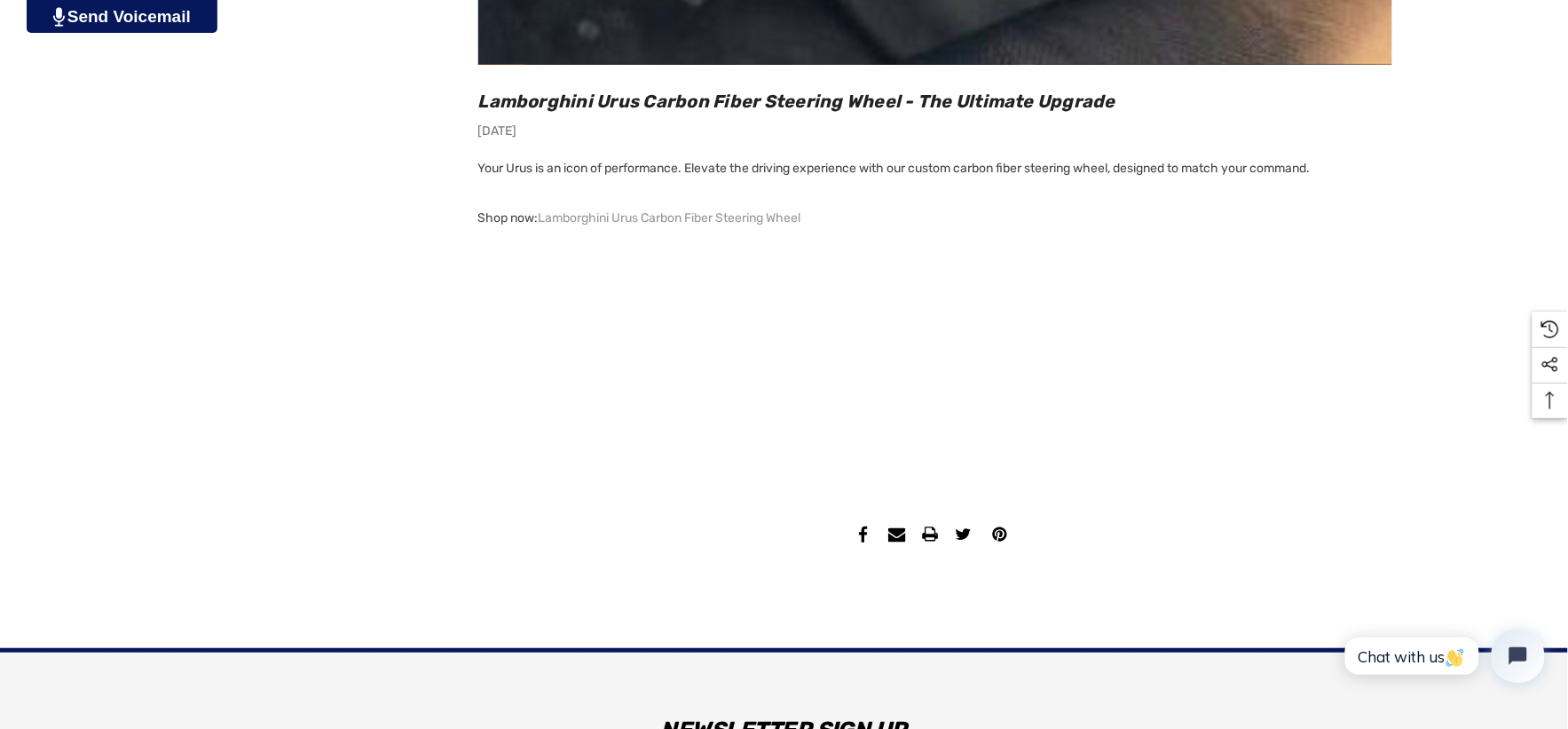
scroll to position [1972, 0]
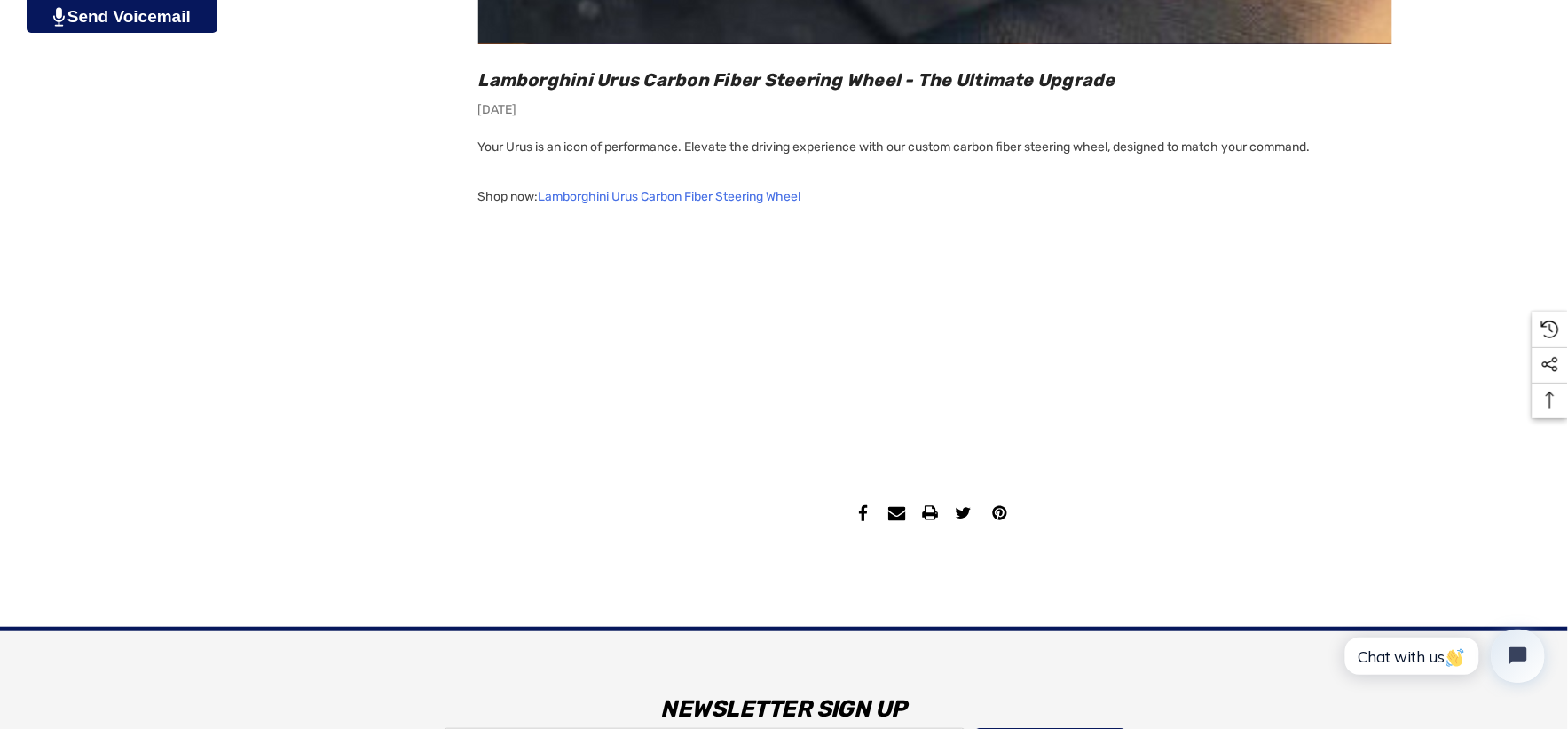
click at [672, 191] on link "Lamborghini Urus Carbon Fiber Steering Wheel" at bounding box center [670, 196] width 263 height 25
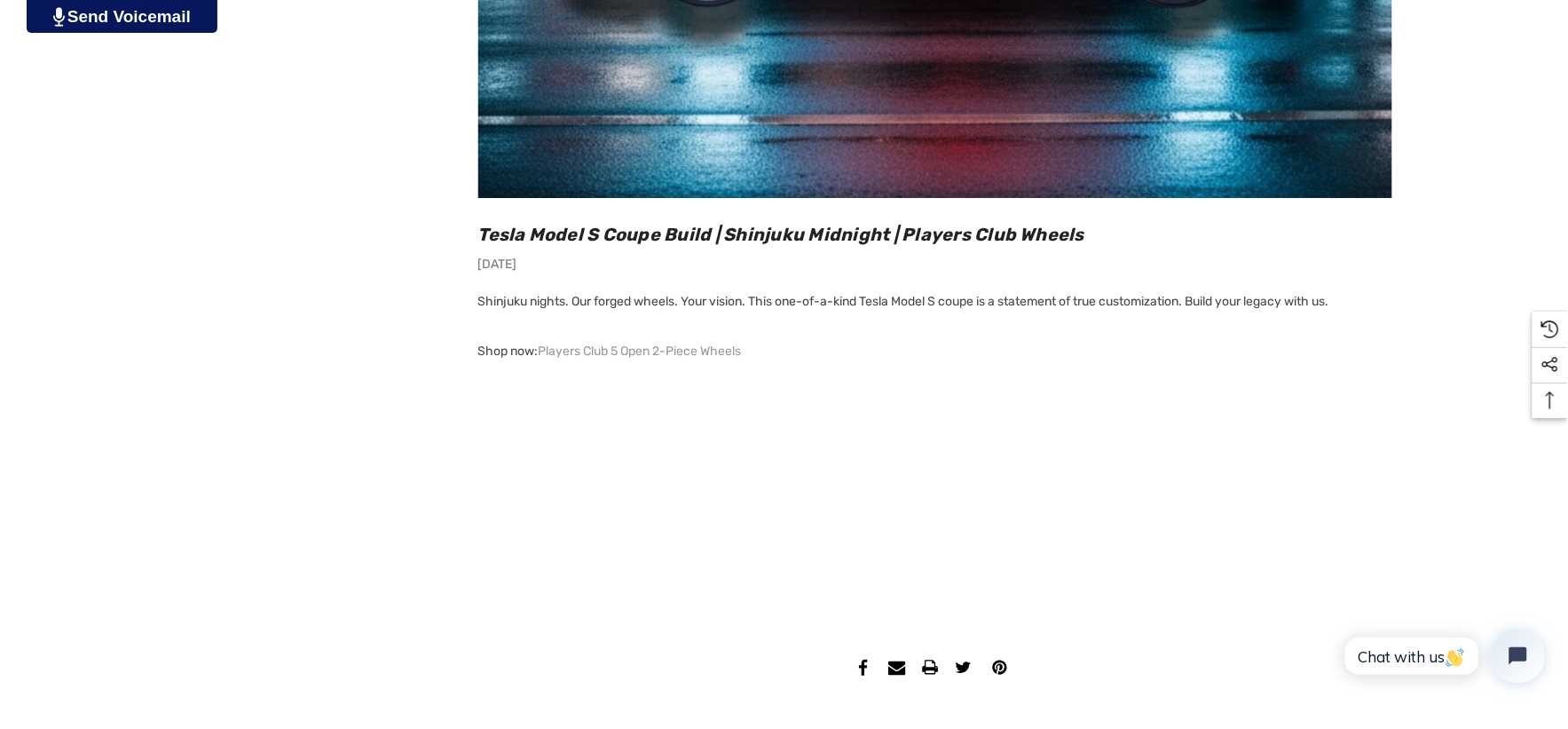
scroll to position [1775, 0]
